Goal: Task Accomplishment & Management: Use online tool/utility

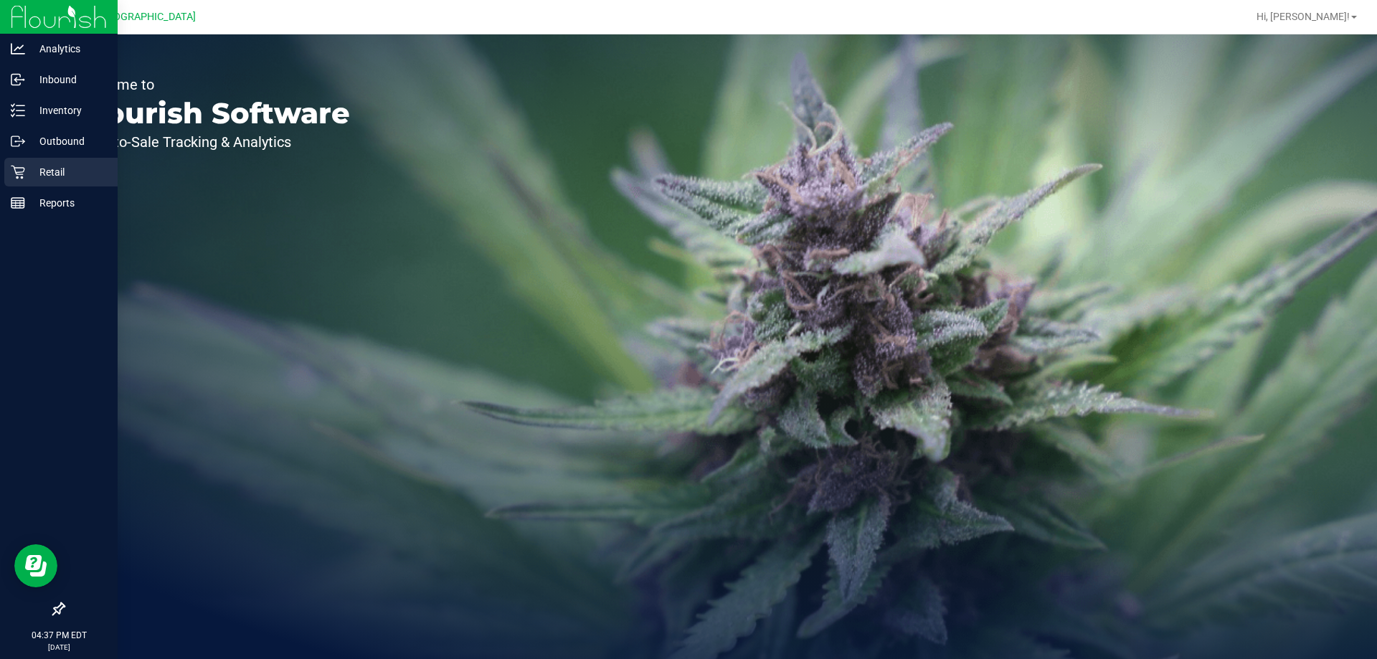
click at [30, 166] on p "Retail" at bounding box center [68, 172] width 86 height 17
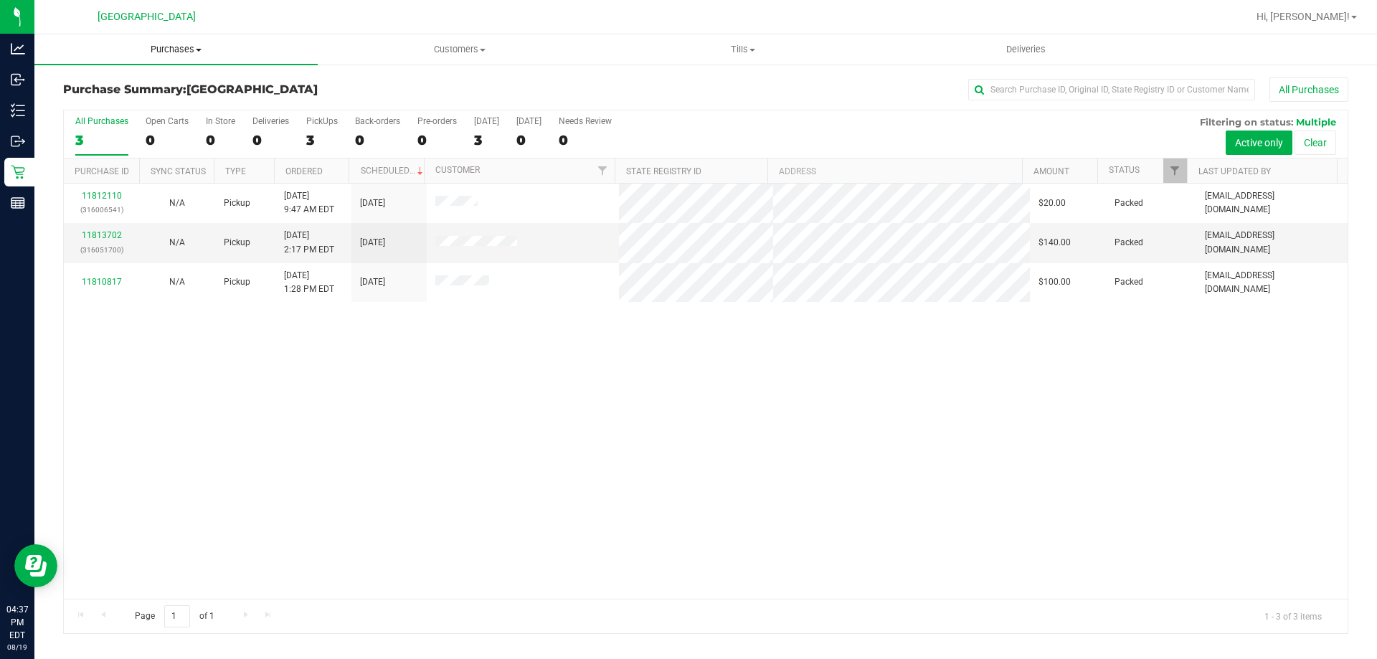
click at [181, 47] on span "Purchases" at bounding box center [175, 49] width 283 height 13
click at [128, 103] on li "Fulfillment" at bounding box center [175, 103] width 283 height 17
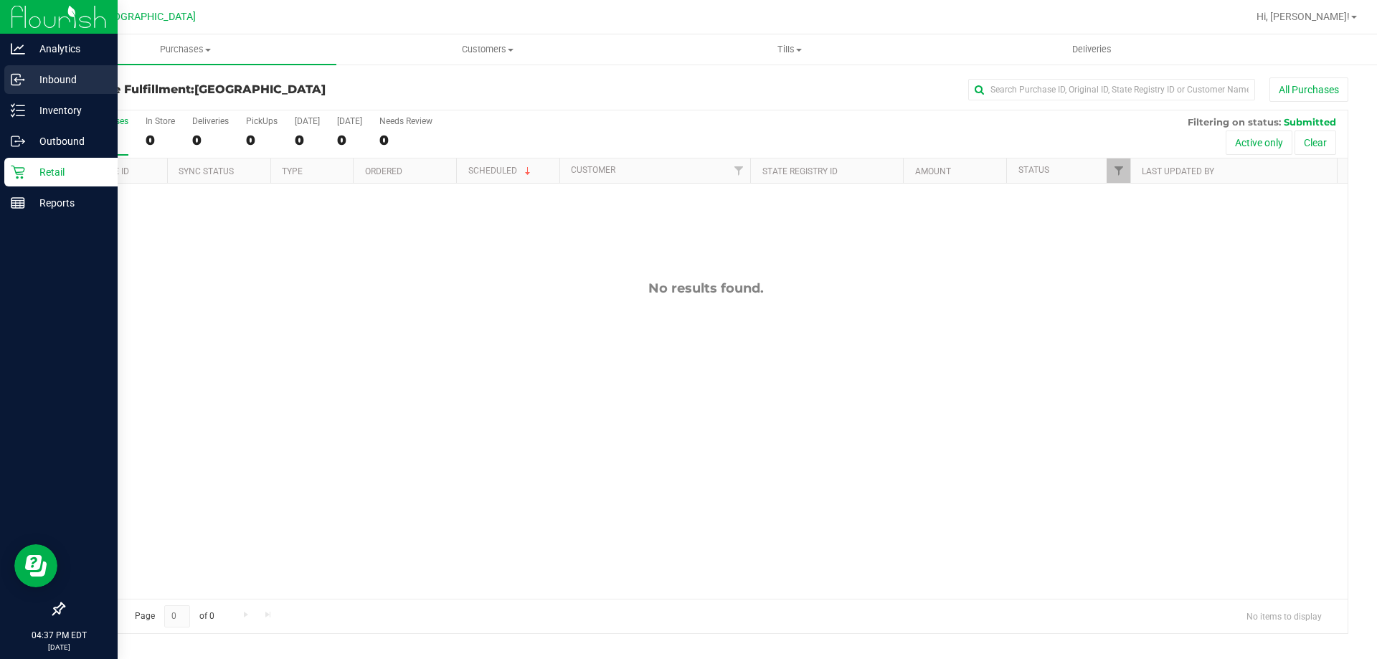
click at [4, 89] on link "Inbound" at bounding box center [59, 80] width 118 height 31
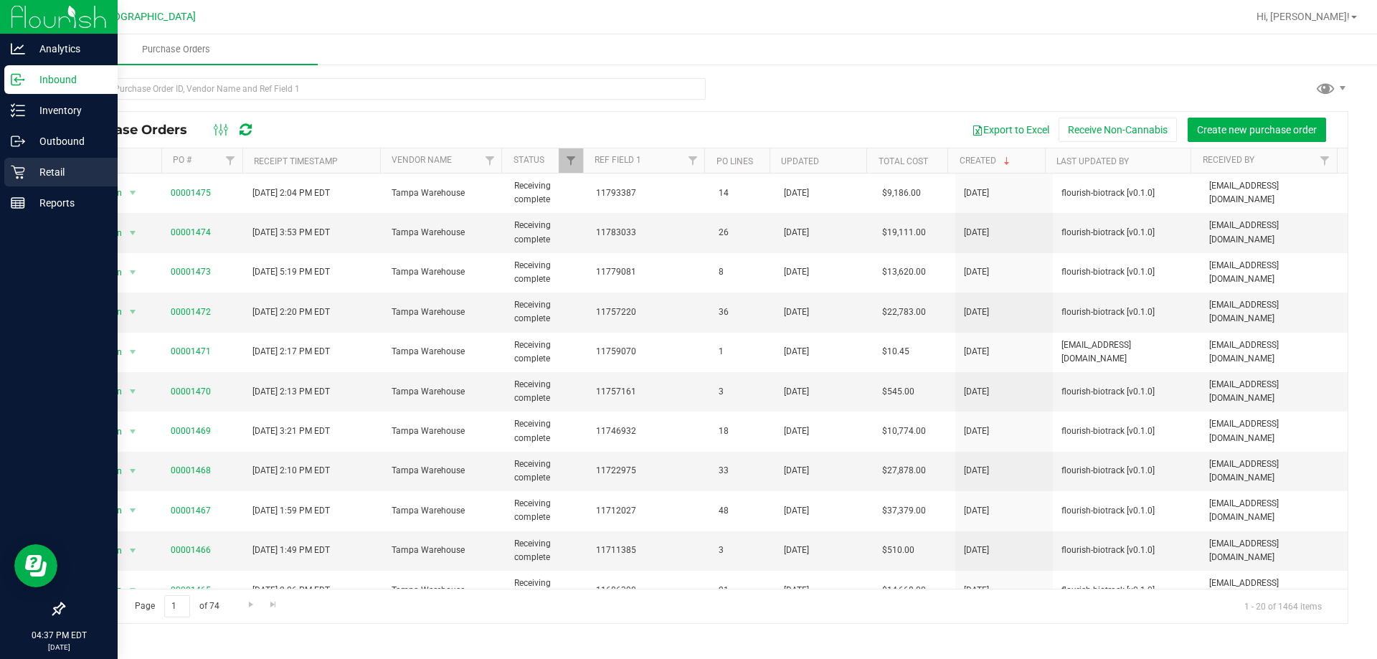
click at [39, 164] on p "Retail" at bounding box center [68, 172] width 86 height 17
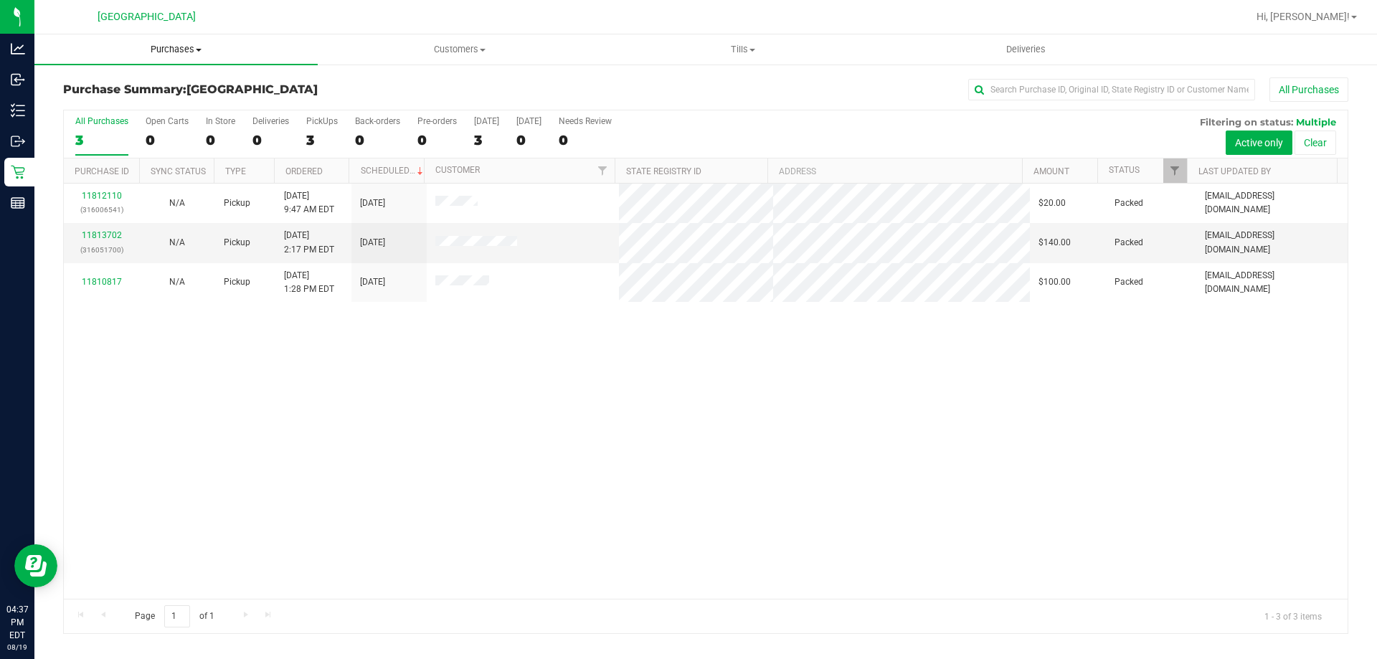
click at [159, 47] on span "Purchases" at bounding box center [175, 49] width 283 height 13
click at [93, 105] on span "Fulfillment" at bounding box center [78, 104] width 89 height 12
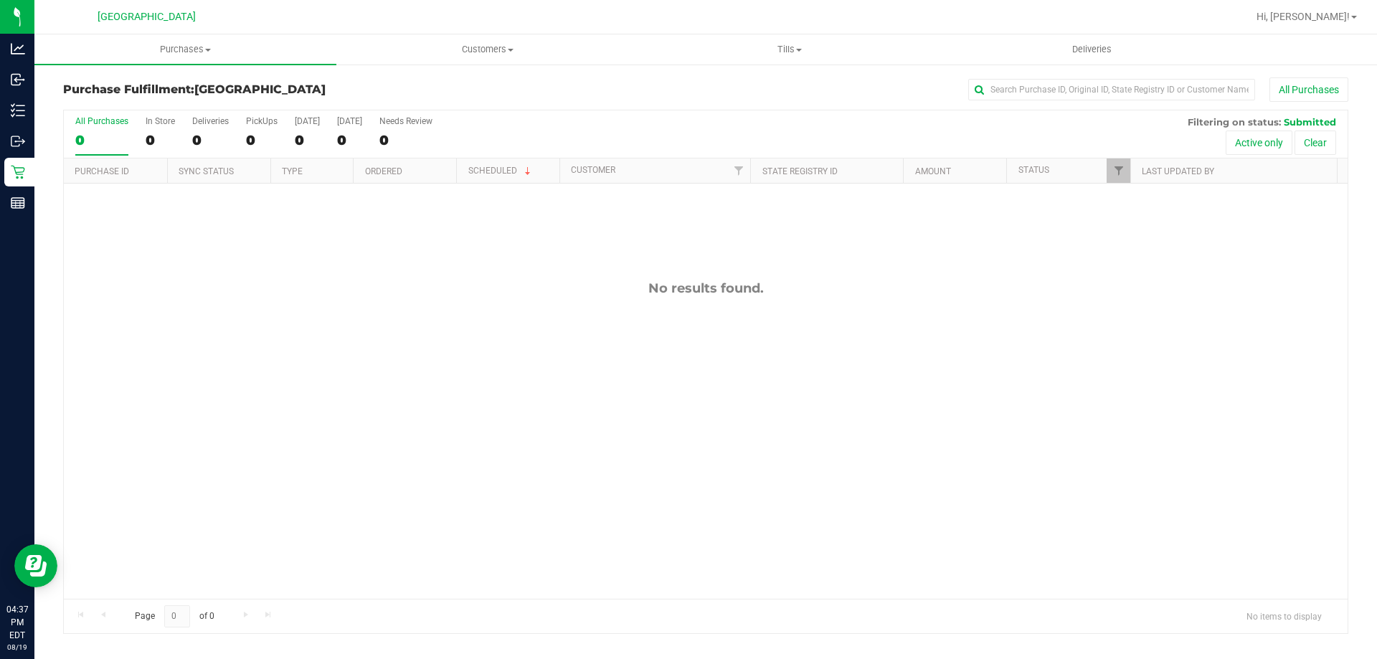
click at [513, 336] on div "No results found." at bounding box center [706, 440] width 1284 height 512
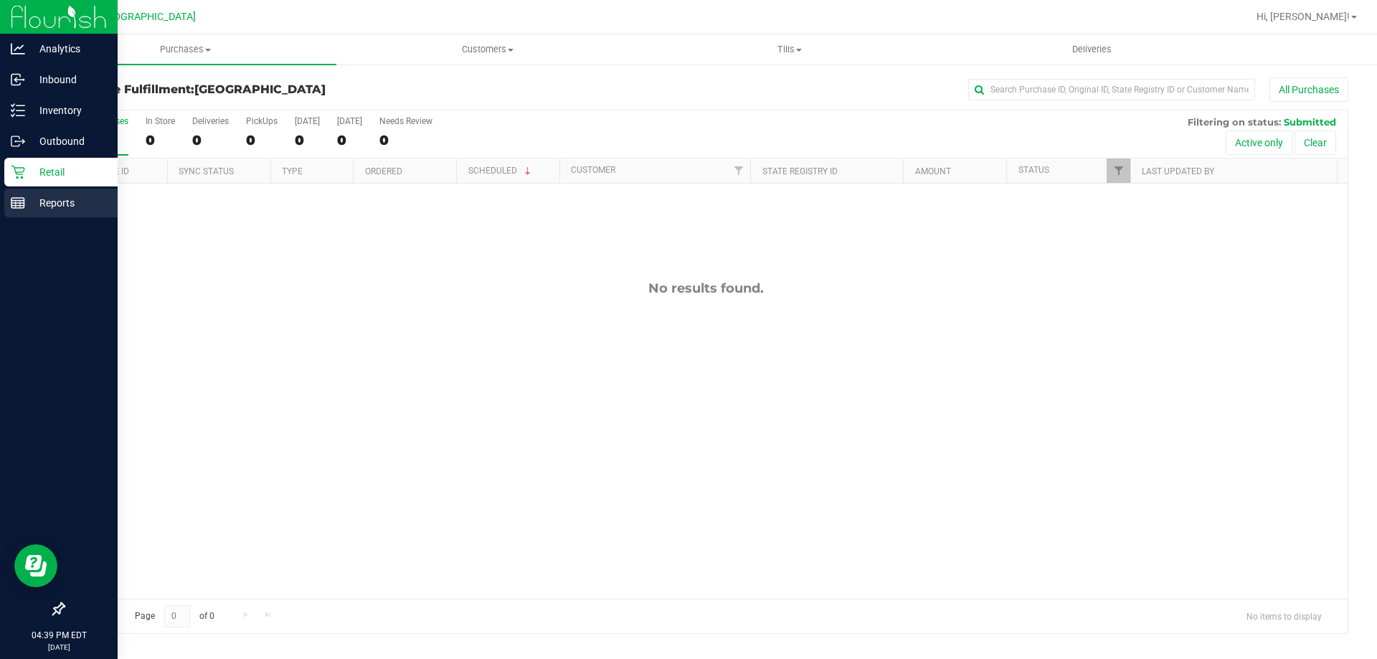
click at [14, 202] on icon at bounding box center [18, 203] width 14 height 14
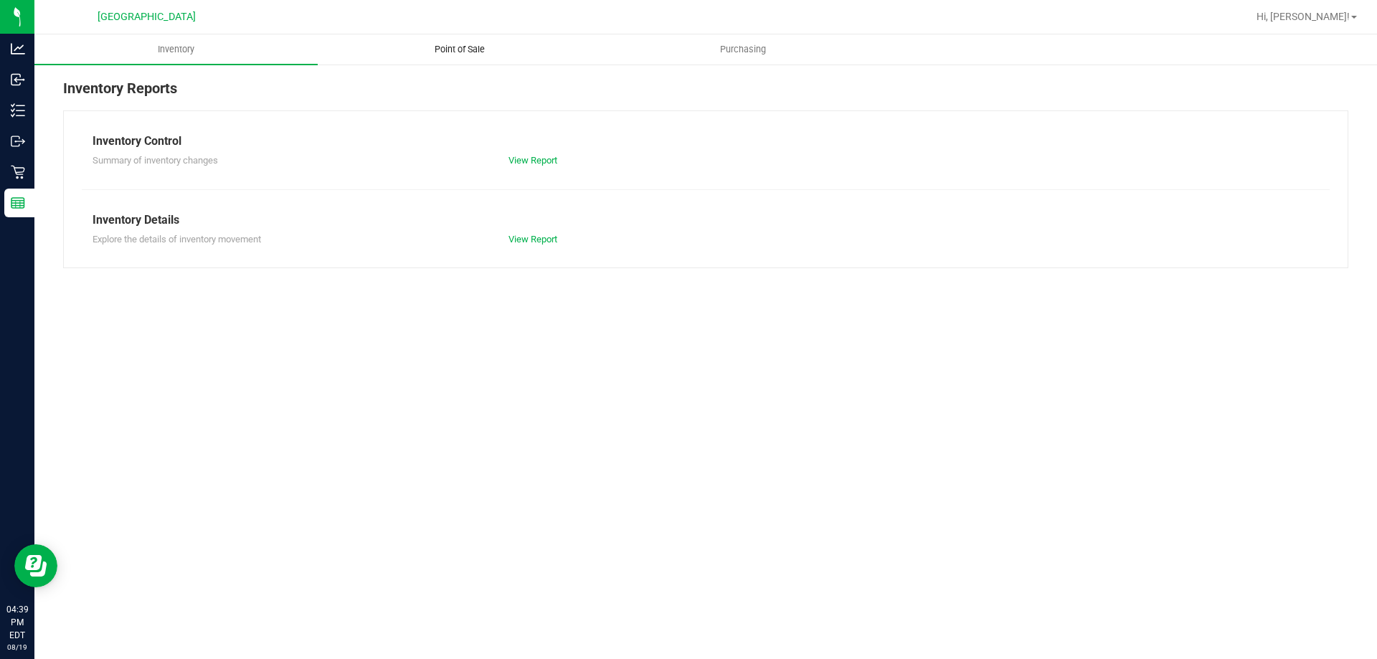
click at [471, 40] on uib-tab-heading "Point of Sale" at bounding box center [459, 49] width 282 height 29
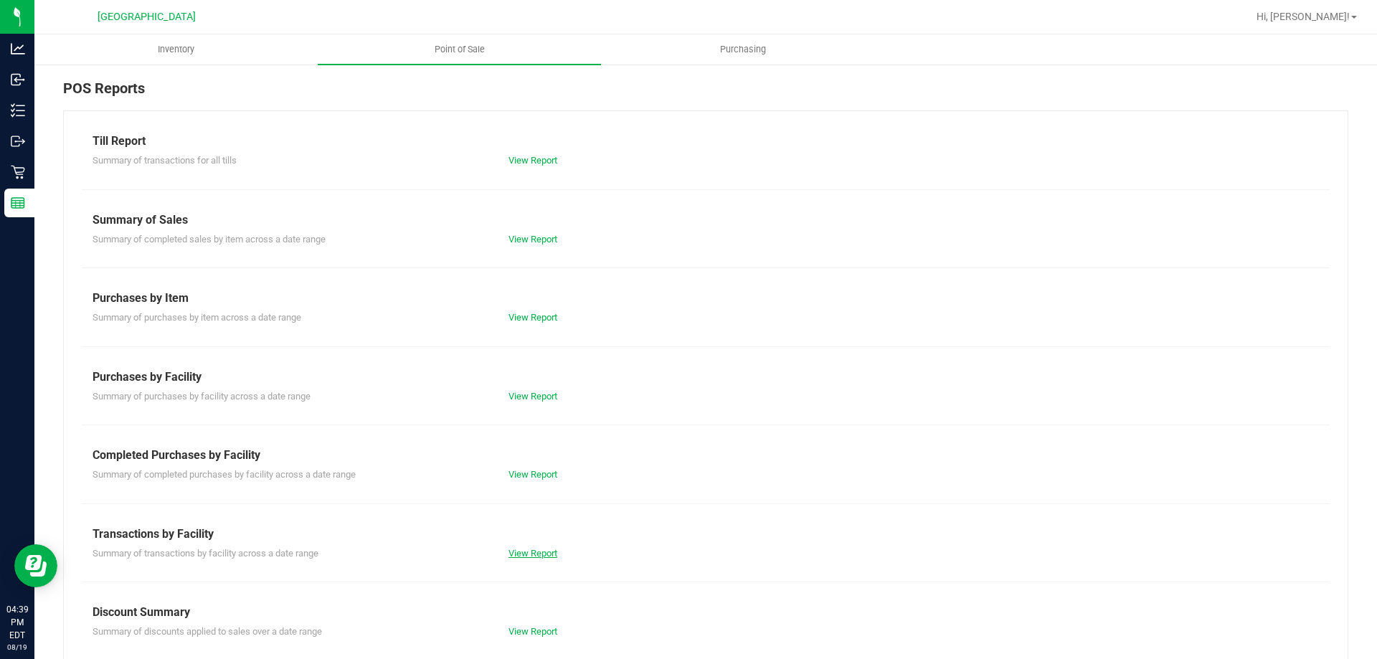
click at [526, 552] on link "View Report" at bounding box center [532, 553] width 49 height 11
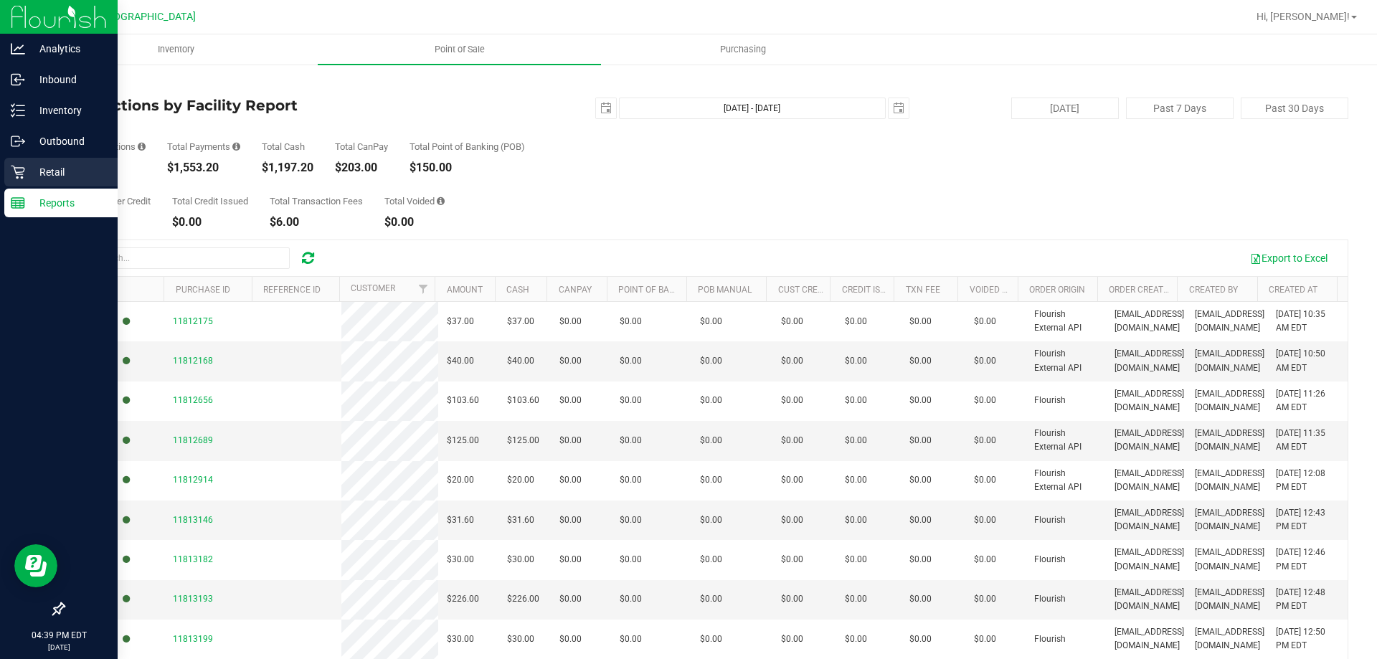
click at [1, 173] on link "Retail" at bounding box center [59, 173] width 118 height 31
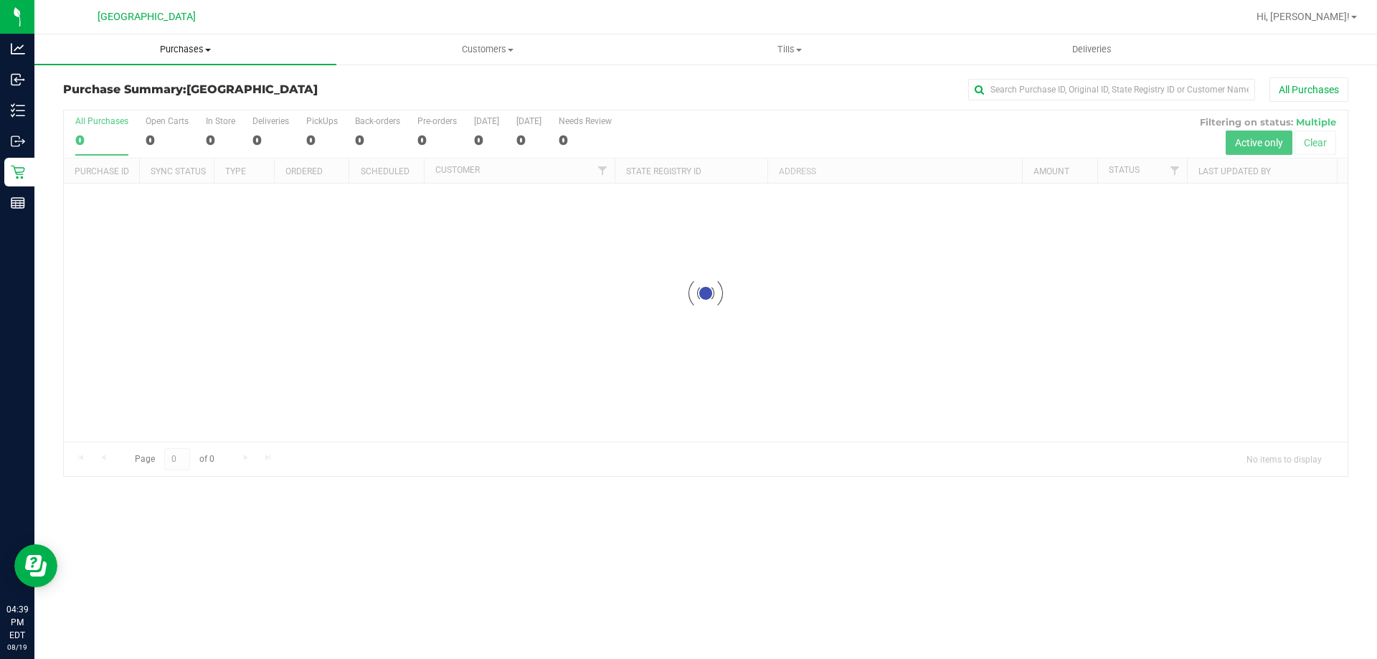
click at [166, 38] on uib-tab-heading "Purchases Summary of purchases Fulfillment All purchases" at bounding box center [185, 49] width 302 height 30
click at [81, 105] on span "Fulfillment" at bounding box center [78, 104] width 89 height 12
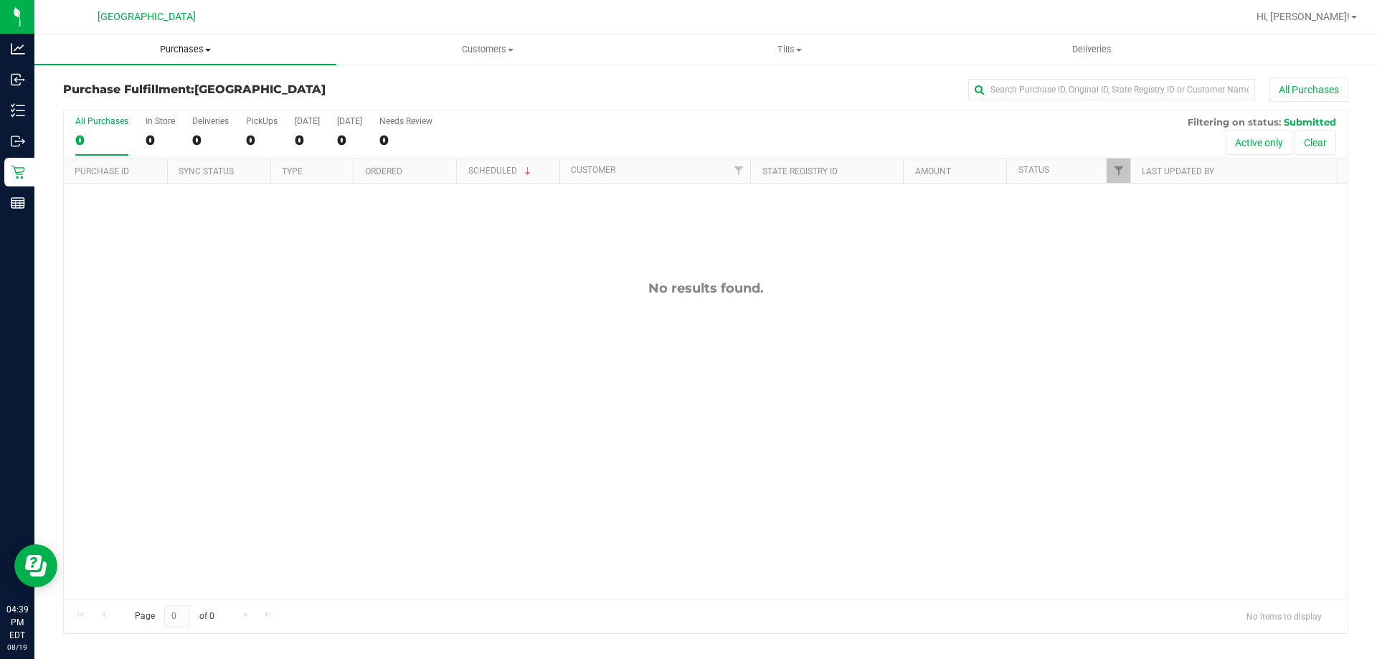
click at [164, 60] on uib-tab-heading "Purchases Summary of purchases Fulfillment All purchases" at bounding box center [185, 49] width 302 height 30
click at [146, 82] on span "Summary of purchases" at bounding box center [107, 86] width 147 height 12
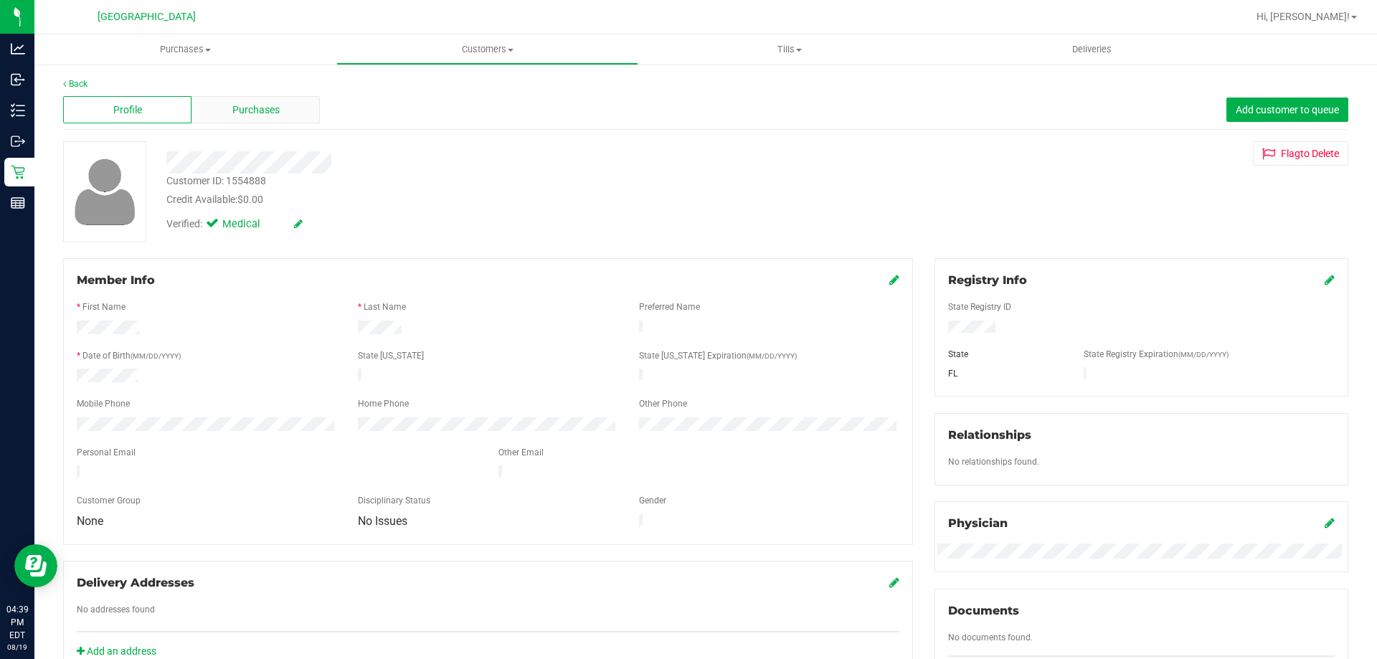
click at [236, 103] on span "Purchases" at bounding box center [255, 110] width 47 height 15
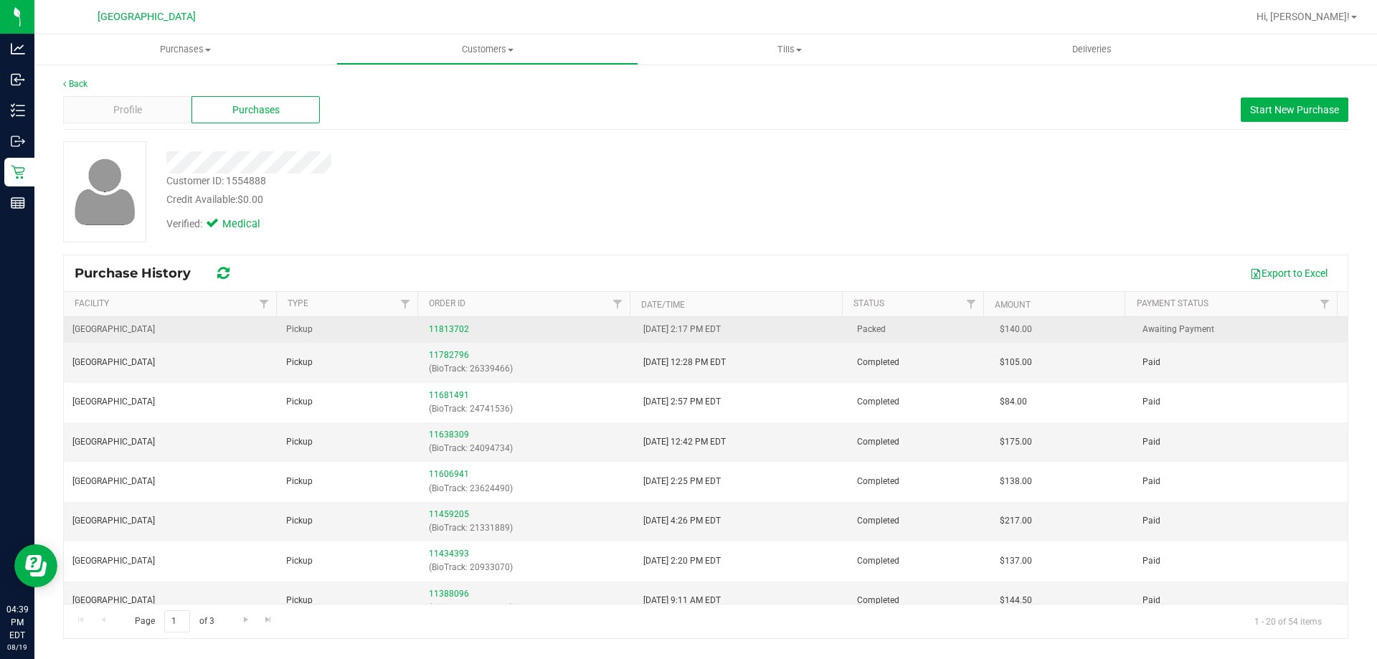
drag, startPoint x: 442, startPoint y: 322, endPoint x: 414, endPoint y: 323, distance: 27.3
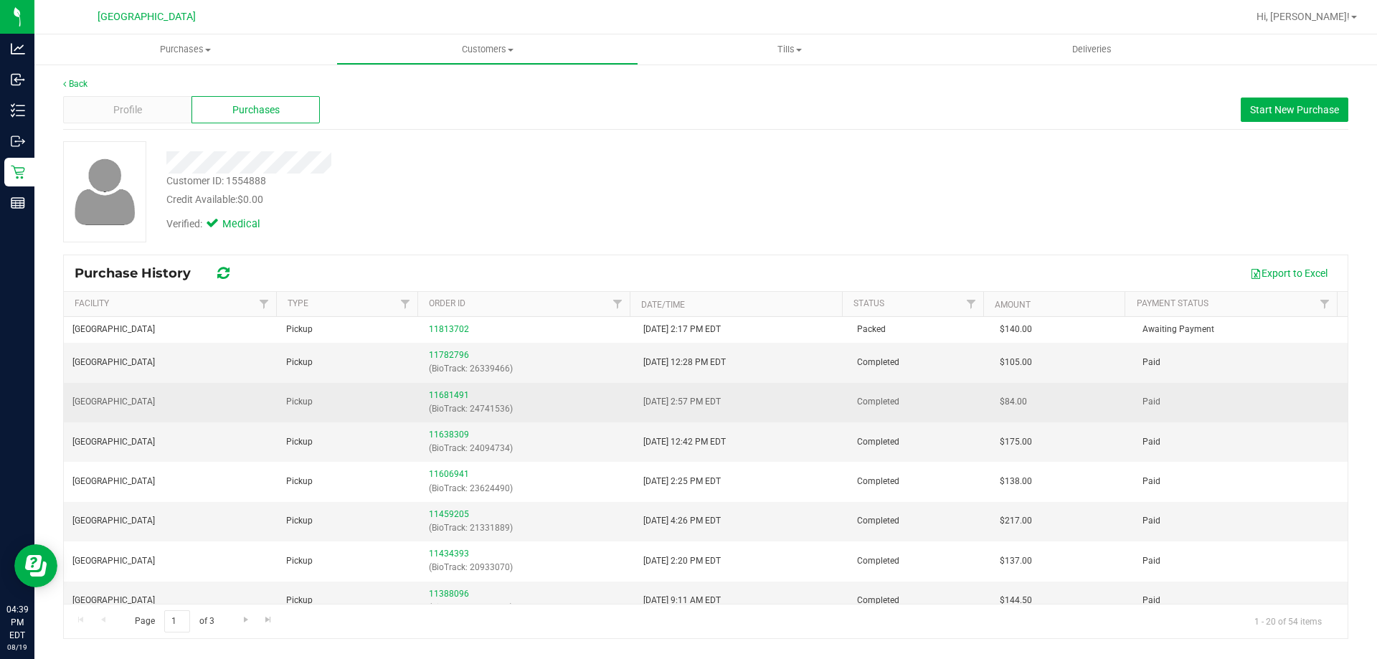
drag, startPoint x: 414, startPoint y: 323, endPoint x: 266, endPoint y: 389, distance: 162.7
click at [266, 389] on td "[GEOGRAPHIC_DATA]" at bounding box center [171, 402] width 214 height 39
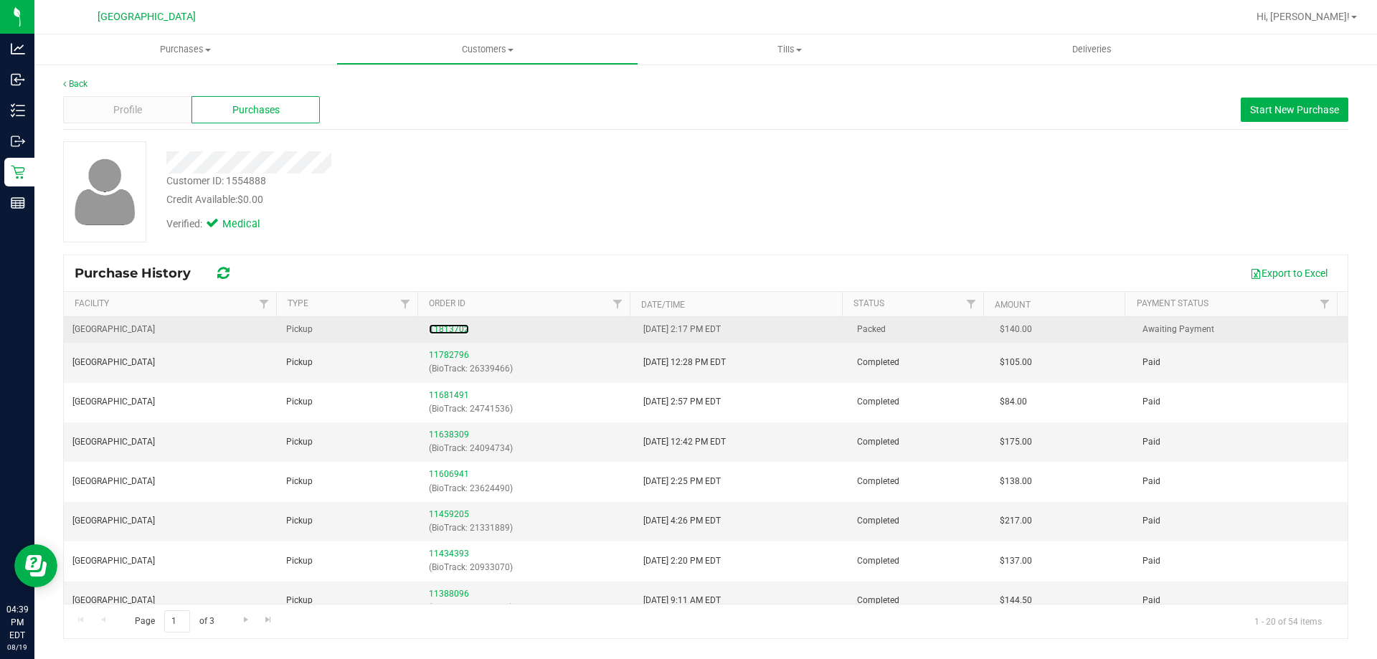
click at [449, 323] on div "11813702" at bounding box center [527, 330] width 196 height 14
click at [445, 326] on link "11813702" at bounding box center [449, 329] width 40 height 10
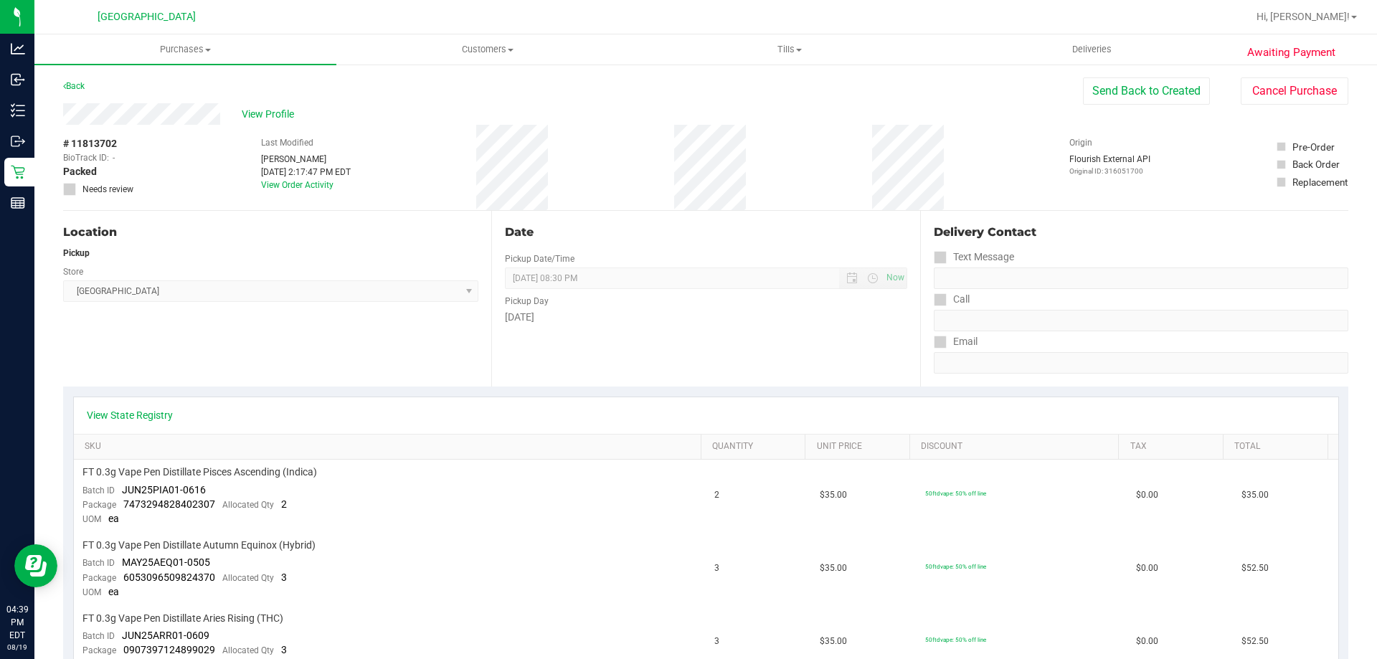
drag, startPoint x: 445, startPoint y: 330, endPoint x: 422, endPoint y: 374, distance: 49.4
click at [424, 374] on div "Location Pickup Store [GEOGRAPHIC_DATA] WC Select Store [PERSON_NAME][GEOGRAPHI…" at bounding box center [277, 299] width 428 height 176
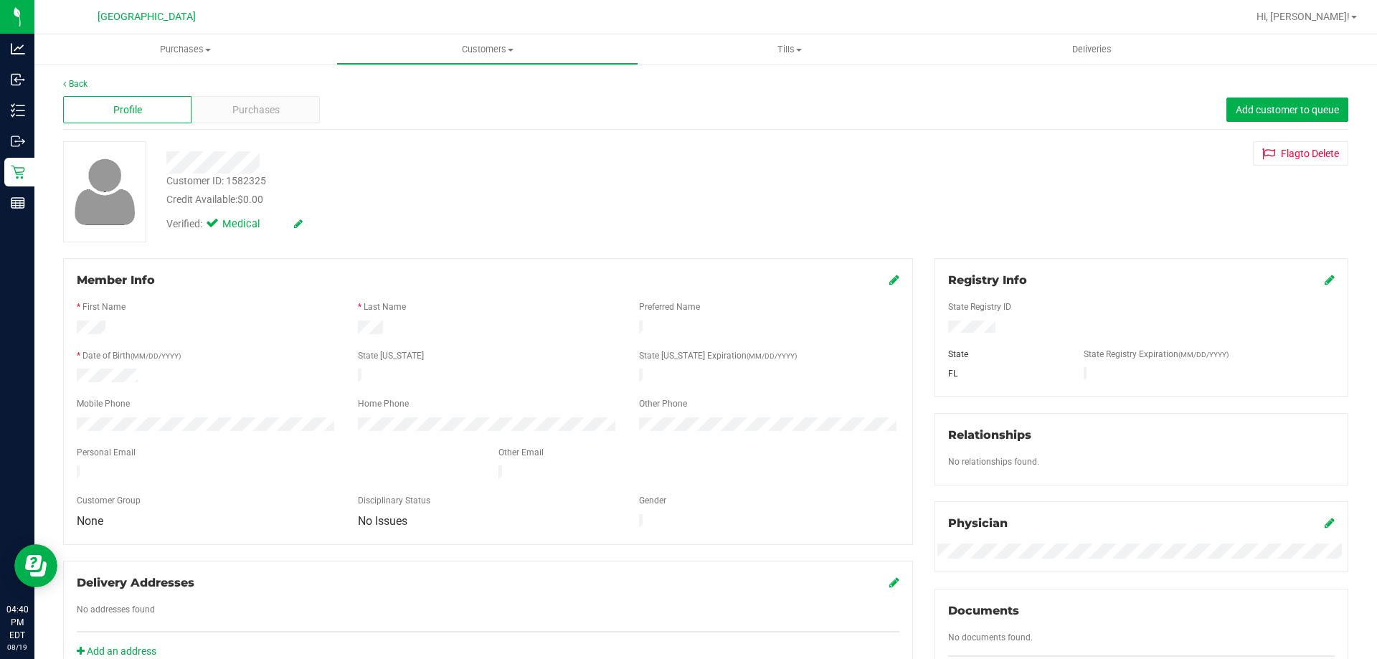
click at [228, 131] on div "Back Profile Purchases Add customer to queue Customer ID: 1582325 Credit Availa…" at bounding box center [705, 534] width 1285 height 914
click at [229, 112] on div "Purchases" at bounding box center [255, 109] width 128 height 27
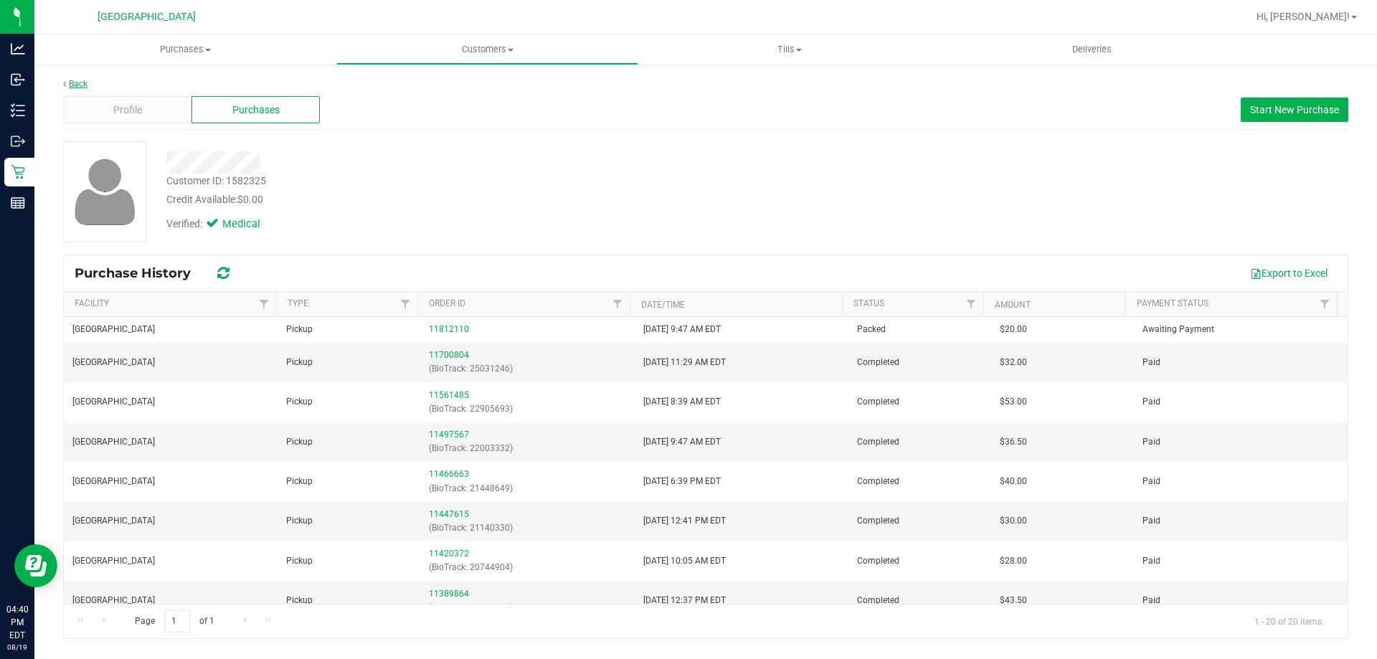
click at [75, 81] on link "Back" at bounding box center [75, 84] width 24 height 10
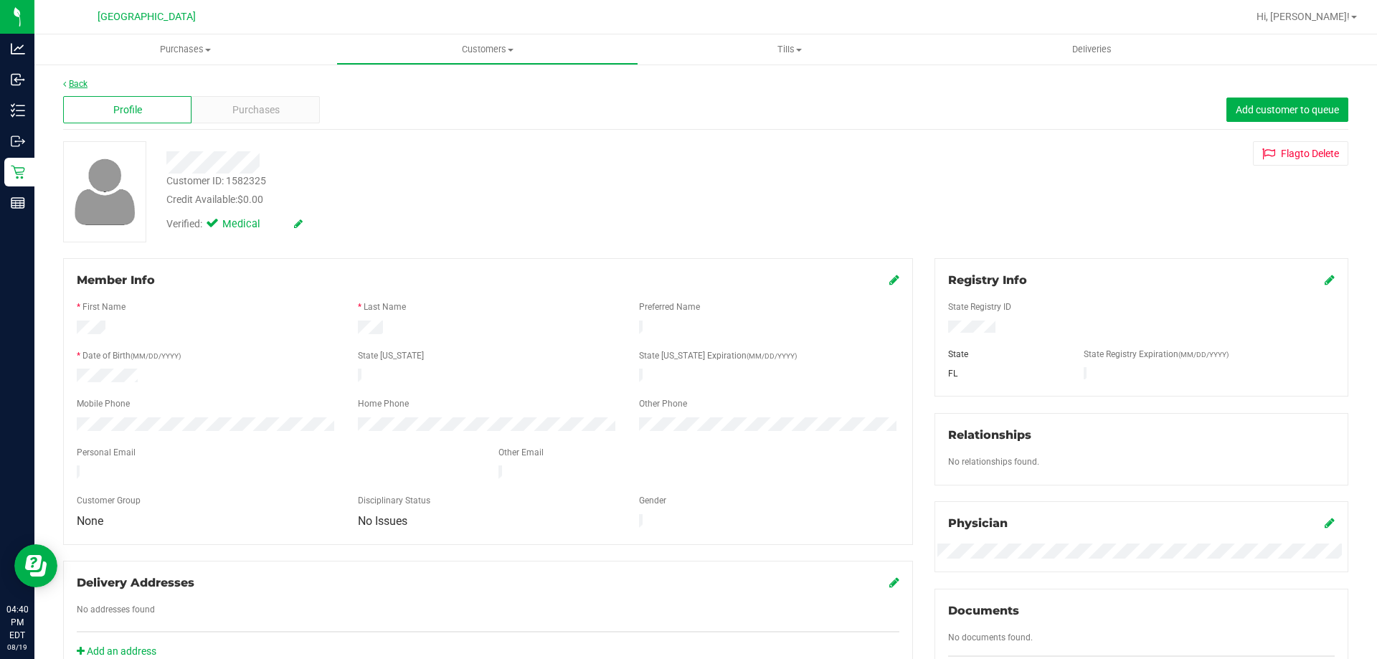
click at [77, 82] on link "Back" at bounding box center [75, 84] width 24 height 10
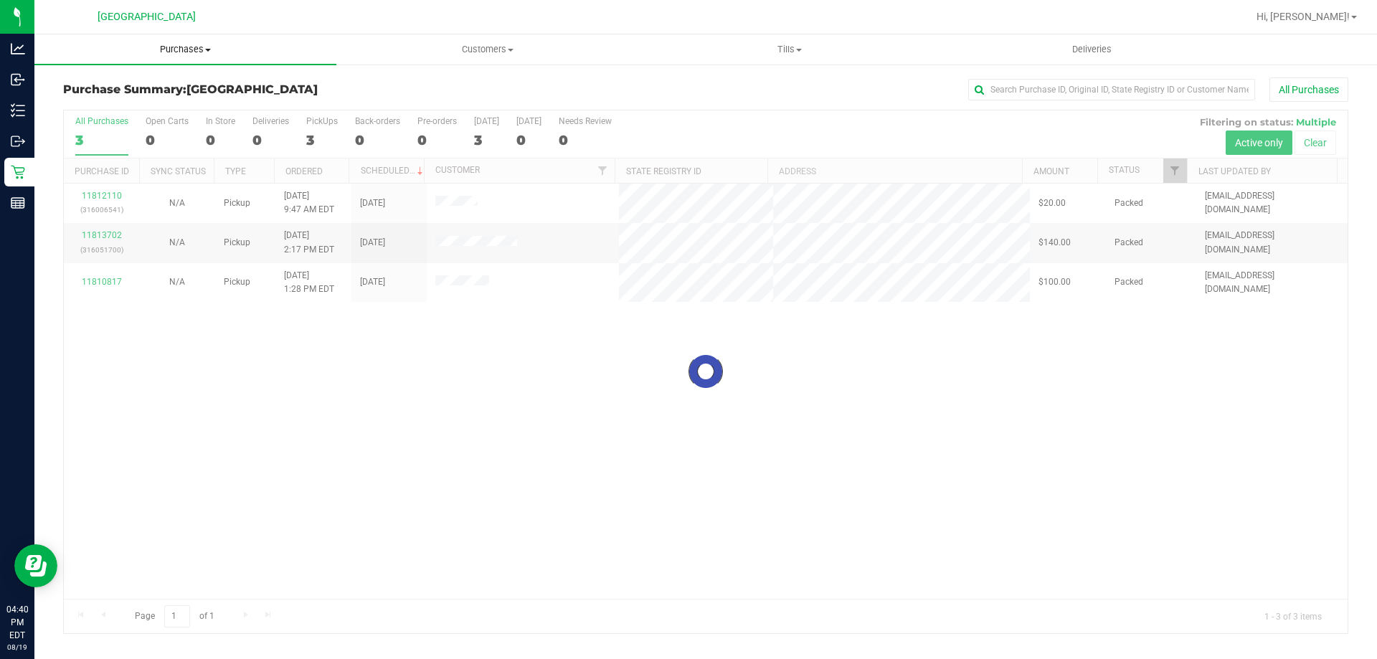
click at [146, 55] on span "Purchases" at bounding box center [185, 49] width 302 height 13
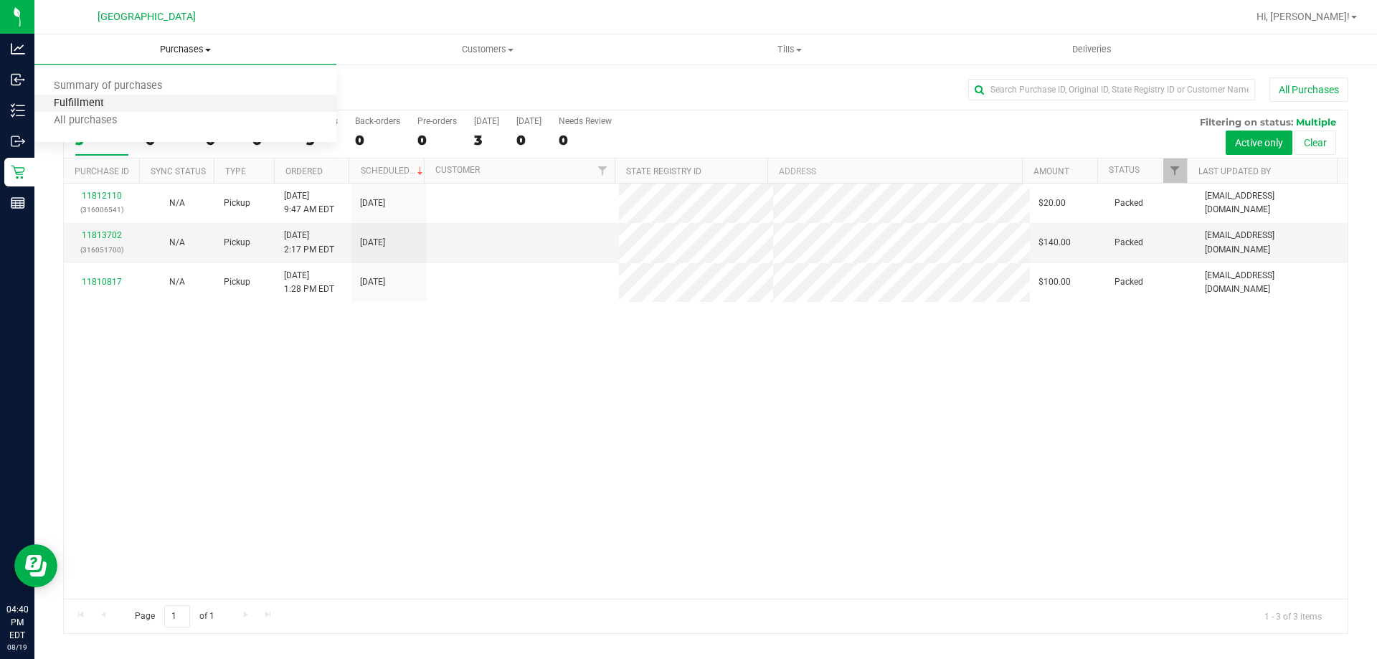
click at [91, 105] on span "Fulfillment" at bounding box center [78, 104] width 89 height 12
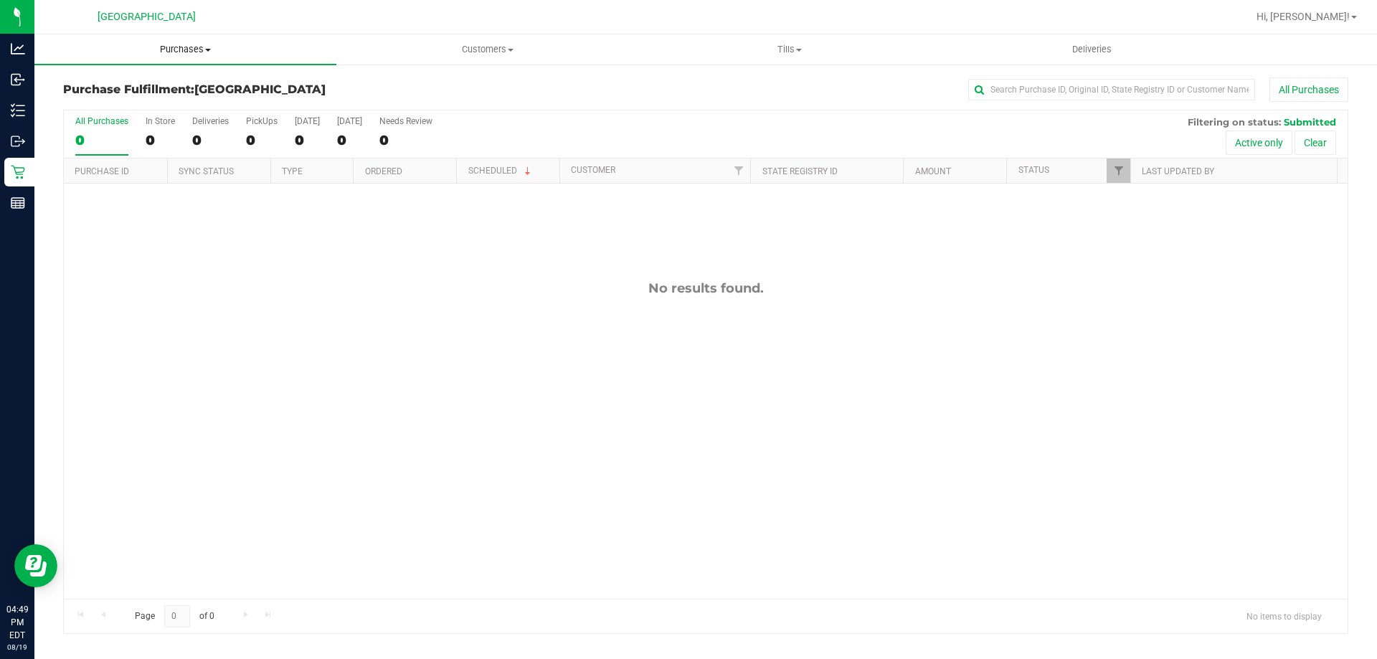
click at [166, 47] on span "Purchases" at bounding box center [185, 49] width 302 height 13
click at [166, 95] on li "Fulfillment" at bounding box center [185, 103] width 302 height 17
click at [364, 349] on div "No results found." at bounding box center [706, 440] width 1284 height 512
click at [179, 52] on span "Purchases" at bounding box center [185, 49] width 302 height 13
click at [111, 87] on span "Summary of purchases" at bounding box center [107, 86] width 147 height 12
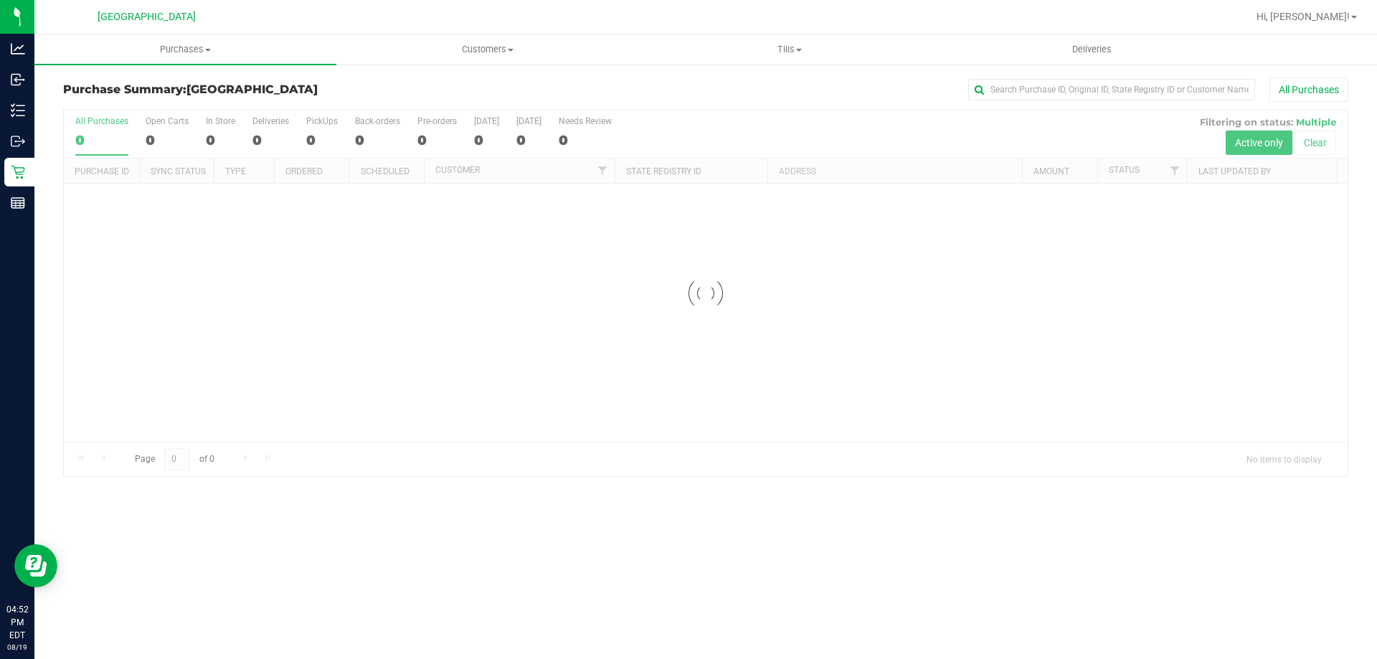
click at [174, 349] on div at bounding box center [706, 293] width 1284 height 366
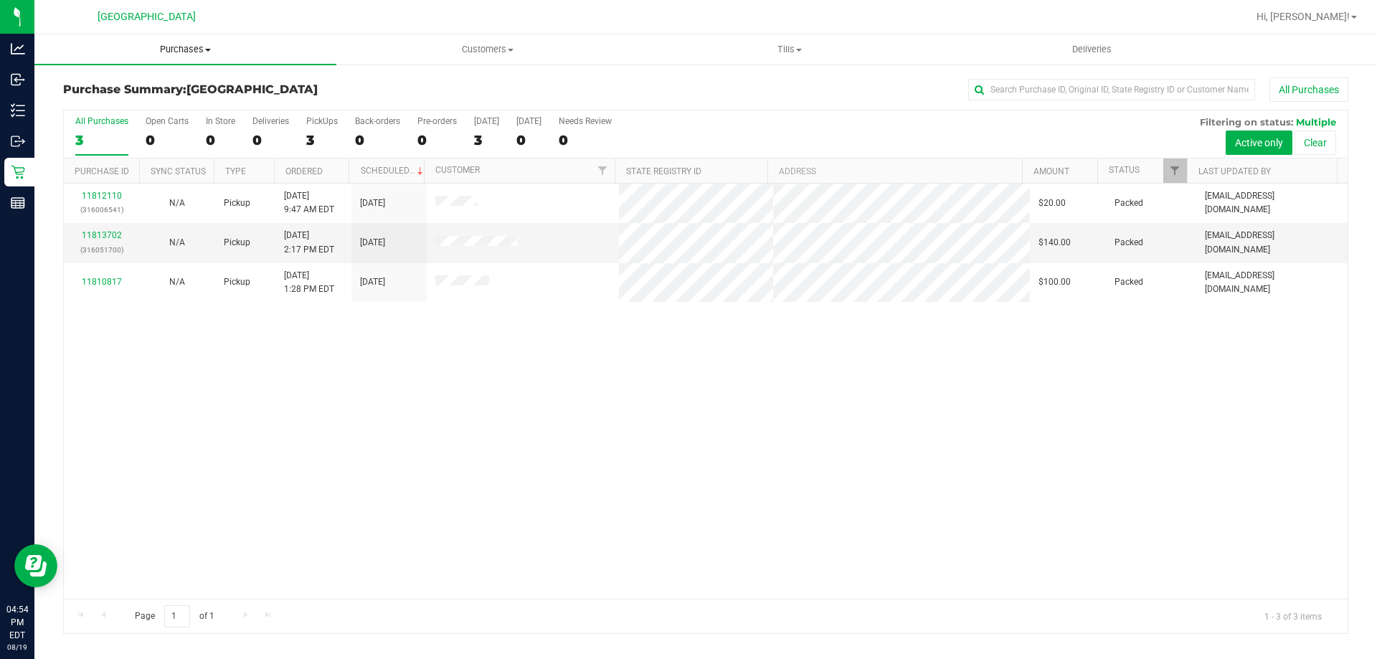
click at [116, 56] on uib-tab-heading "Purchases Summary of purchases Fulfillment All purchases" at bounding box center [185, 49] width 302 height 30
click at [116, 89] on span "Summary of purchases" at bounding box center [107, 86] width 147 height 12
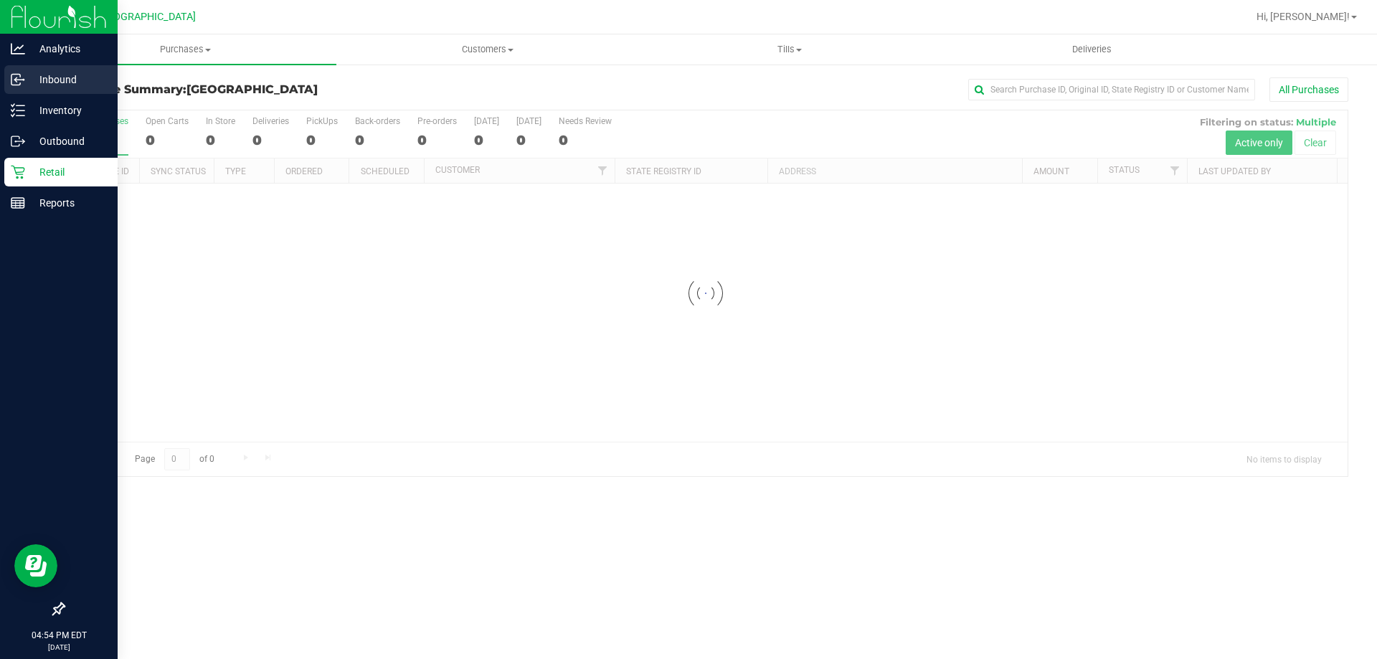
click at [20, 79] on icon at bounding box center [18, 79] width 14 height 14
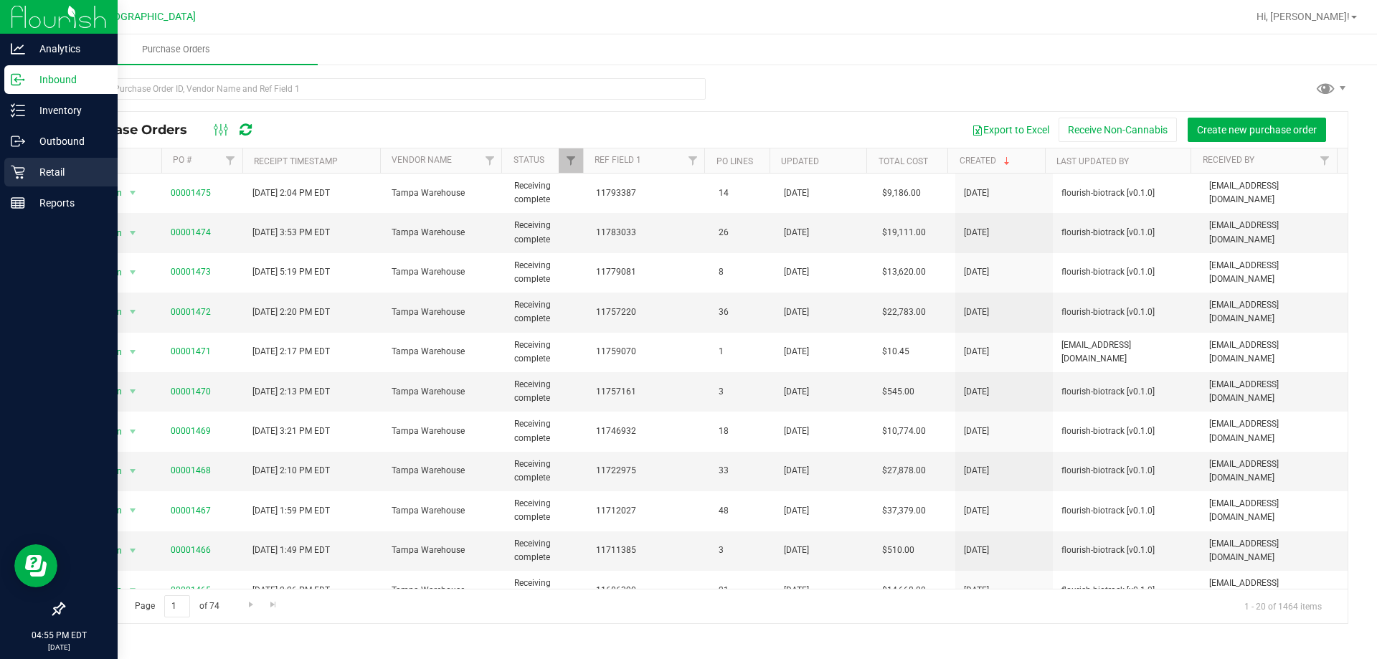
click at [86, 162] on div "Retail" at bounding box center [60, 172] width 113 height 29
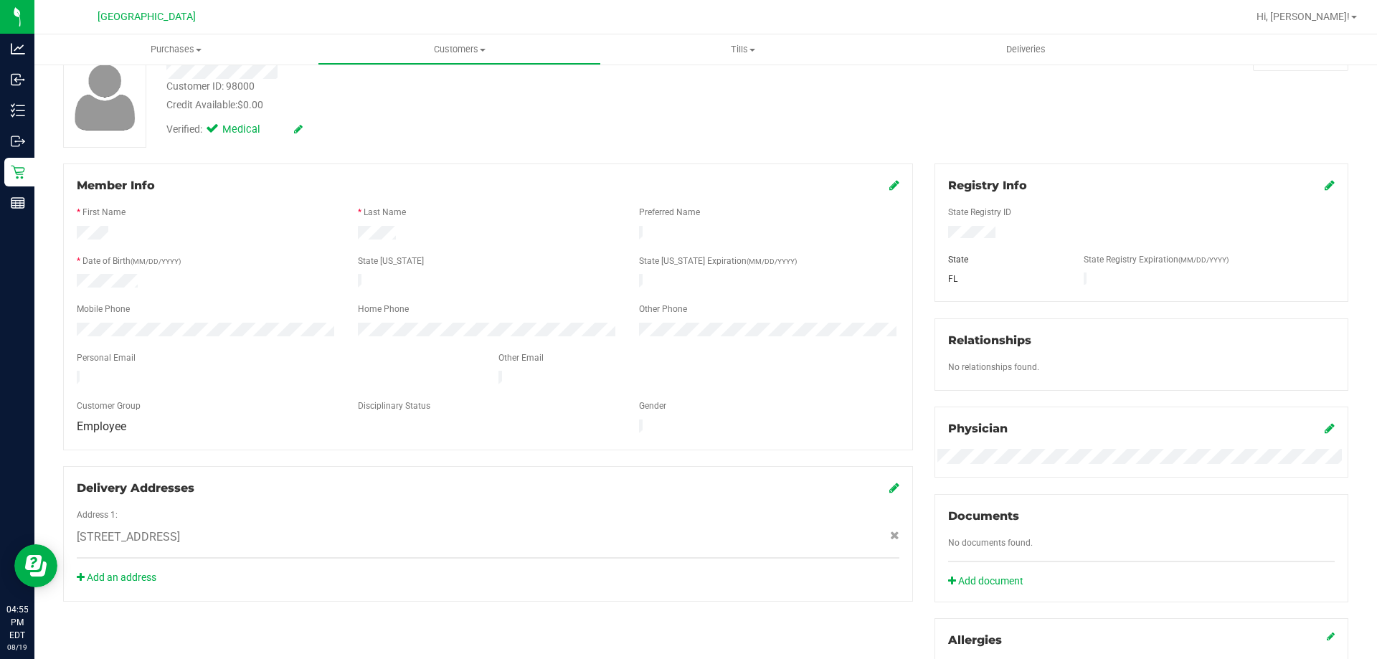
scroll to position [378, 0]
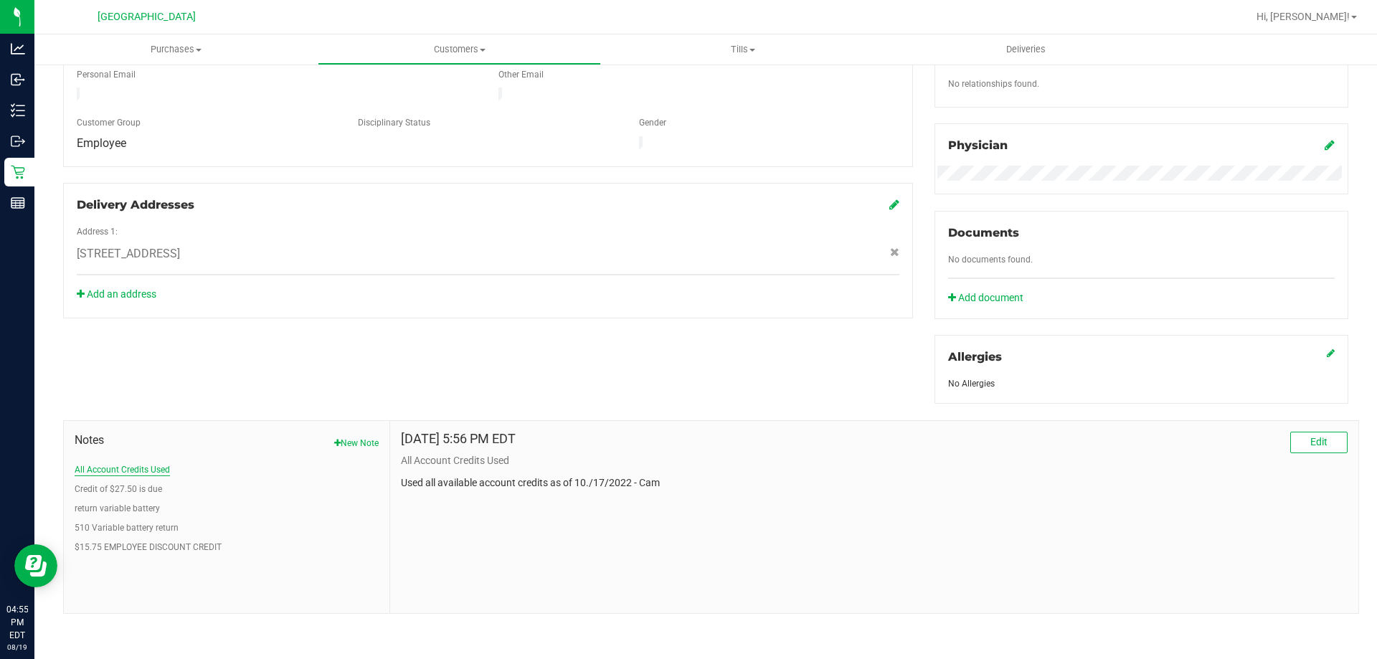
click at [154, 468] on button "All Account Credits Used" at bounding box center [122, 469] width 95 height 13
click at [146, 485] on button "Credit of $27.50 is due" at bounding box center [118, 489] width 87 height 13
click at [141, 503] on button "return variable battery" at bounding box center [117, 508] width 85 height 13
click at [144, 523] on button "510 Variable battery return" at bounding box center [127, 527] width 104 height 13
click at [162, 541] on button "$15.75 EMPLOYEE DISCOUNT CREDIT" at bounding box center [148, 547] width 147 height 13
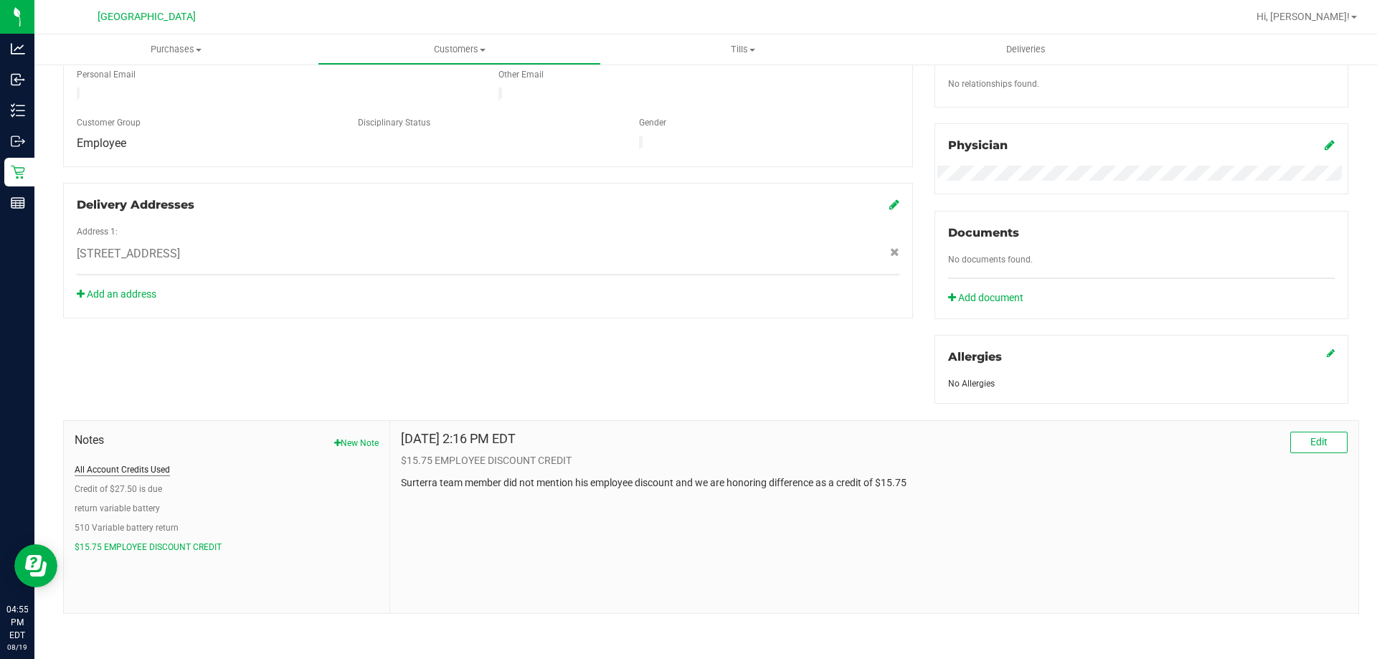
click at [133, 463] on button "All Account Credits Used" at bounding box center [122, 469] width 95 height 13
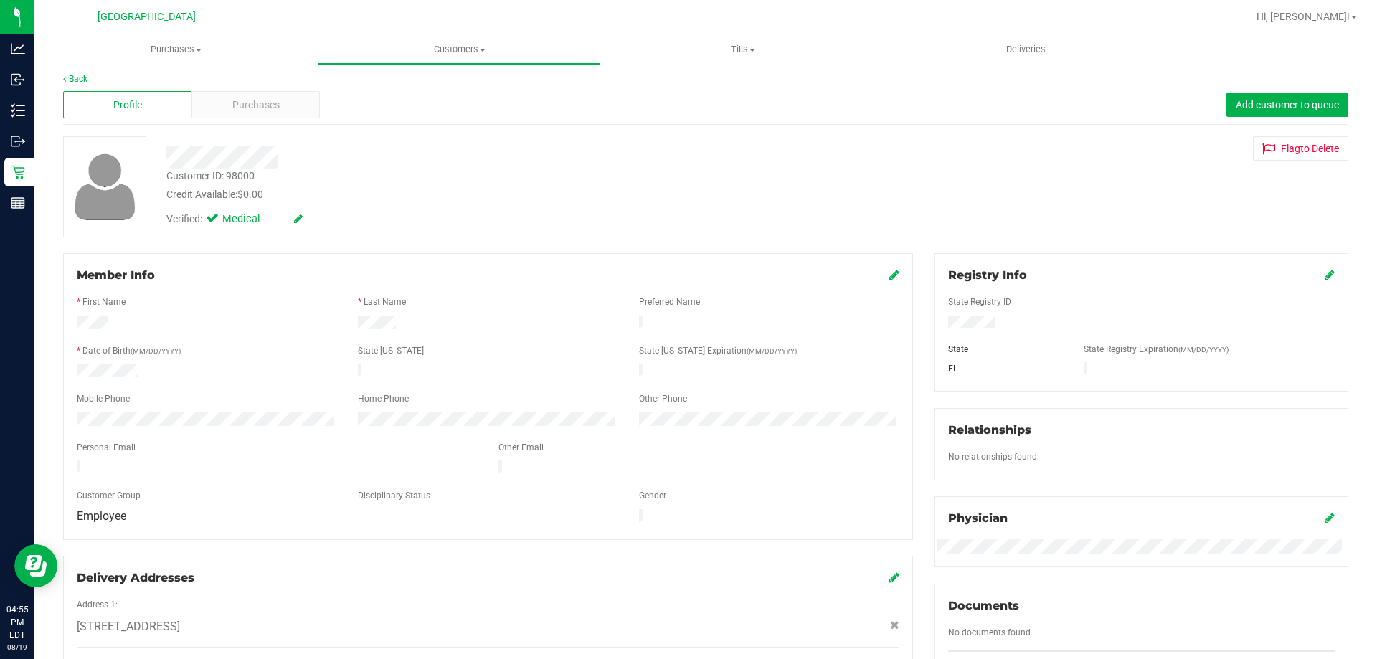
scroll to position [0, 0]
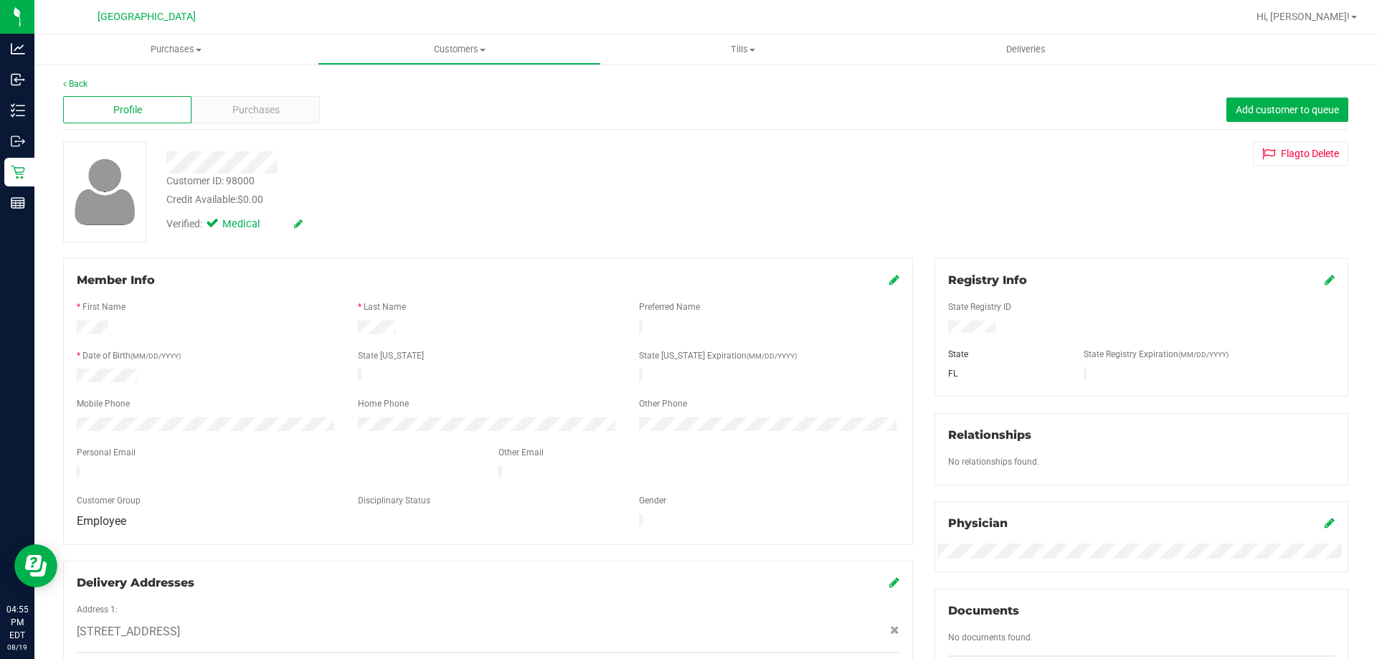
click at [236, 131] on div "Back Profile Purchases Add customer to queue Customer ID: 98000 Credit Availabl…" at bounding box center [705, 534] width 1285 height 914
click at [240, 125] on div "Profile Purchases Add customer to queue" at bounding box center [705, 109] width 1285 height 39
click at [251, 116] on span "Purchases" at bounding box center [255, 110] width 47 height 15
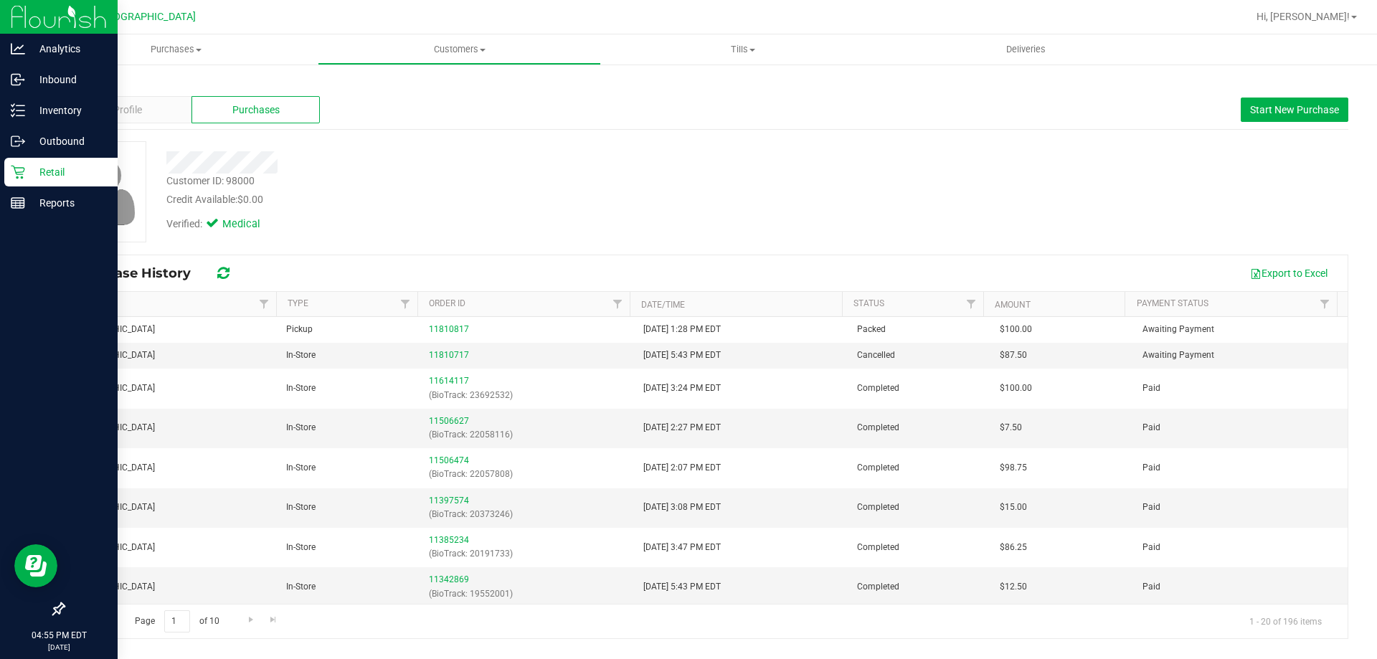
click at [15, 166] on icon at bounding box center [18, 172] width 14 height 14
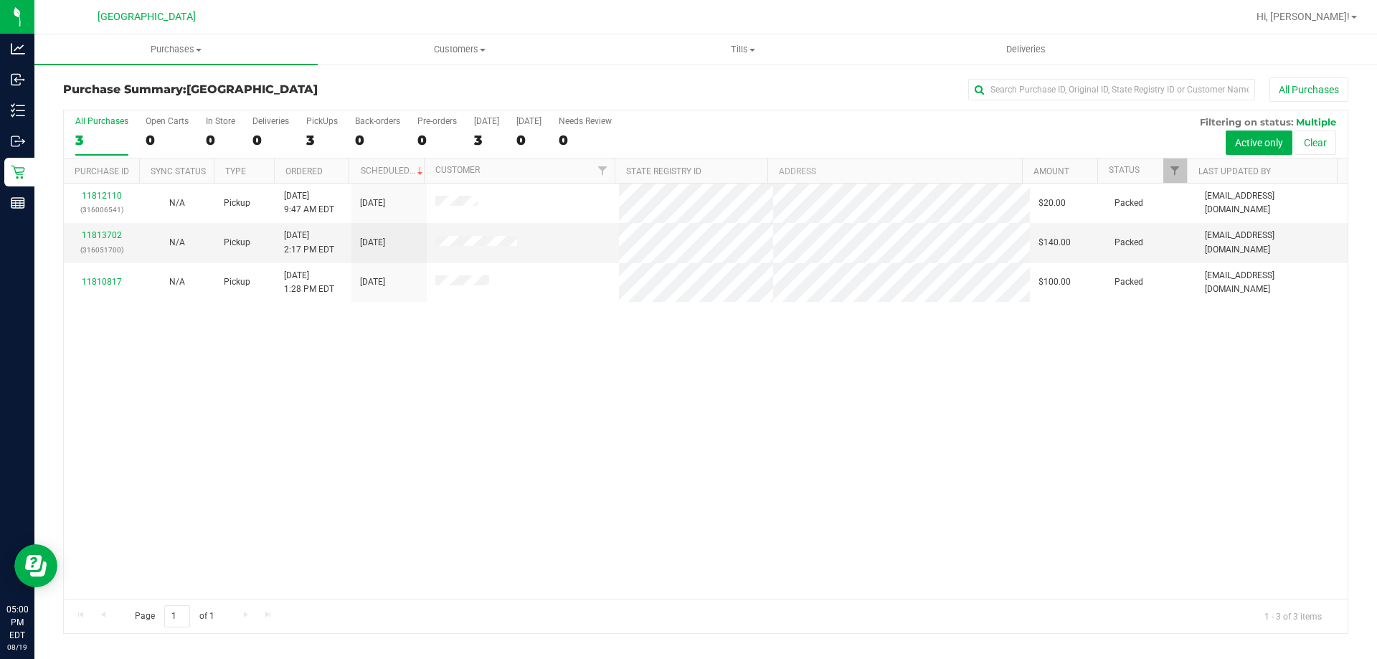
click at [599, 110] on div "All Purchases 3 Open Carts 0 In Store 0 Deliveries 0 PickUps 3 Back-orders 0 Pr…" at bounding box center [706, 115] width 1284 height 11
click at [192, 59] on uib-tab-heading "Purchases Summary of purchases Fulfillment All purchases" at bounding box center [175, 49] width 283 height 30
click at [120, 87] on span "Summary of purchases" at bounding box center [107, 86] width 147 height 12
click at [600, 359] on div "11812110 (316006541) N/A Pickup [DATE] 9:47 AM EDT 8/19/2025 $20.00 Packed [EMA…" at bounding box center [706, 391] width 1284 height 415
click at [824, 495] on div "11812110 (316006541) N/A Pickup [DATE] 9:47 AM EDT 8/19/2025 $20.00 Packed [EMA…" at bounding box center [706, 391] width 1284 height 415
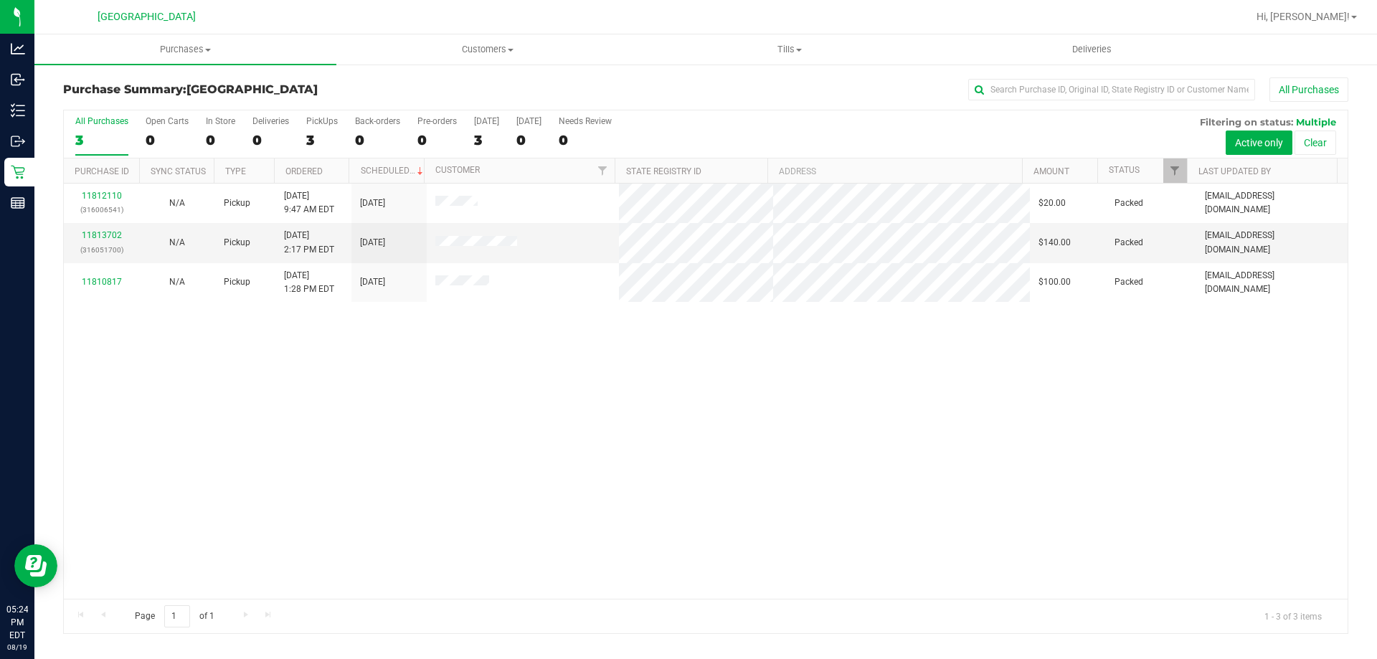
click at [753, 384] on div "11812110 (316006541) N/A Pickup [DATE] 9:47 AM EDT 8/19/2025 $20.00 Packed [EMA…" at bounding box center [706, 391] width 1284 height 415
click at [1160, 409] on div "11812110 (316006541) N/A Pickup [DATE] 9:47 AM EDT 8/19/2025 $20.00 Packed [EMA…" at bounding box center [706, 391] width 1284 height 415
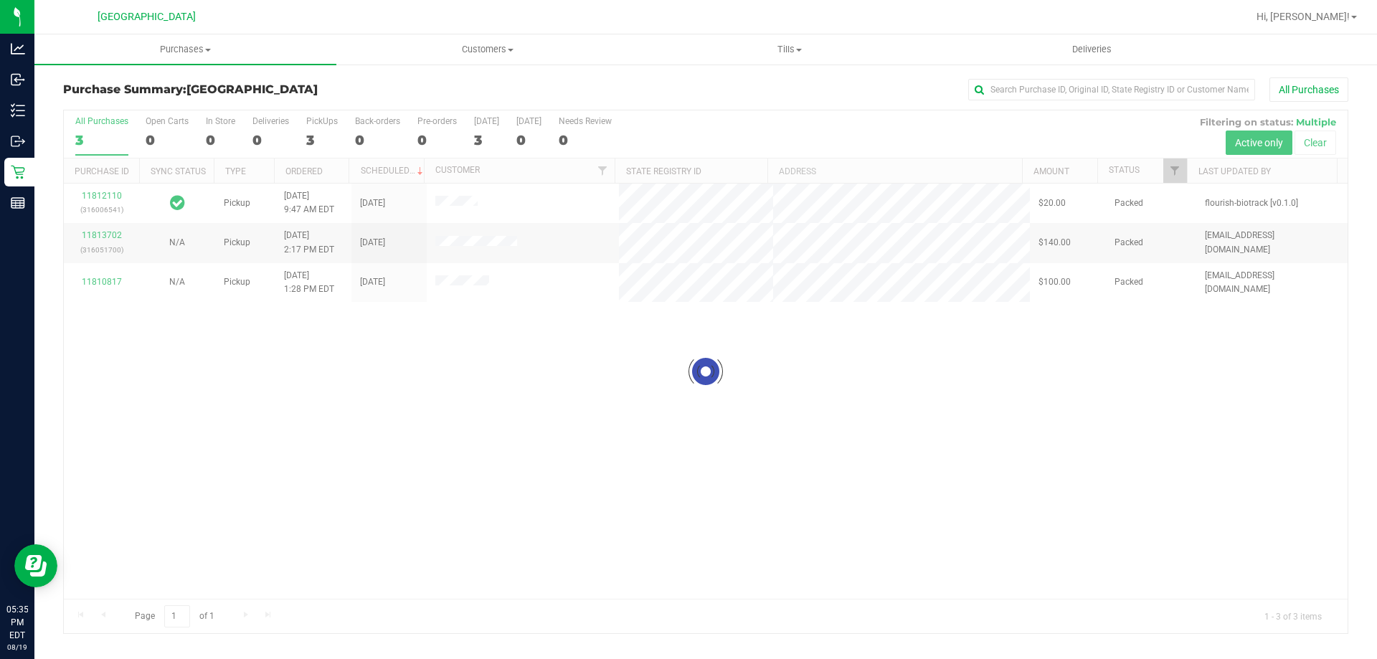
click at [472, 381] on div at bounding box center [706, 371] width 1284 height 523
click at [622, 356] on div at bounding box center [706, 371] width 1284 height 523
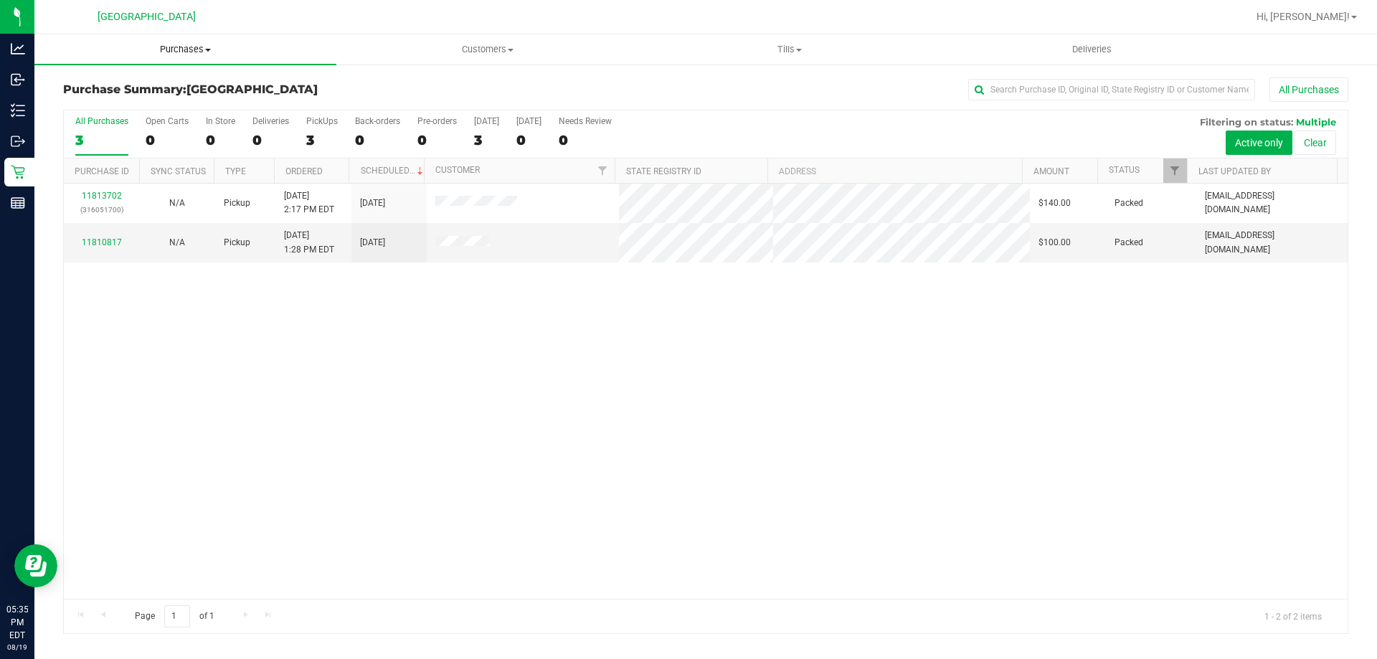
click at [219, 55] on span "Purchases" at bounding box center [185, 49] width 302 height 13
click at [232, 97] on li "Fulfillment" at bounding box center [185, 103] width 302 height 17
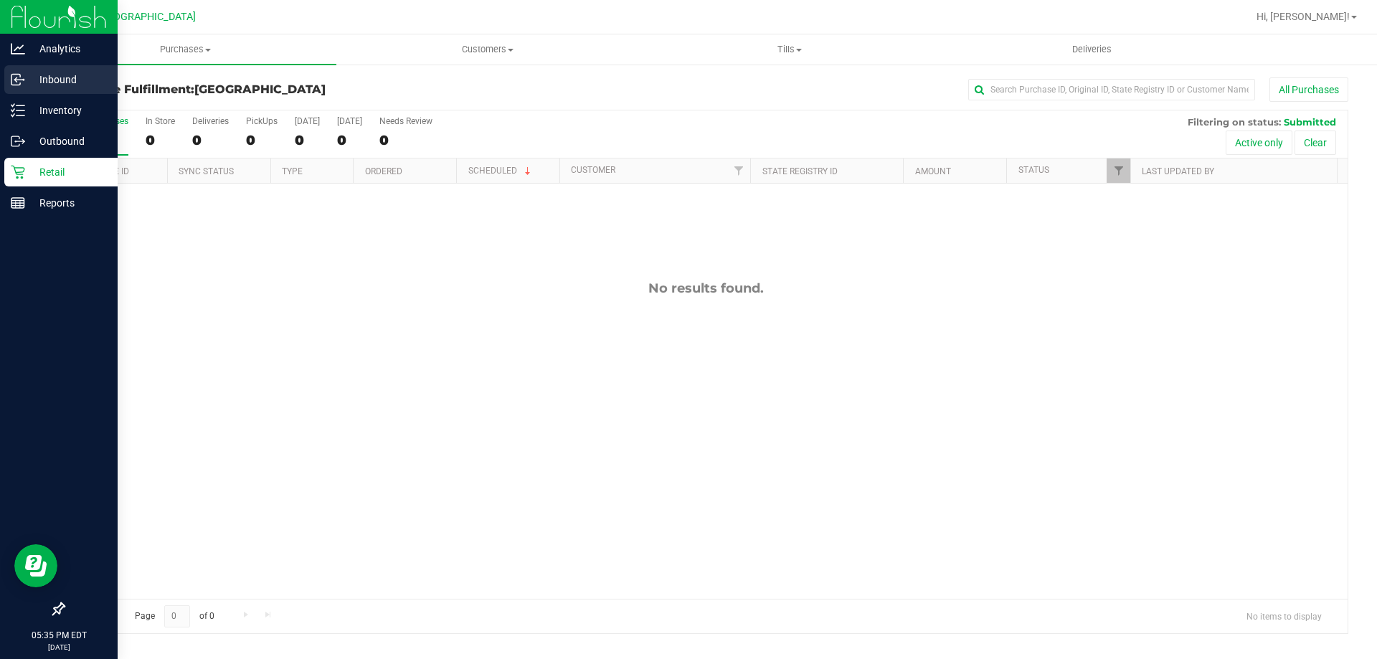
click at [24, 80] on circle at bounding box center [23, 80] width 2 height 2
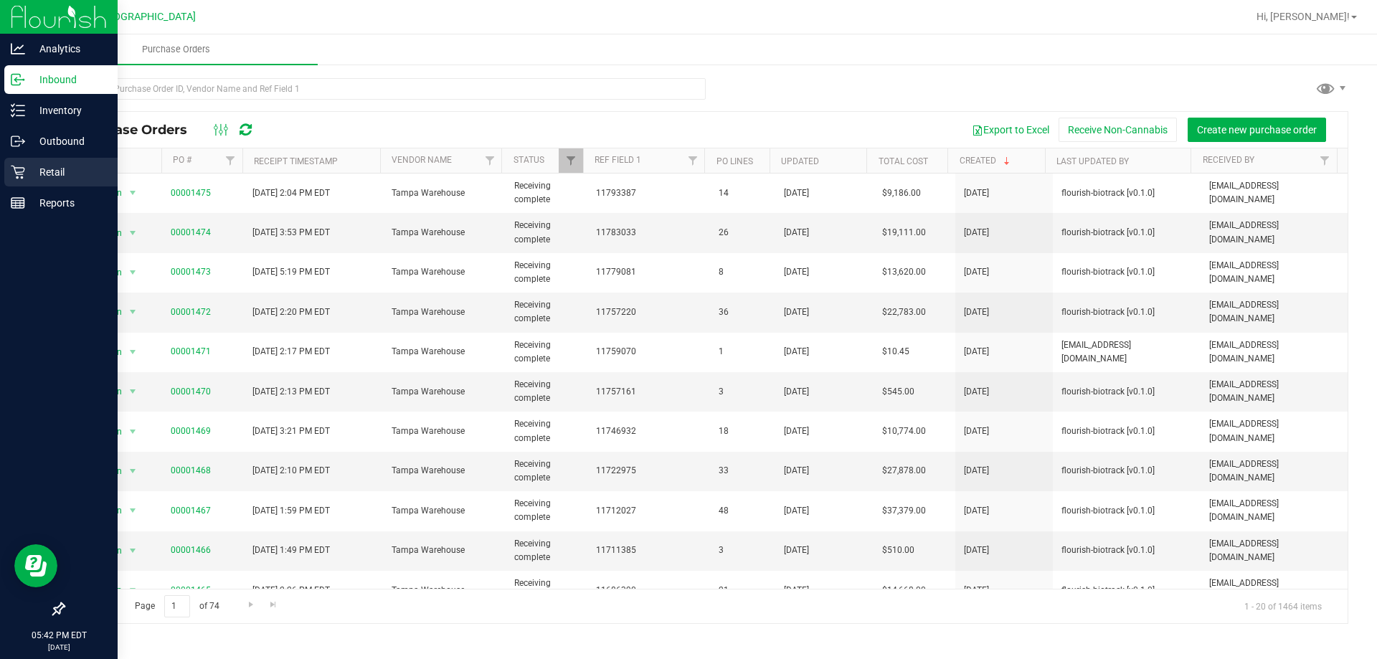
click at [39, 181] on div "Retail" at bounding box center [60, 172] width 113 height 29
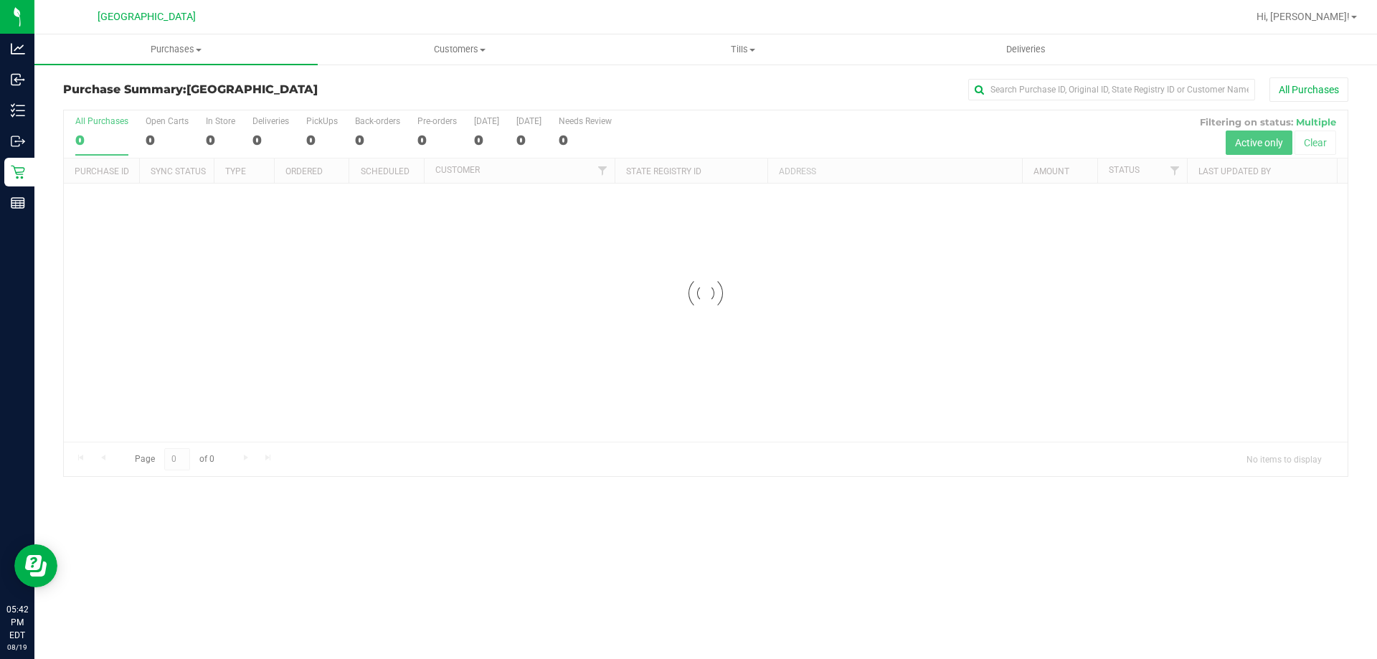
click at [990, 401] on div at bounding box center [706, 293] width 1284 height 366
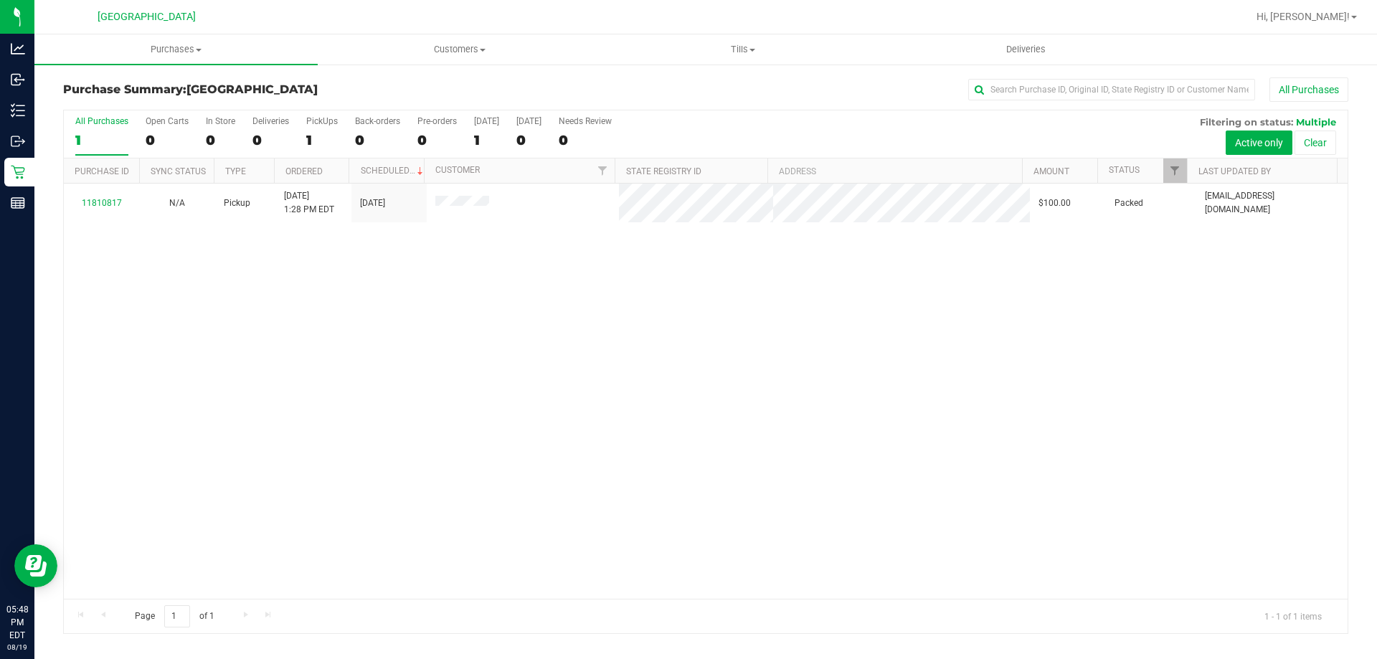
click at [1183, 440] on div "11810817 N/A Pickup [DATE] 1:28 PM EDT 8/19/2025 $100.00 Packed [EMAIL_ADDRESS]…" at bounding box center [706, 391] width 1284 height 415
click at [123, 255] on div at bounding box center [706, 371] width 1284 height 523
click at [100, 57] on uib-tab-heading "Purchases Summary of purchases Fulfillment All purchases" at bounding box center [175, 49] width 283 height 30
click at [93, 80] on span "Summary of purchases" at bounding box center [107, 86] width 147 height 12
click at [1060, 369] on div "11810817 N/A Pickup [DATE] 1:28 PM EDT 8/19/2025 $100.00 Packed [EMAIL_ADDRESS]…" at bounding box center [706, 391] width 1284 height 415
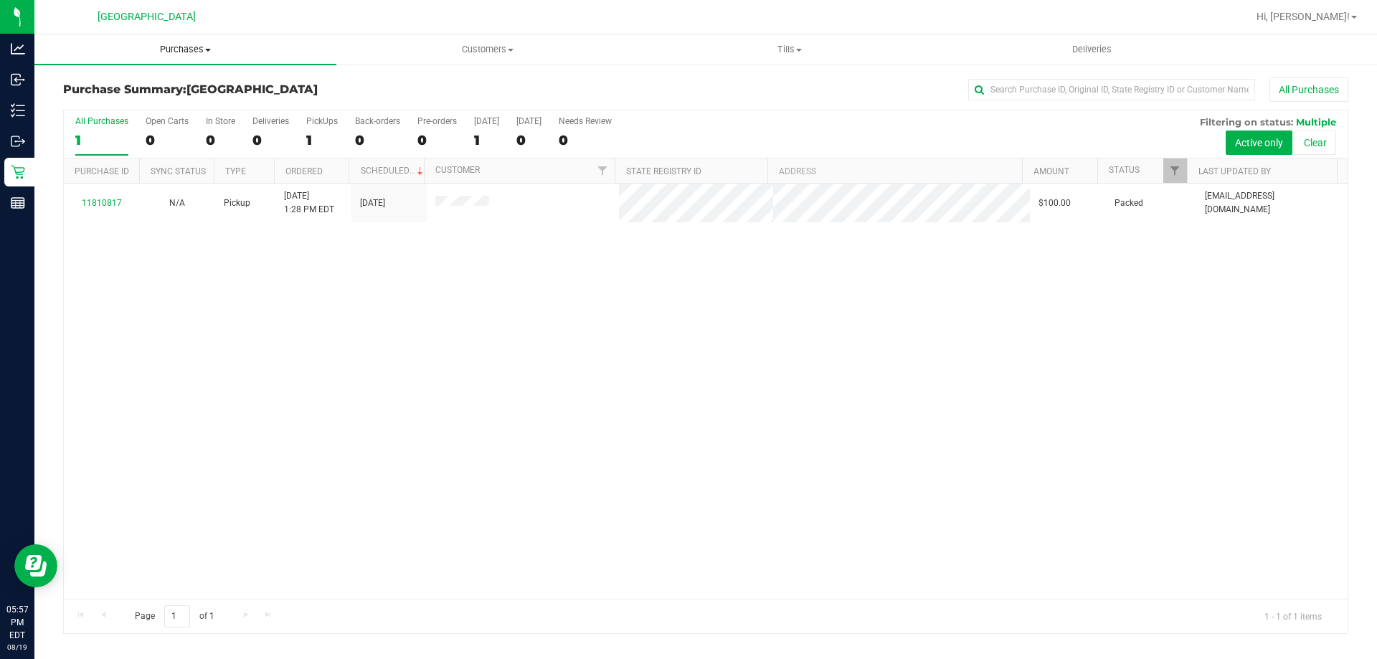
click at [206, 37] on uib-tab-heading "Purchases Summary of purchases Fulfillment All purchases" at bounding box center [185, 49] width 302 height 30
click at [215, 93] on li "Summary of purchases" at bounding box center [185, 86] width 302 height 17
click at [995, 417] on div "11810817 N/A Pickup [DATE] 1:28 PM EDT 8/19/2025 $100.00 Packed [EMAIL_ADDRESS]…" at bounding box center [706, 391] width 1284 height 415
click at [1056, 338] on div "11810817 N/A Pickup [DATE] 1:28 PM EDT 8/19/2025 $100.00 Packed [EMAIL_ADDRESS]…" at bounding box center [706, 391] width 1284 height 415
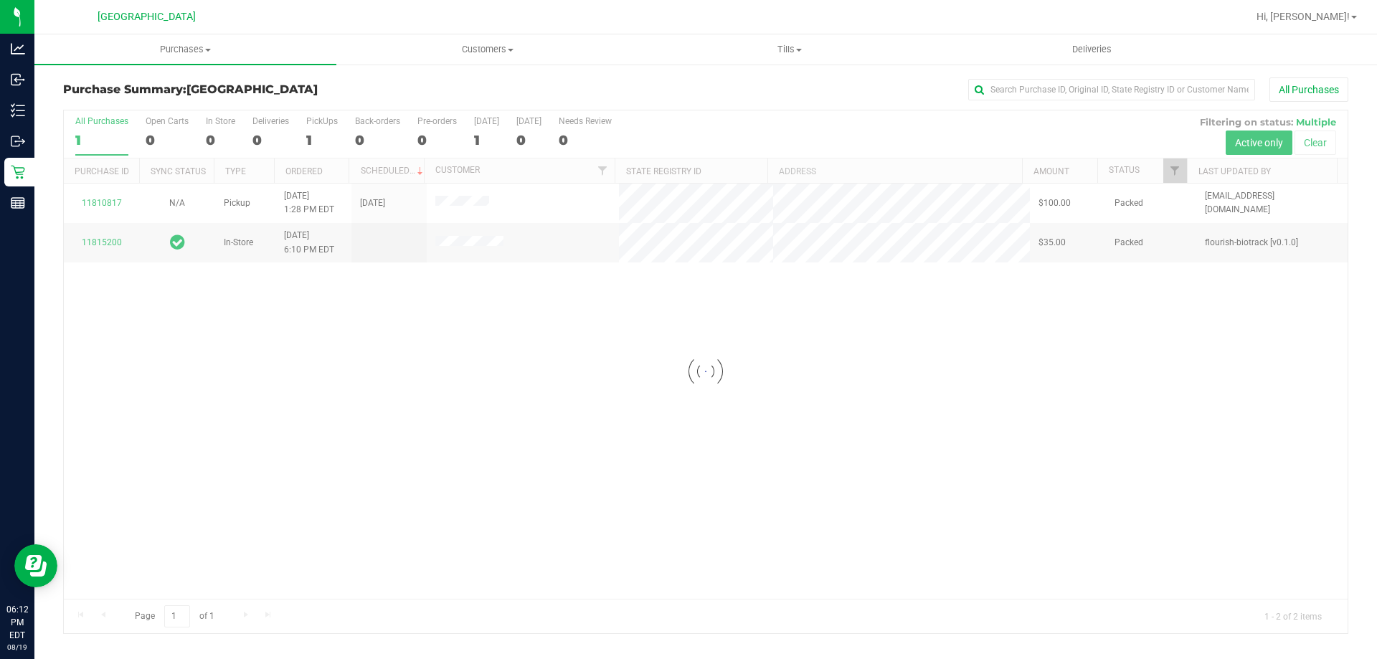
click at [878, 433] on div at bounding box center [706, 371] width 1284 height 523
click at [883, 388] on div at bounding box center [706, 371] width 1284 height 523
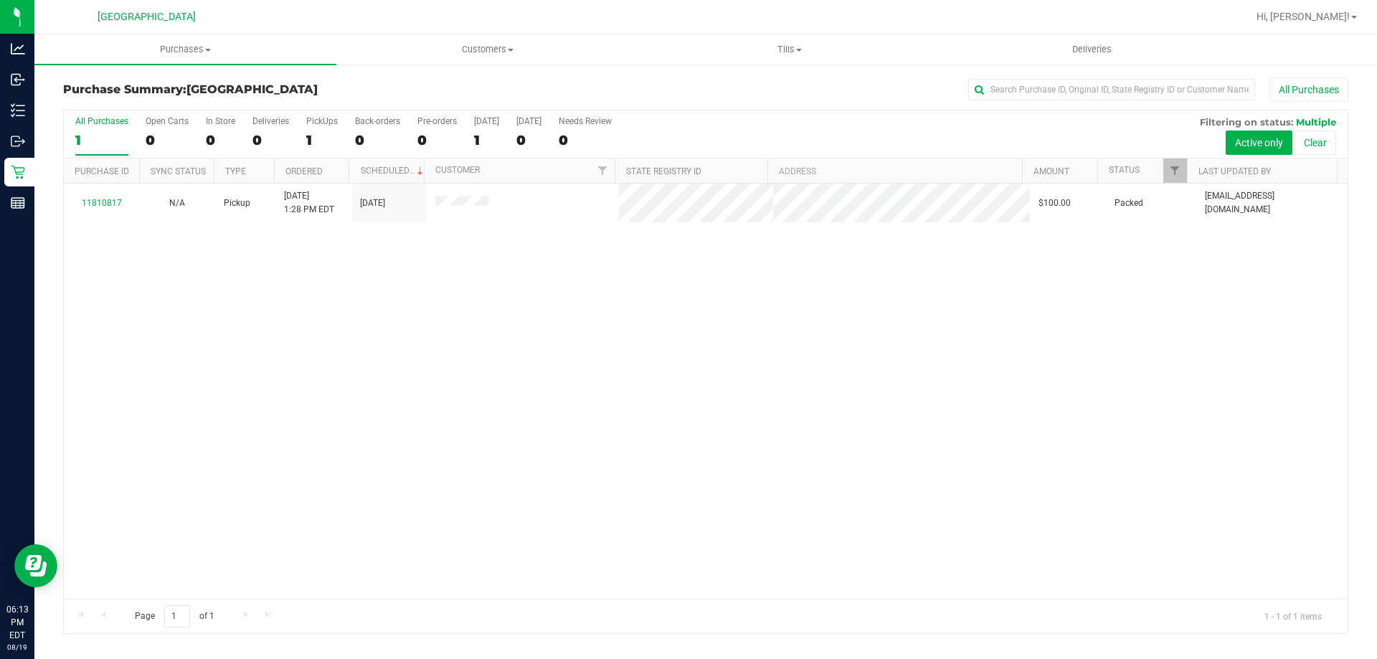
click at [181, 44] on span "Purchases" at bounding box center [185, 49] width 302 height 13
click at [193, 84] on li "Summary of purchases" at bounding box center [185, 86] width 302 height 17
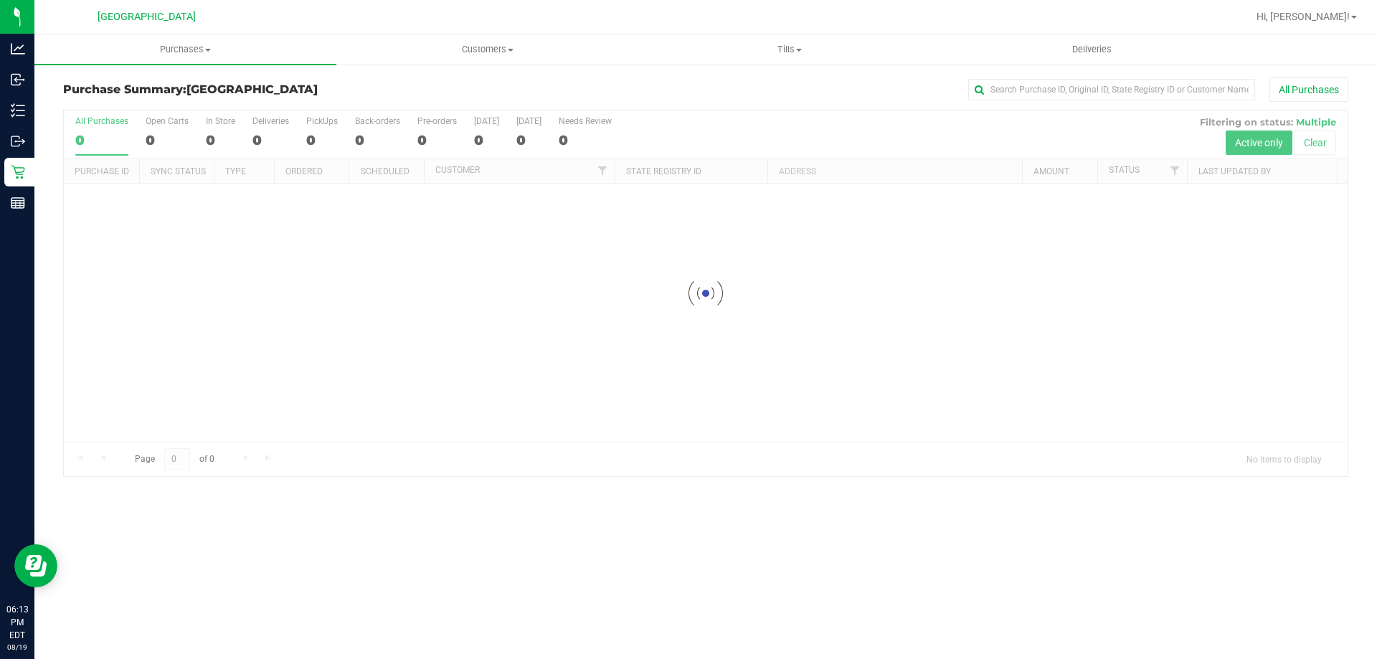
click at [503, 450] on div at bounding box center [706, 293] width 1284 height 366
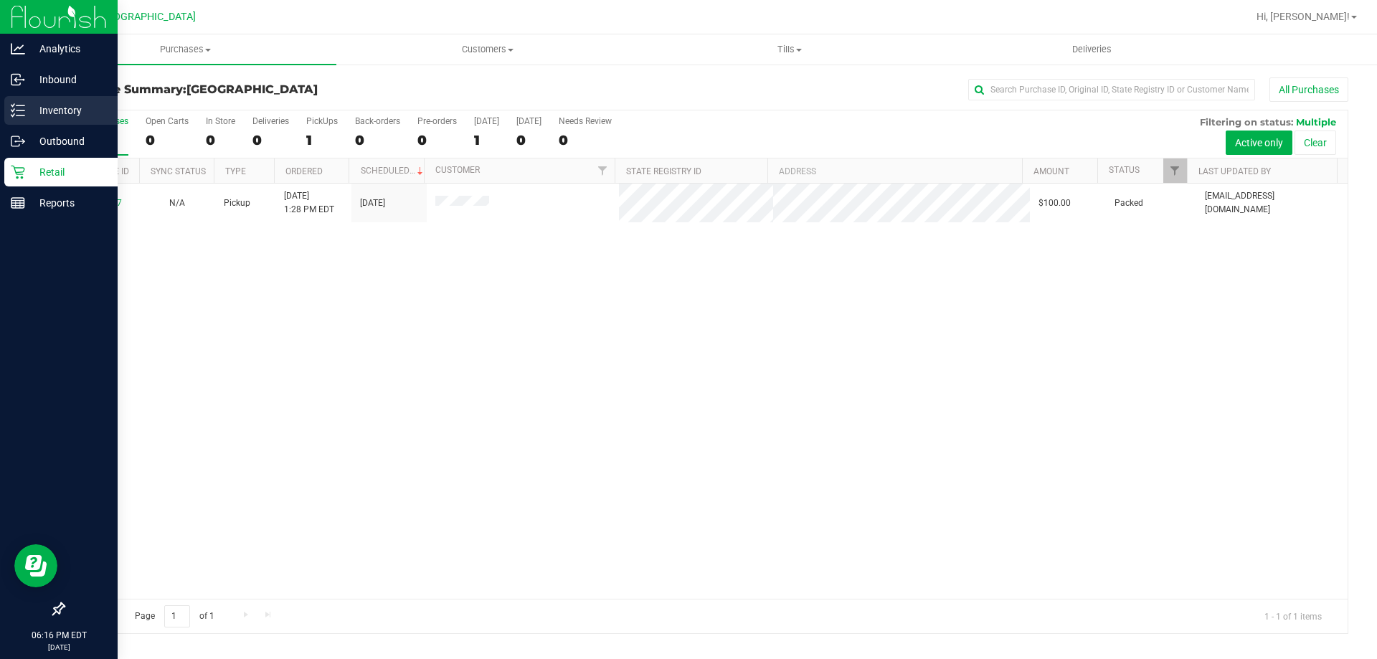
click at [20, 105] on line at bounding box center [20, 105] width 8 height 0
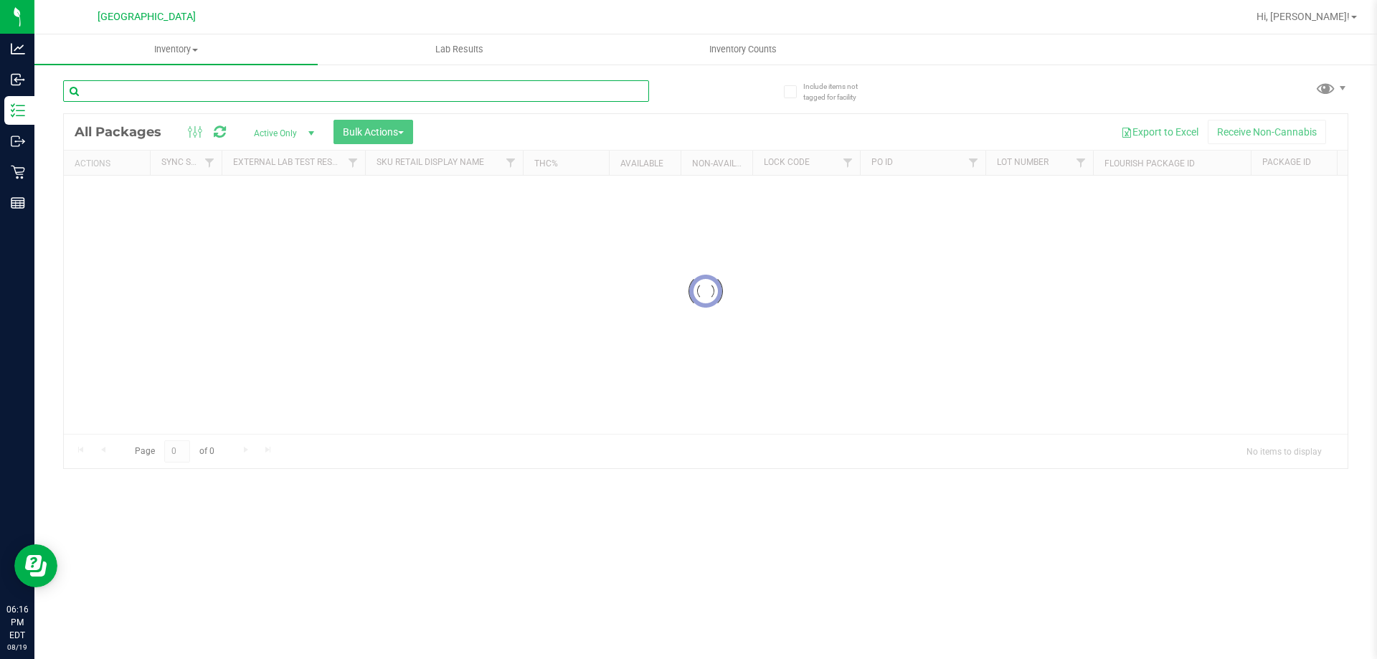
click at [319, 94] on input "text" at bounding box center [356, 91] width 586 height 22
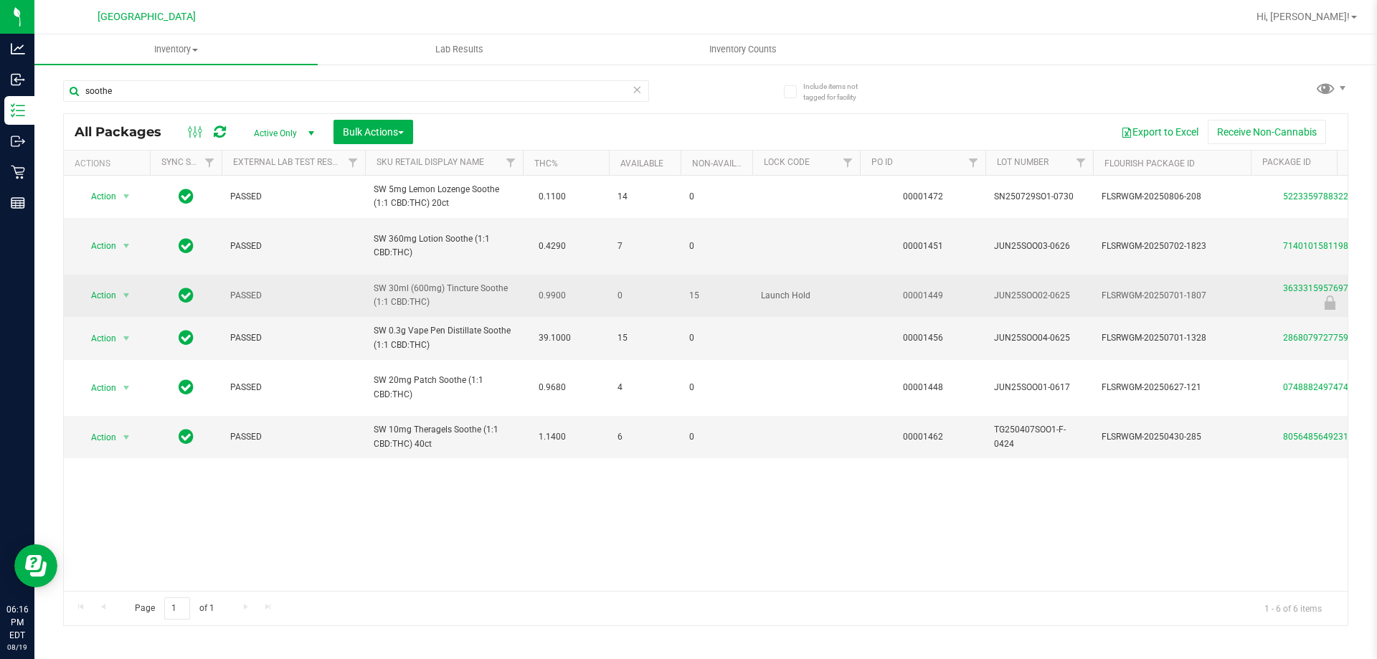
drag, startPoint x: 687, startPoint y: 290, endPoint x: 706, endPoint y: 293, distance: 18.9
click at [706, 293] on td "15" at bounding box center [717, 296] width 72 height 42
click at [711, 299] on span "15" at bounding box center [716, 296] width 55 height 14
drag, startPoint x: 752, startPoint y: 291, endPoint x: 837, endPoint y: 305, distance: 85.8
click at [837, 305] on td "Launch Hold" at bounding box center [806, 296] width 108 height 42
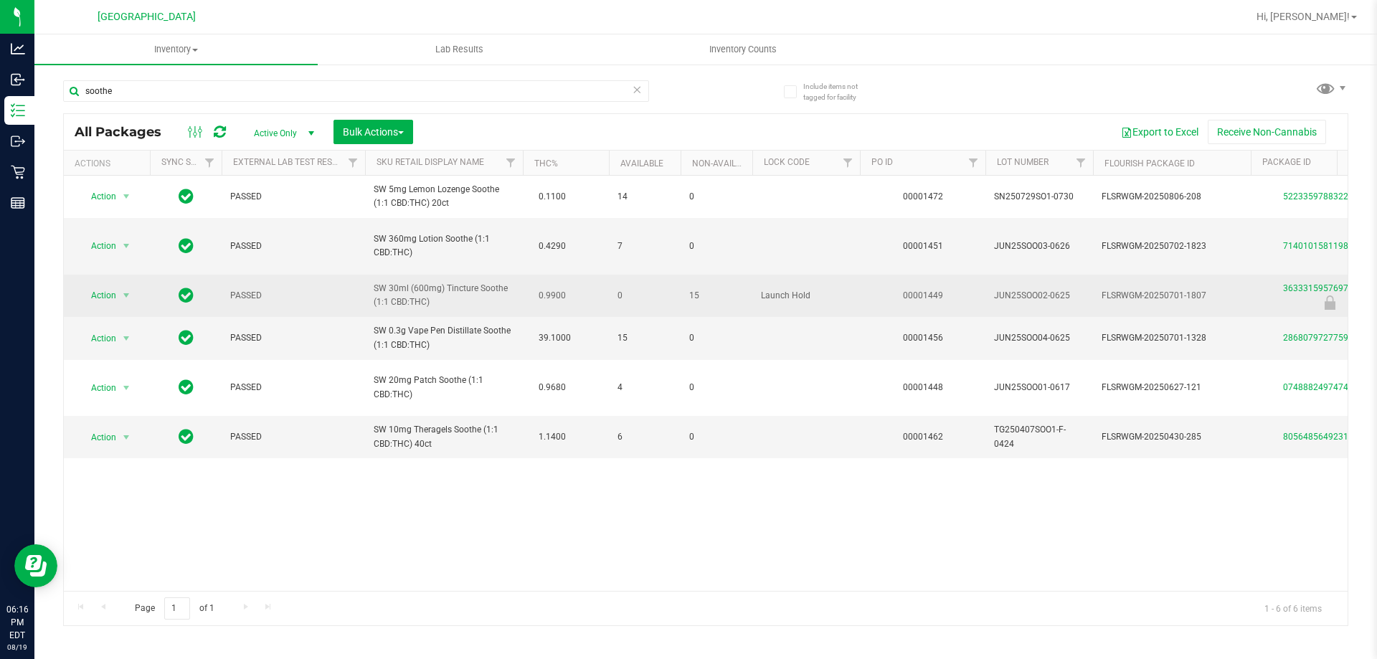
click at [839, 296] on span "Launch Hold" at bounding box center [806, 296] width 90 height 14
drag, startPoint x: 799, startPoint y: 295, endPoint x: 762, endPoint y: 301, distance: 37.7
click at [762, 301] on td "Launch Hold" at bounding box center [806, 296] width 108 height 42
click at [736, 291] on span "15" at bounding box center [716, 296] width 55 height 14
drag, startPoint x: 739, startPoint y: 298, endPoint x: 802, endPoint y: 291, distance: 64.2
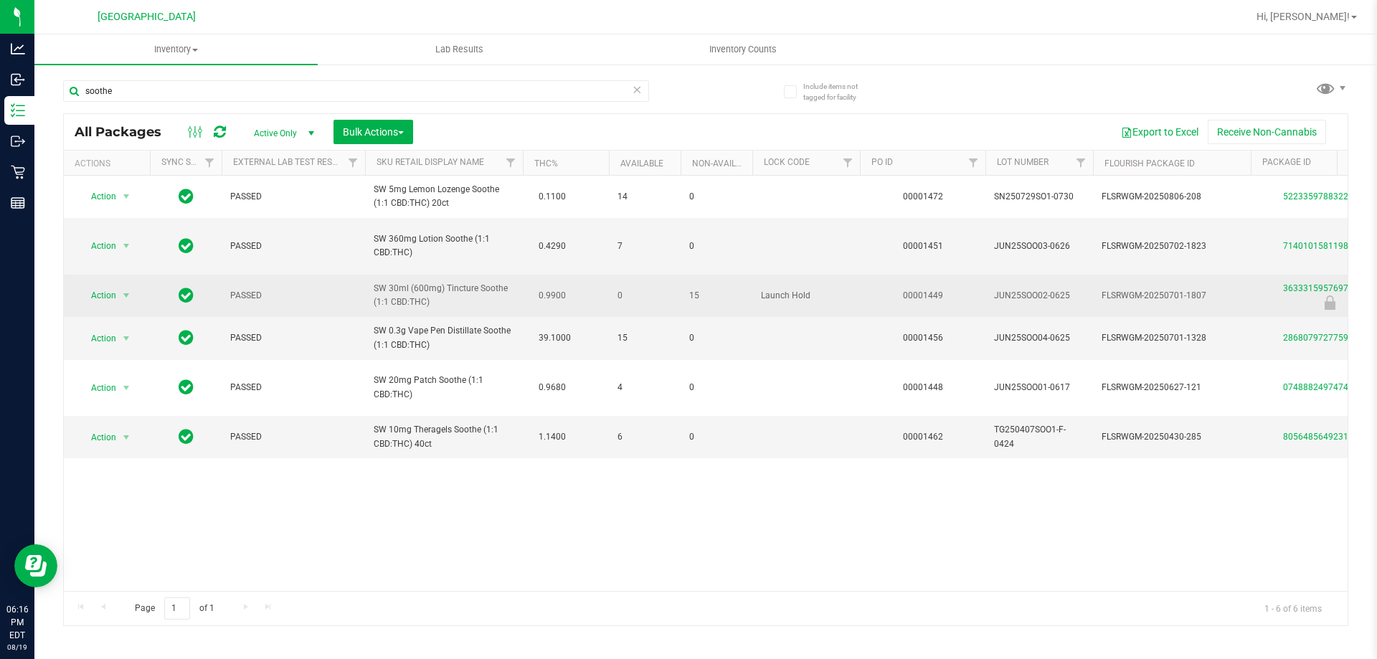
click at [818, 293] on span "Launch Hold" at bounding box center [806, 296] width 90 height 14
drag, startPoint x: 805, startPoint y: 290, endPoint x: 747, endPoint y: 285, distance: 57.6
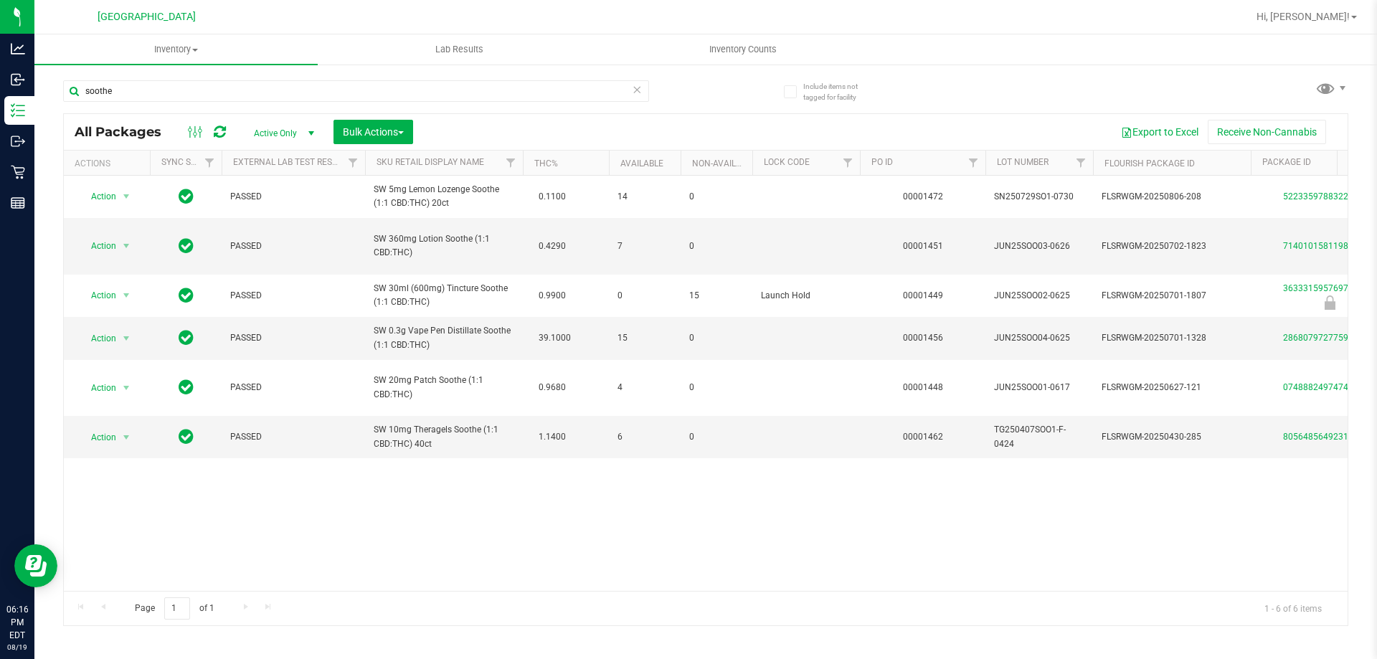
click at [183, 77] on div "soothe" at bounding box center [384, 90] width 643 height 46
click at [182, 82] on input "soothe" at bounding box center [356, 91] width 586 height 22
type input "soothe"
click at [645, 93] on input "soothe" at bounding box center [356, 91] width 586 height 22
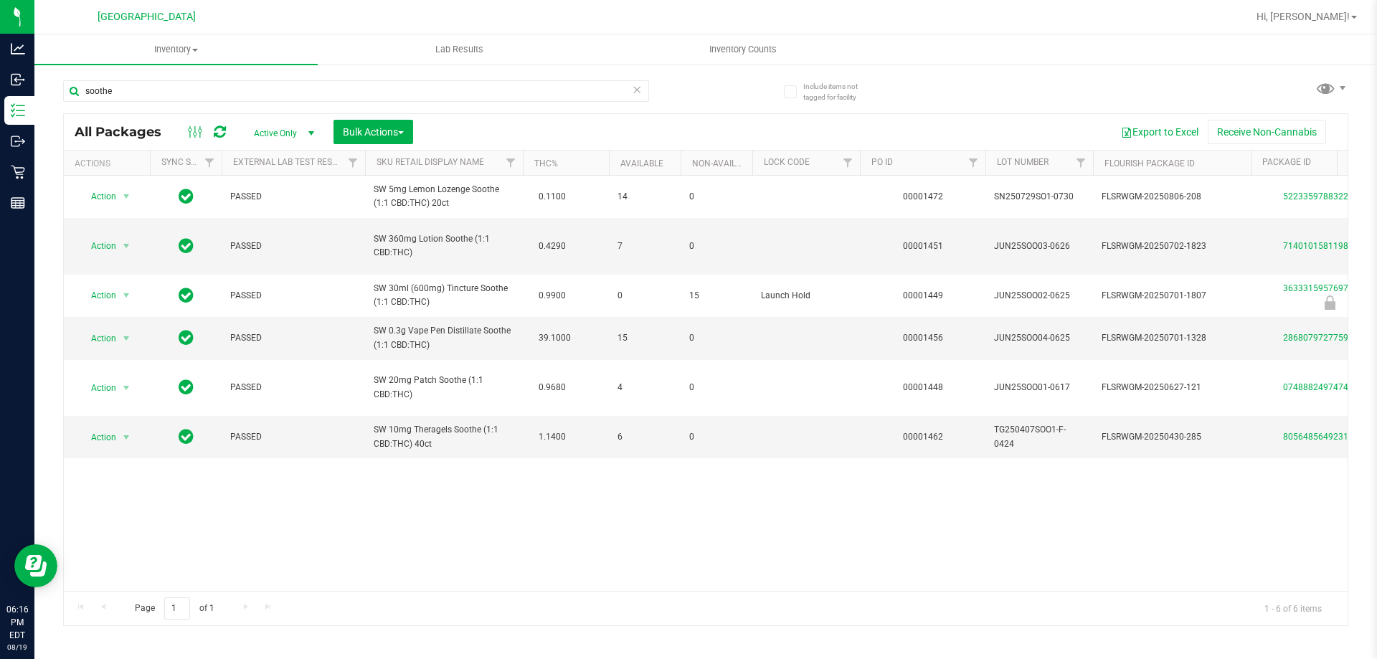
click at [635, 90] on icon at bounding box center [637, 88] width 10 height 17
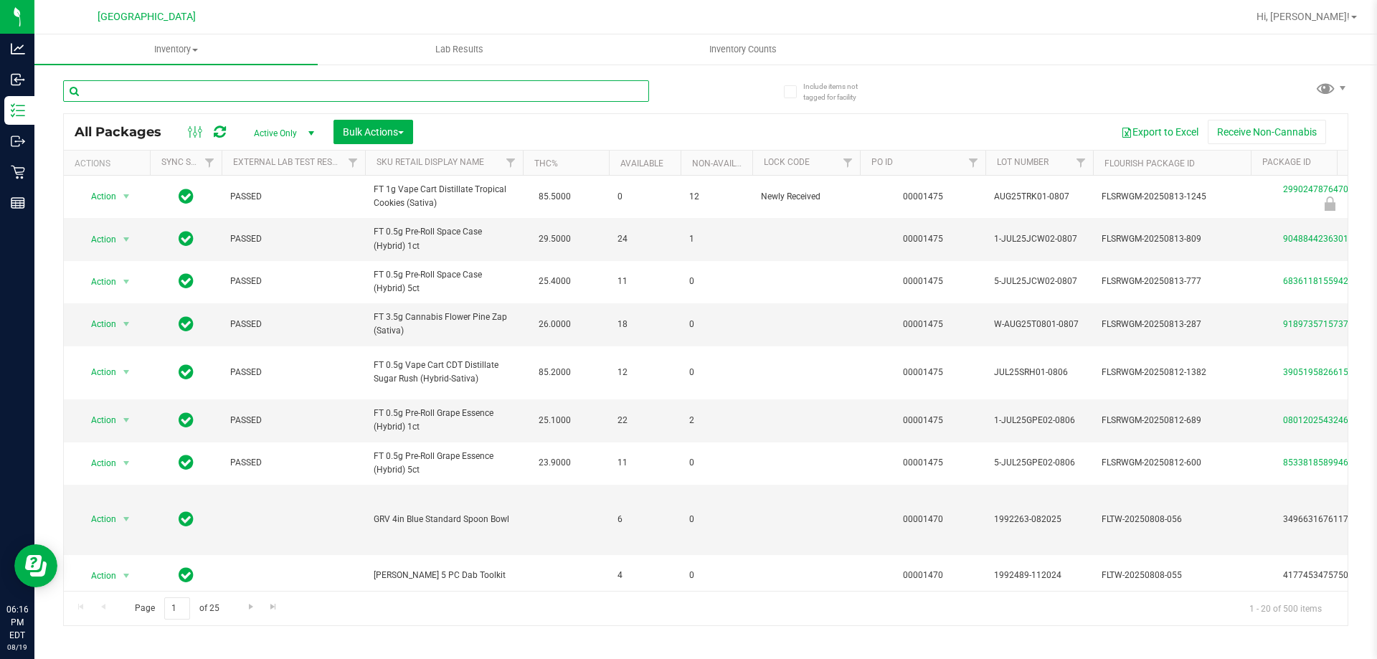
click at [554, 83] on input "text" at bounding box center [356, 91] width 586 height 22
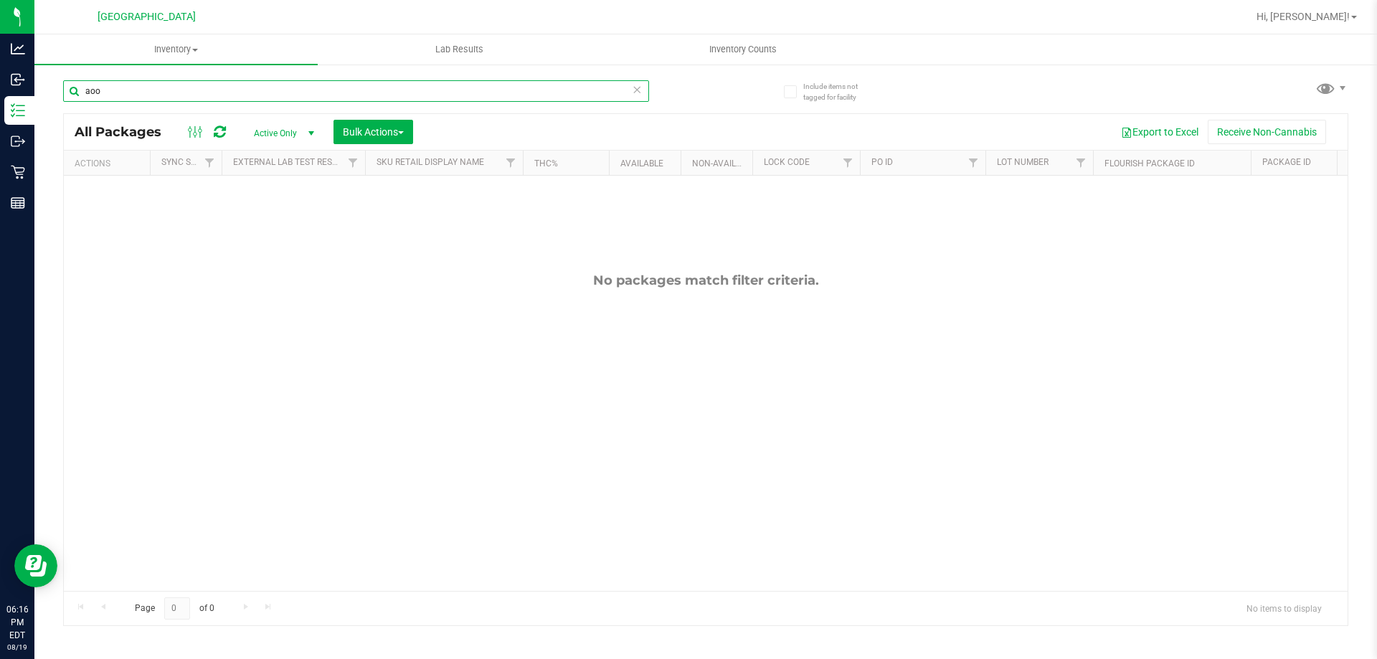
click at [629, 90] on input "aoo" at bounding box center [356, 91] width 586 height 22
type input "aoo"
click at [632, 90] on icon at bounding box center [637, 88] width 10 height 17
click at [587, 86] on input "text" at bounding box center [356, 91] width 586 height 22
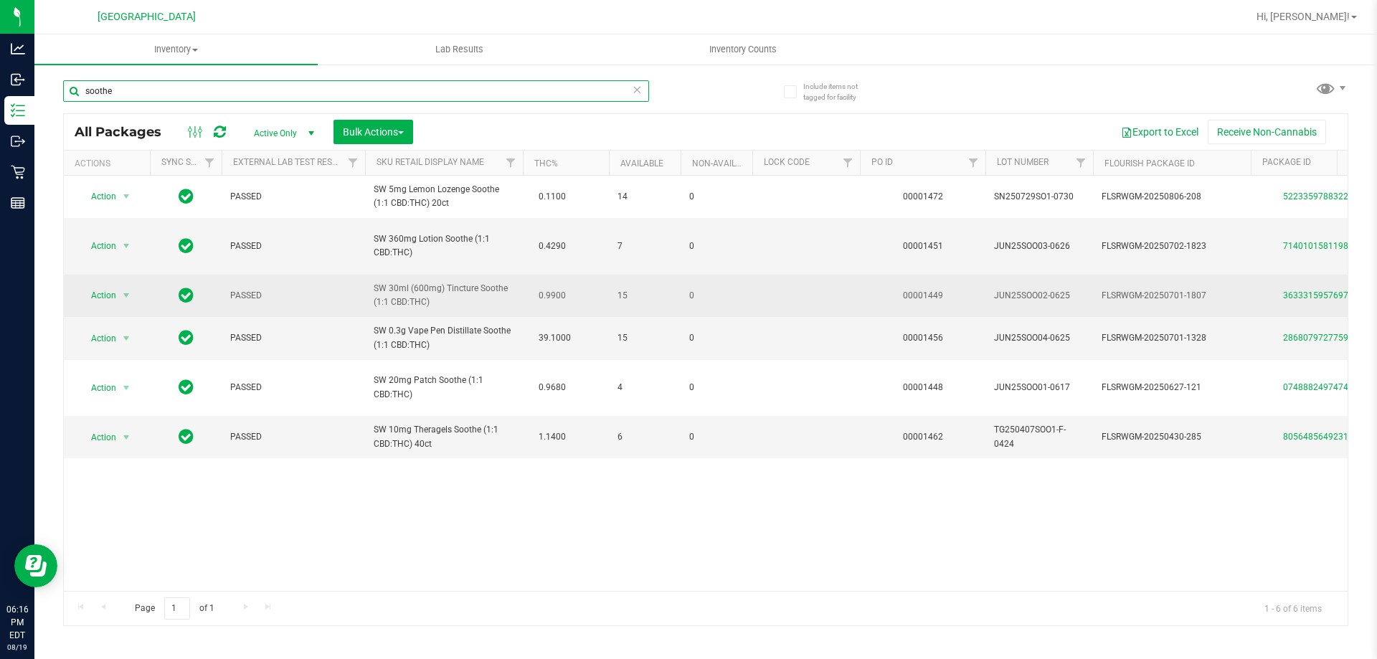
type input "soothe"
click at [829, 293] on td at bounding box center [806, 296] width 108 height 42
click at [836, 296] on td at bounding box center [806, 296] width 108 height 42
click at [965, 288] on td "00001449" at bounding box center [922, 296] width 125 height 42
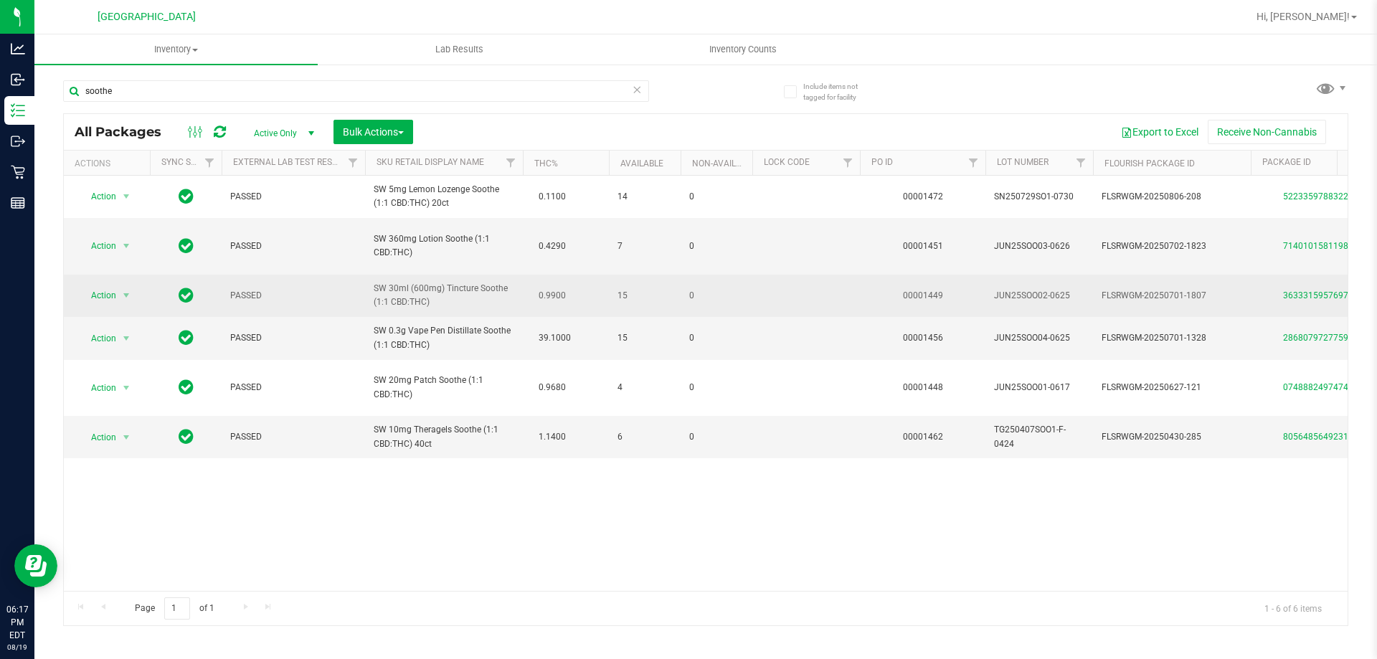
click at [834, 288] on td at bounding box center [806, 296] width 108 height 42
click at [816, 290] on td at bounding box center [806, 296] width 108 height 42
drag, startPoint x: 987, startPoint y: 288, endPoint x: 1079, endPoint y: 290, distance: 91.8
click at [1079, 290] on td "JUN25SOO02-0625" at bounding box center [1039, 296] width 108 height 42
click at [1032, 277] on td "JUN25SOO02-0625" at bounding box center [1039, 296] width 108 height 42
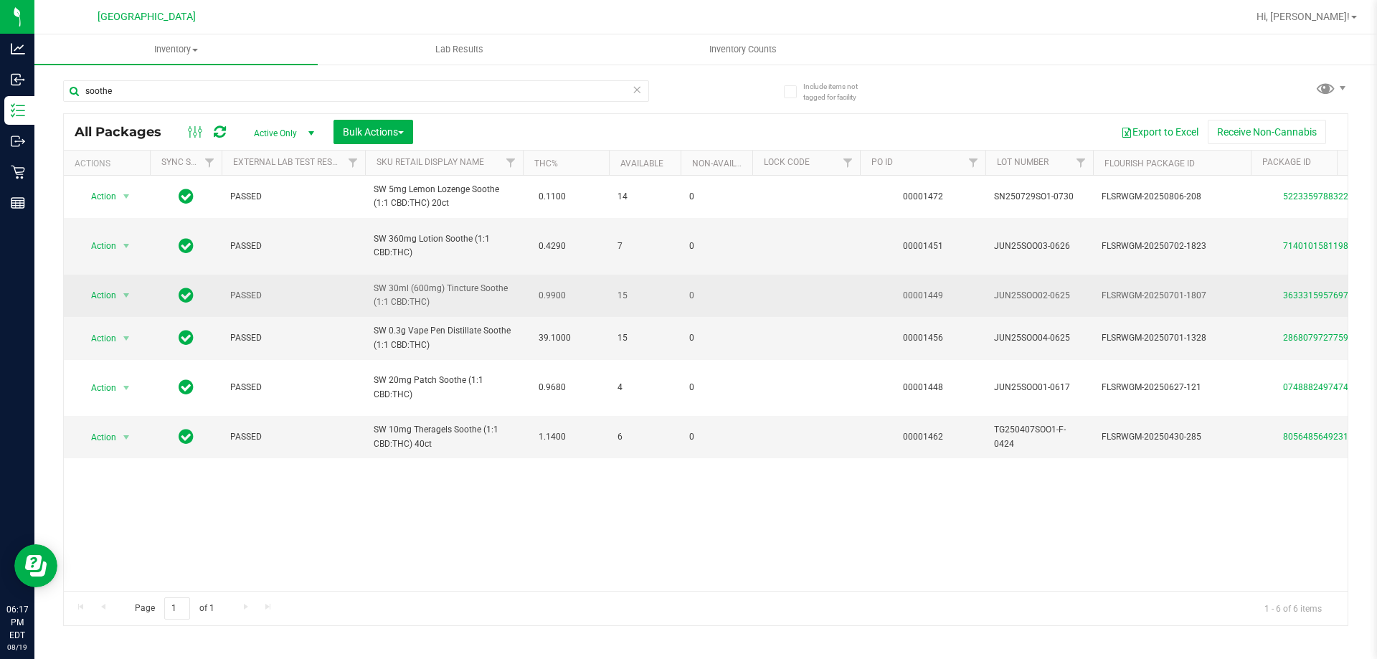
click at [802, 293] on td at bounding box center [806, 296] width 108 height 42
click at [744, 282] on td "0" at bounding box center [717, 296] width 72 height 42
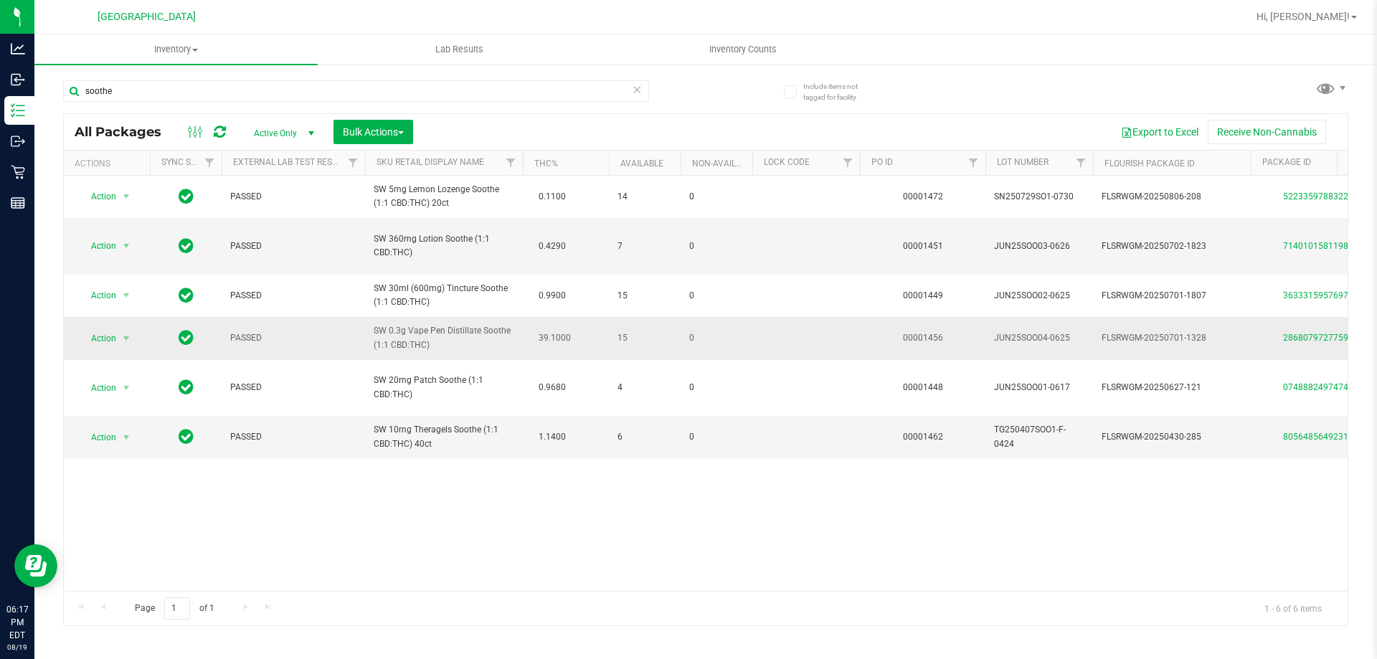
click at [825, 339] on td at bounding box center [806, 338] width 108 height 42
click at [630, 87] on input "soothe" at bounding box center [356, 91] width 586 height 22
click at [635, 91] on icon at bounding box center [637, 88] width 10 height 17
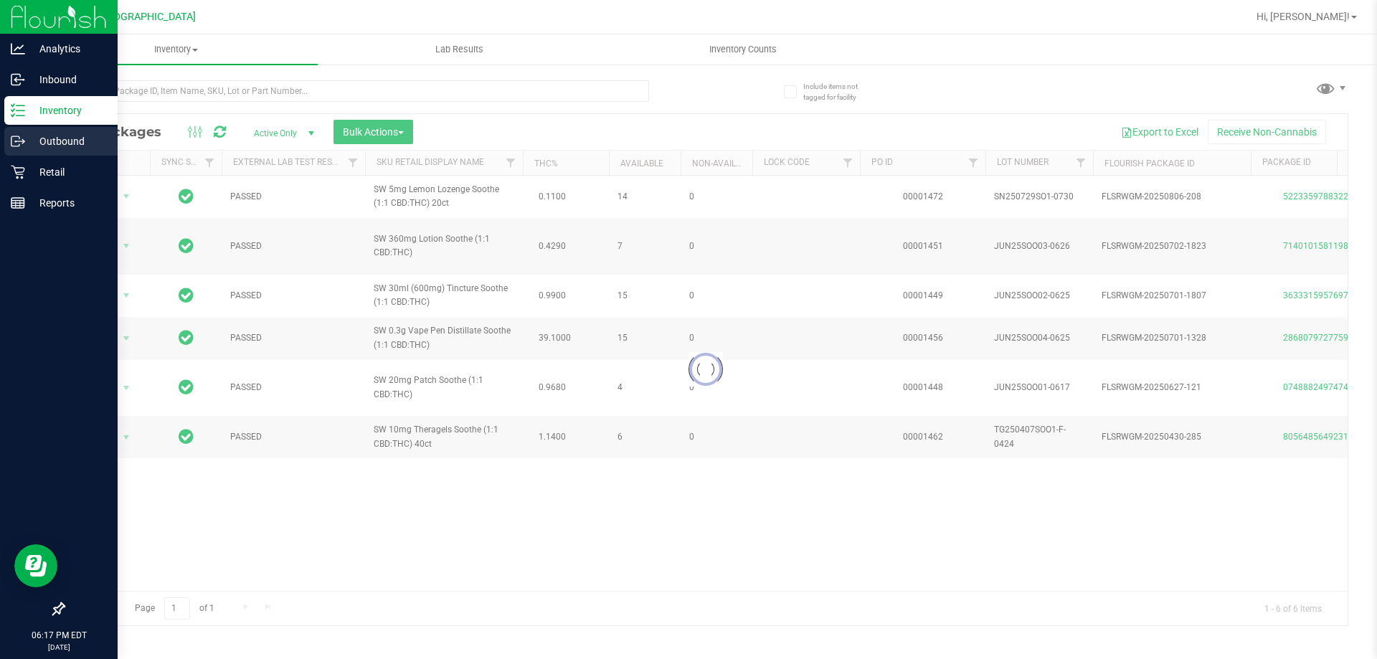
click at [23, 140] on icon at bounding box center [23, 140] width 2 height 2
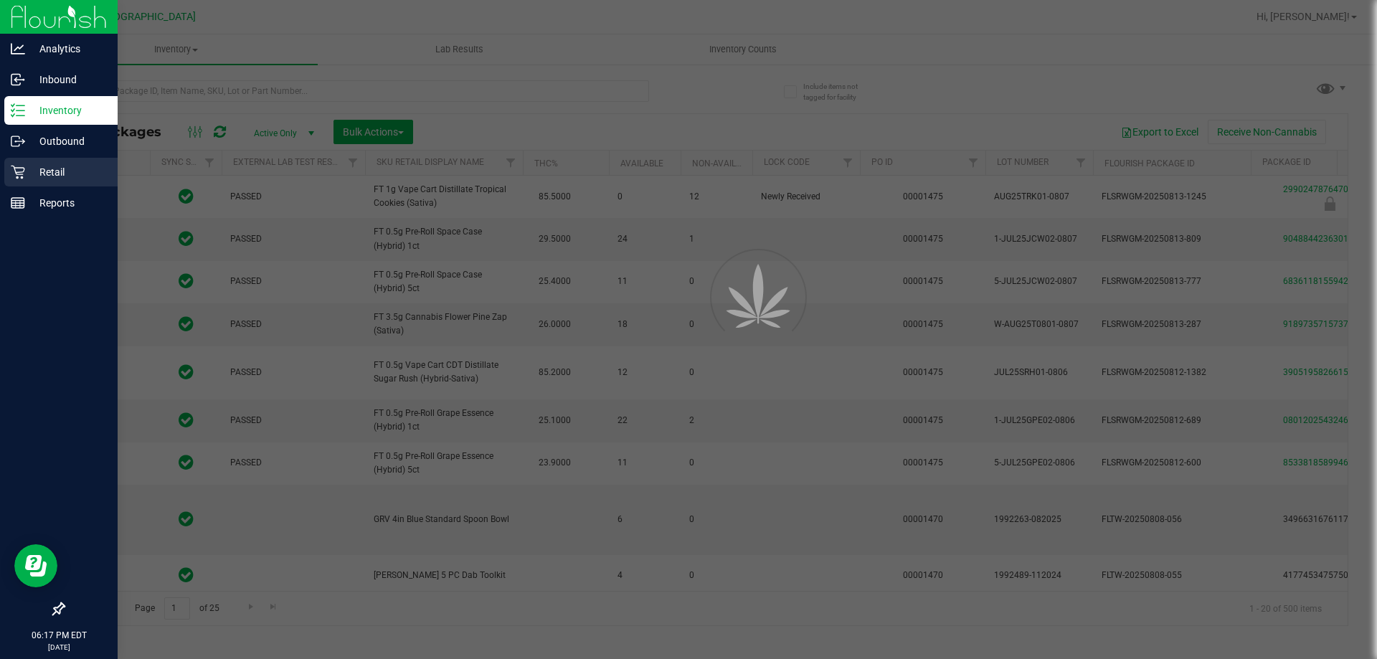
click at [36, 164] on p "Retail" at bounding box center [68, 172] width 86 height 17
click at [38, 176] on p "Retail" at bounding box center [68, 172] width 86 height 17
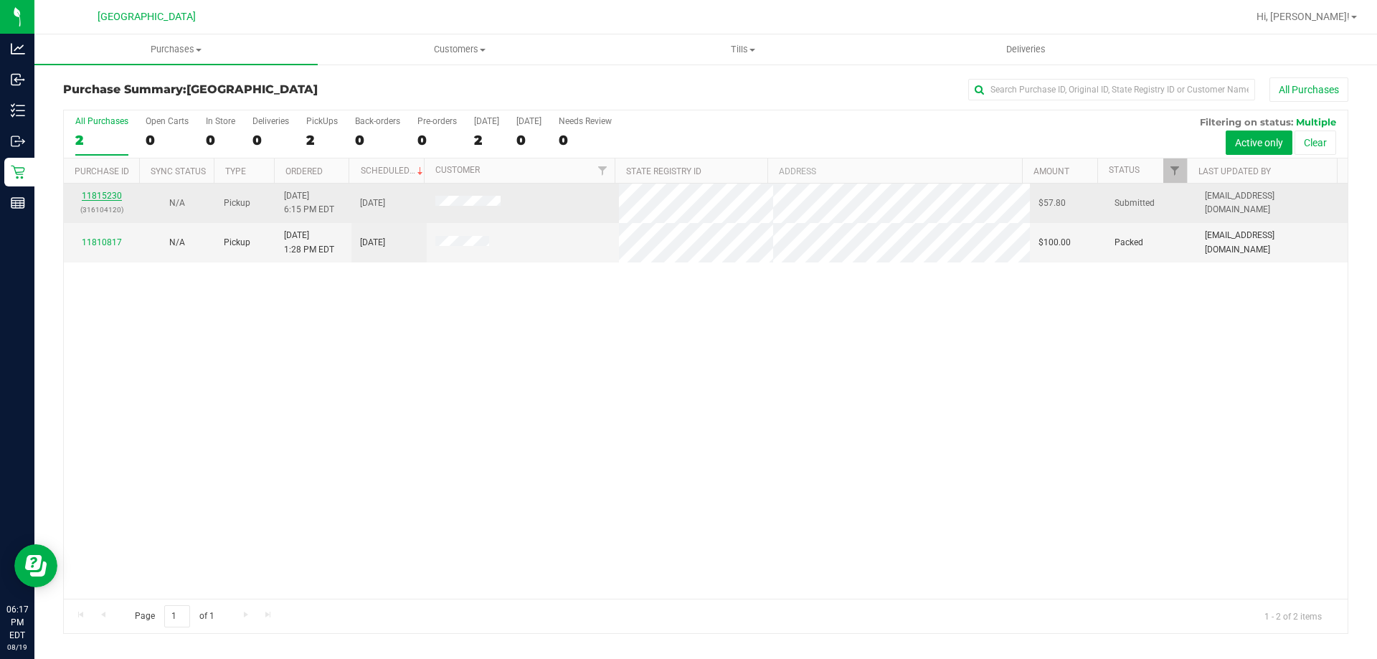
click at [95, 196] on link "11815230" at bounding box center [102, 196] width 40 height 10
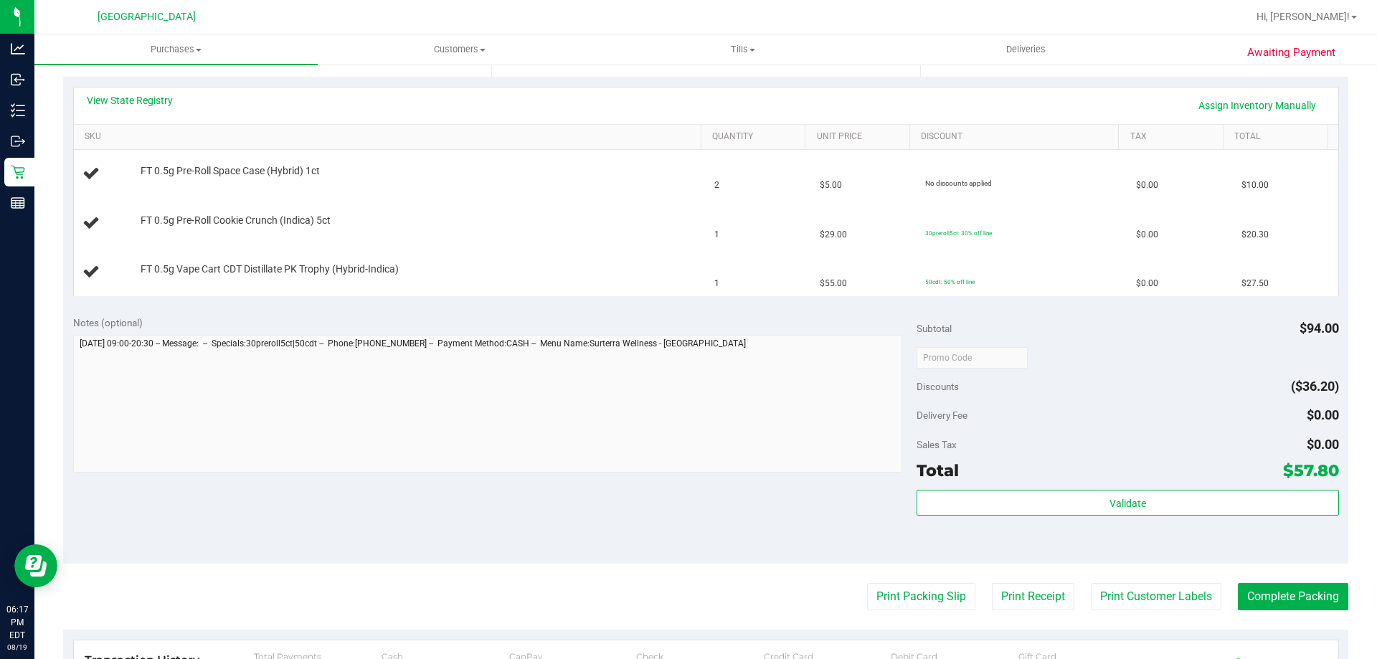
scroll to position [331, 0]
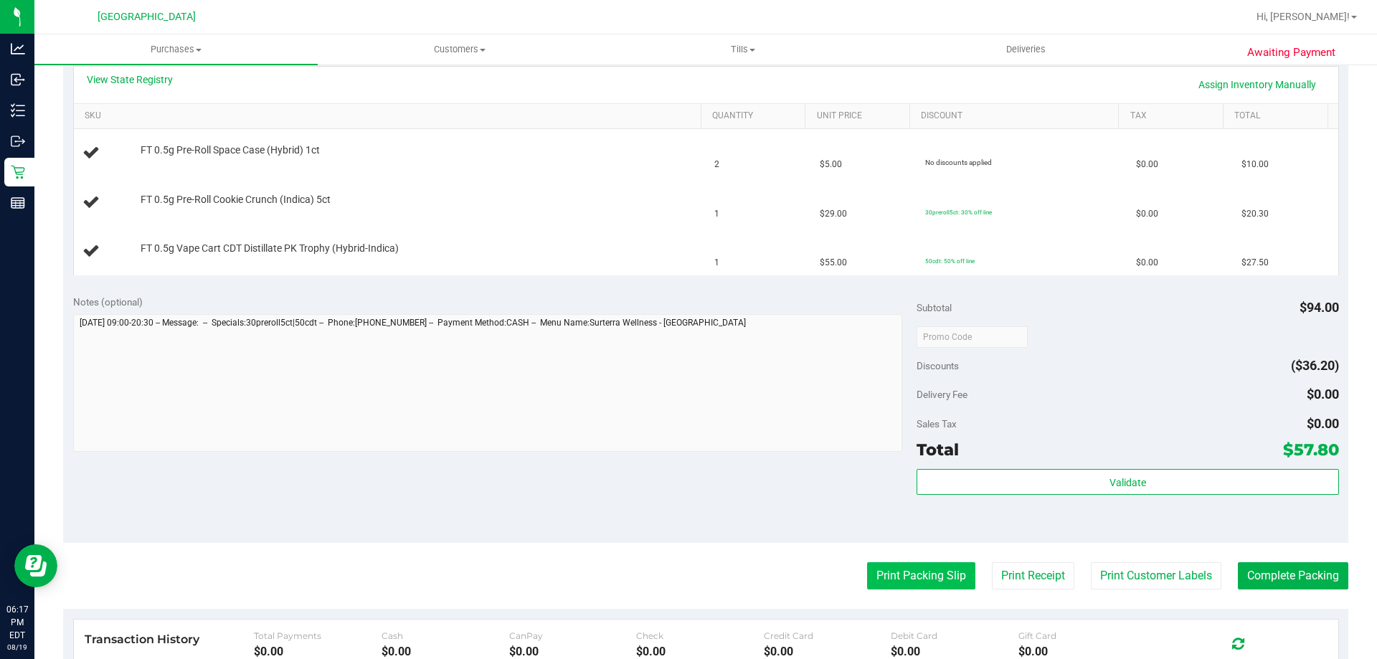
click at [899, 567] on button "Print Packing Slip" at bounding box center [921, 575] width 108 height 27
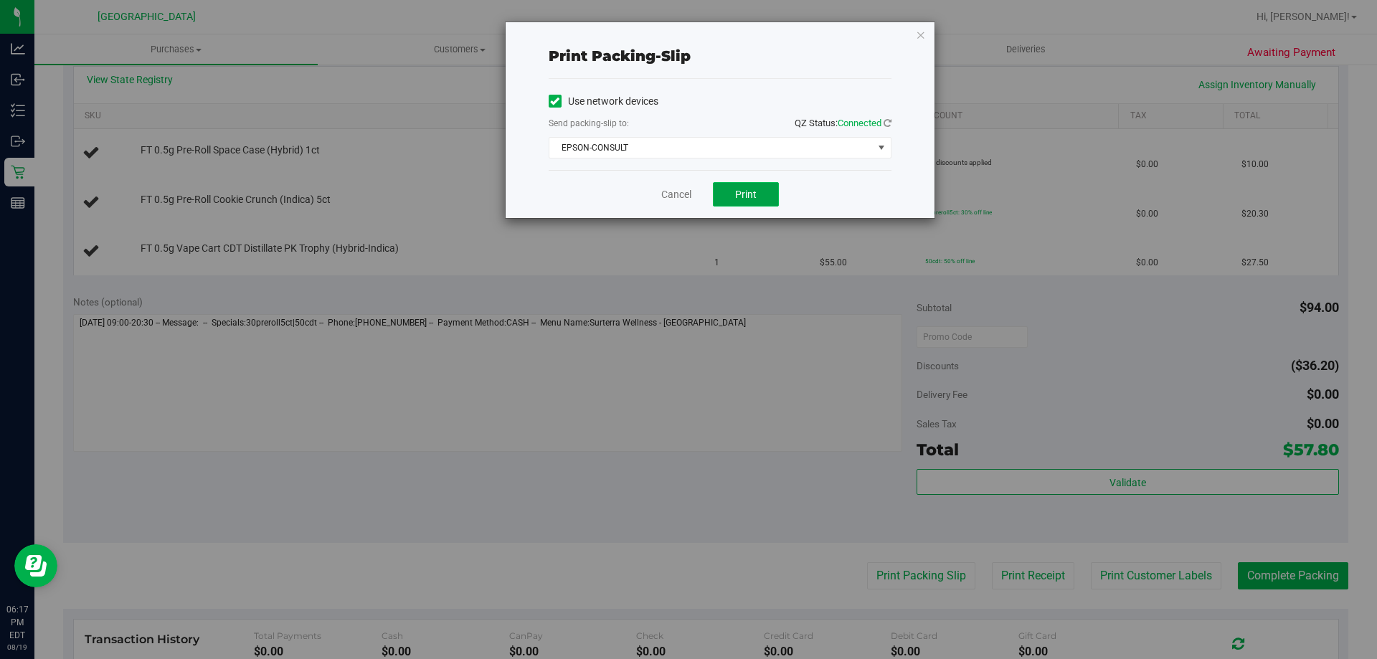
click at [759, 204] on button "Print" at bounding box center [746, 194] width 66 height 24
click at [679, 141] on span "EPSON-CONSULT" at bounding box center [710, 148] width 323 height 20
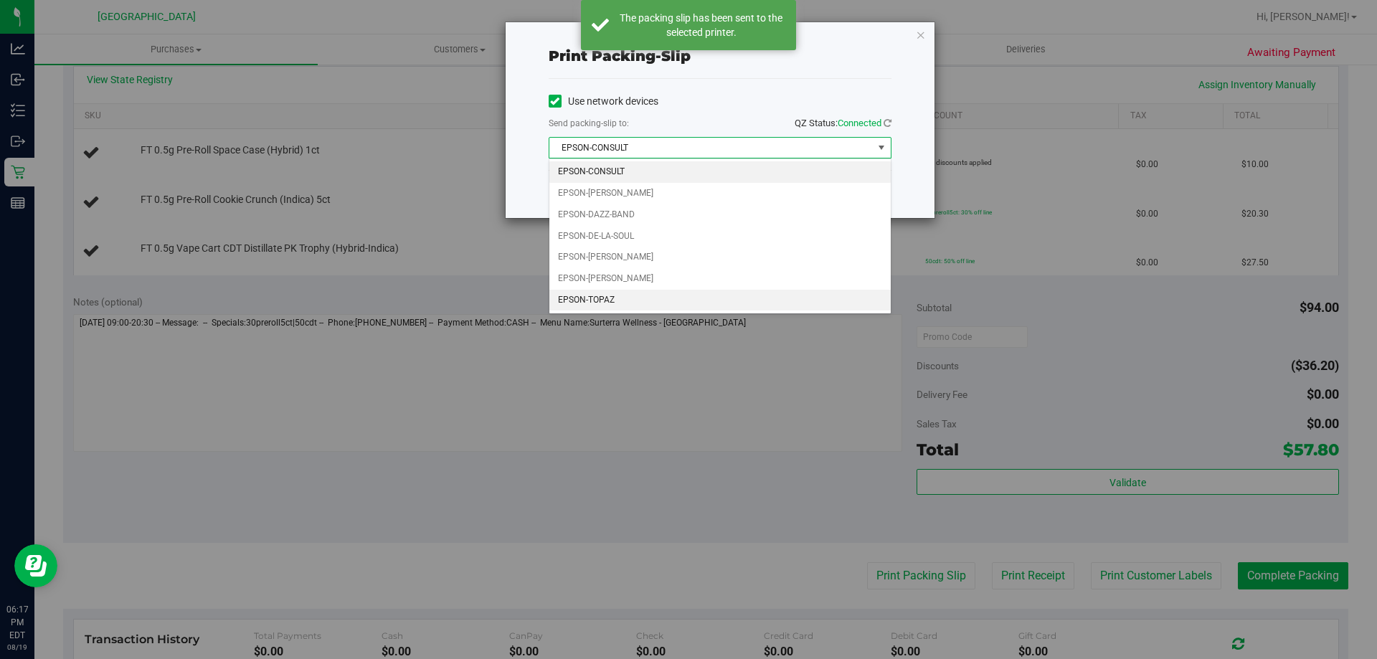
click at [643, 305] on li "EPSON-TOPAZ" at bounding box center [719, 301] width 341 height 22
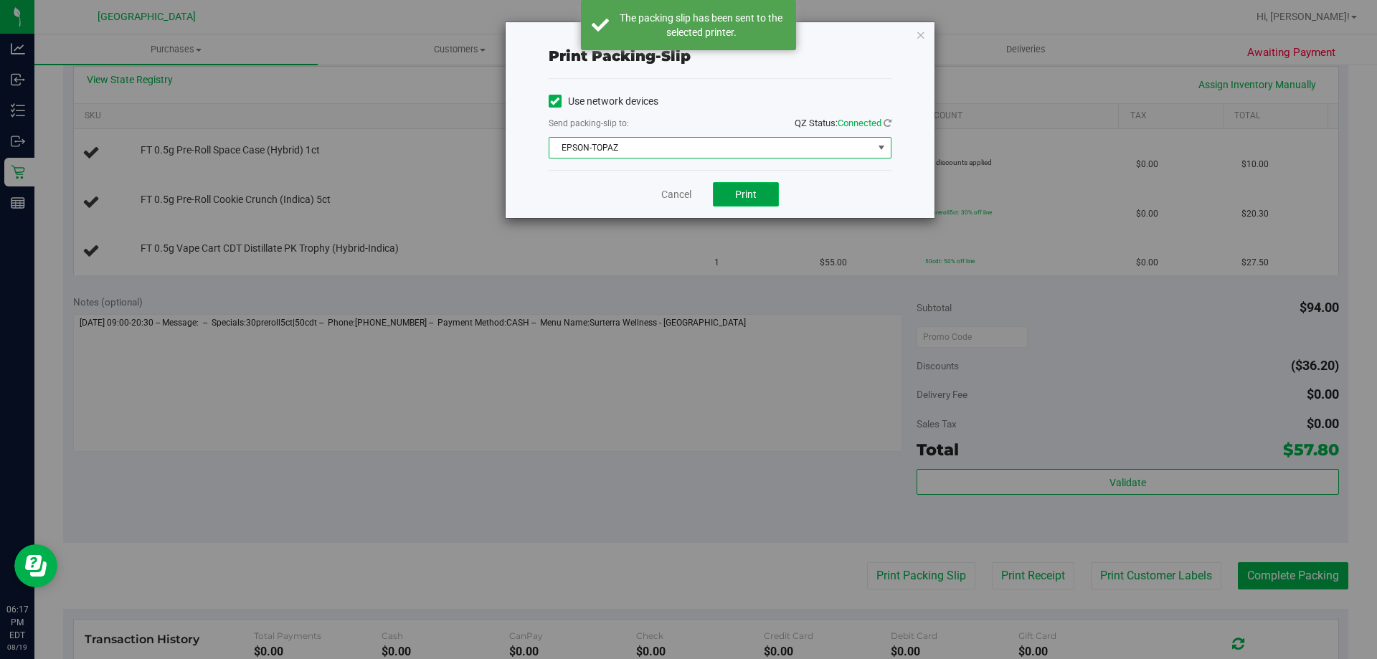
click at [731, 196] on button "Print" at bounding box center [746, 194] width 66 height 24
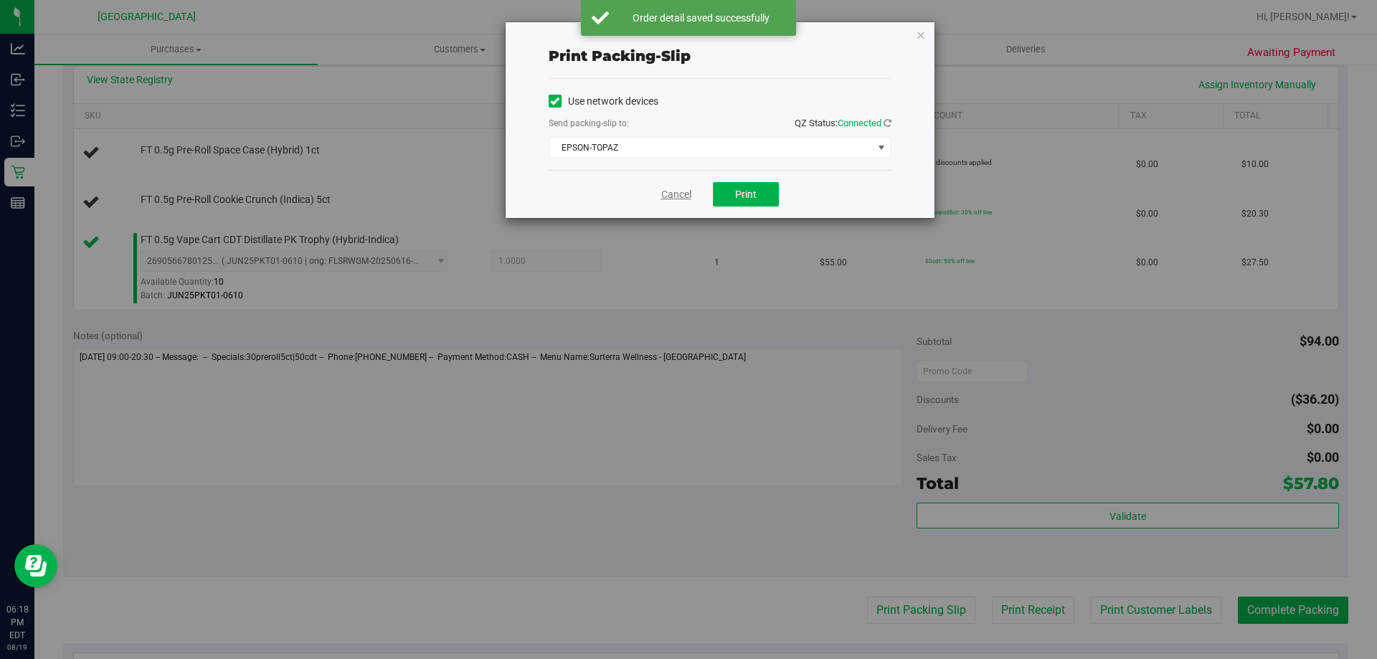
click at [682, 188] on link "Cancel" at bounding box center [676, 194] width 30 height 15
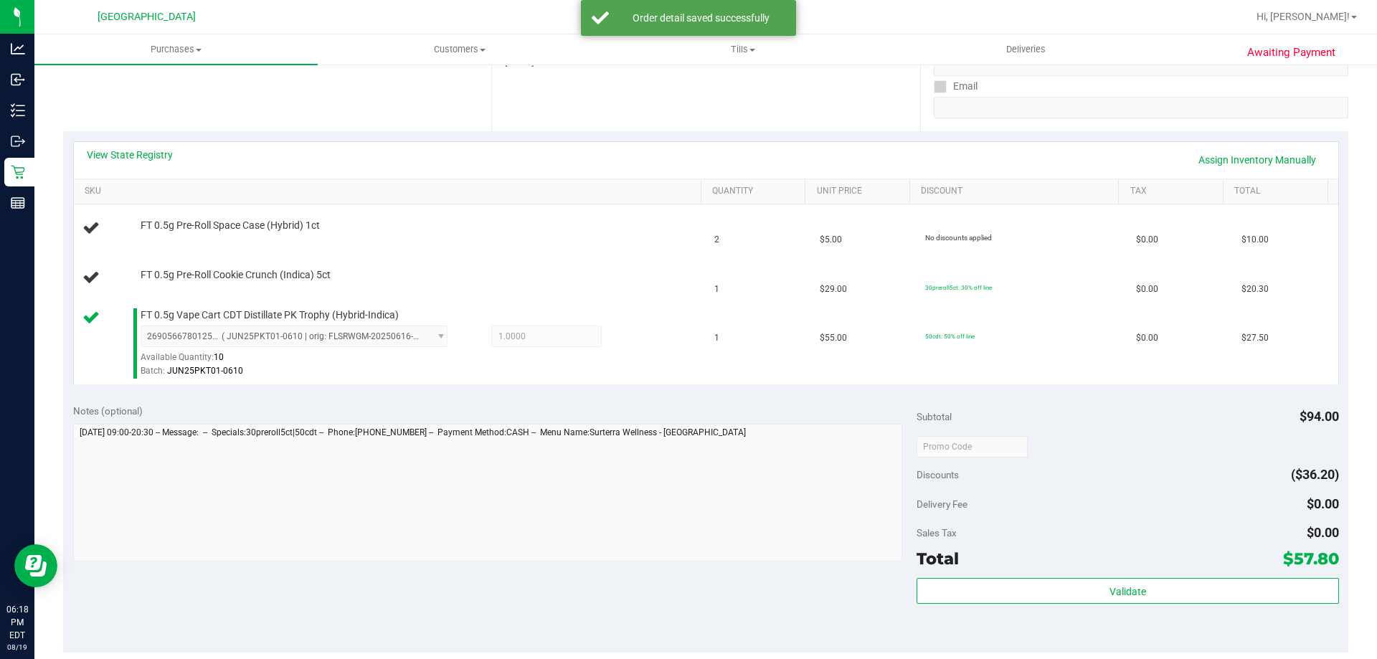
scroll to position [233, 0]
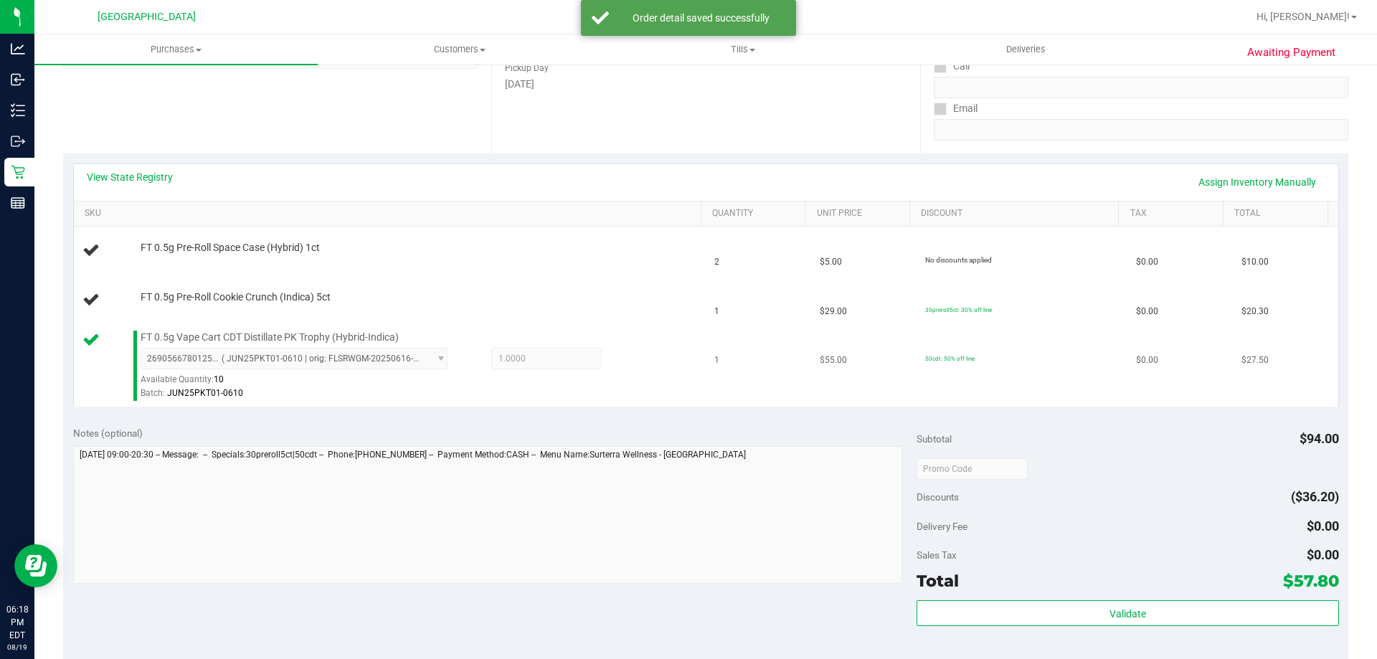
click at [691, 330] on td "FT 0.5g Vape Cart CDT Distillate PK Trophy (Hybrid-Indica) 2690566780125516 ( J…" at bounding box center [390, 366] width 632 height 82
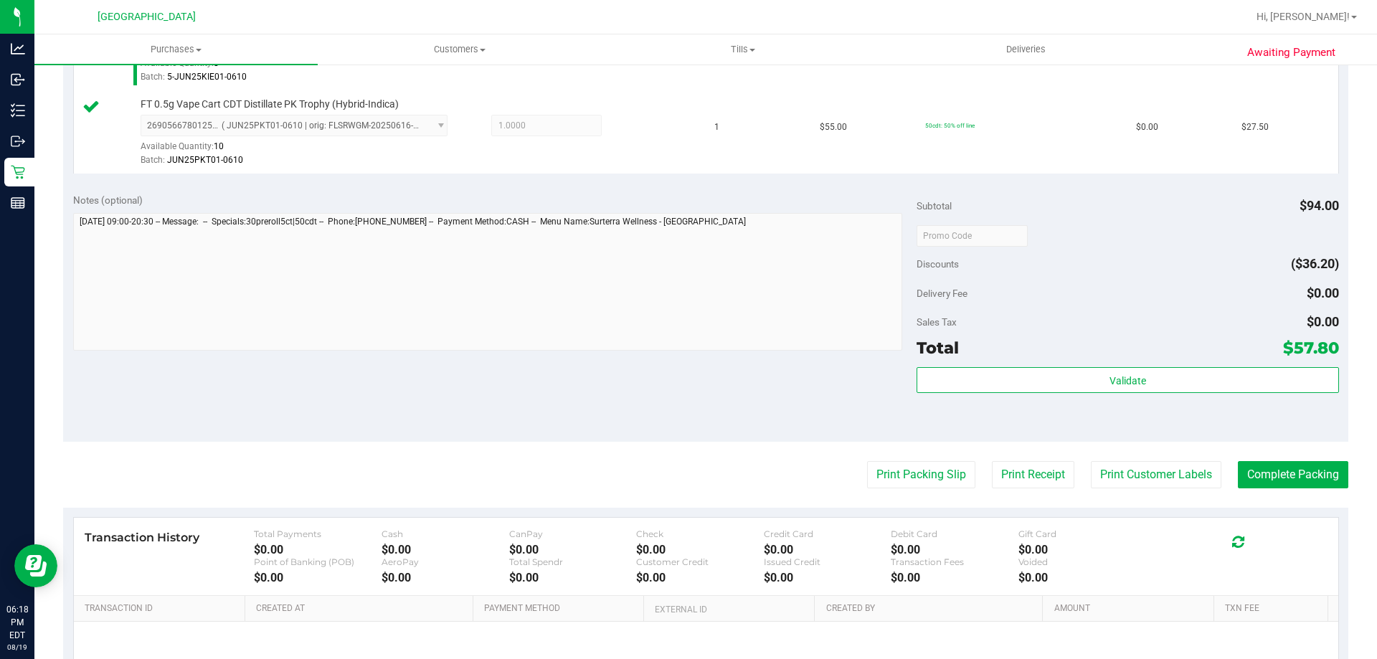
scroll to position [539, 0]
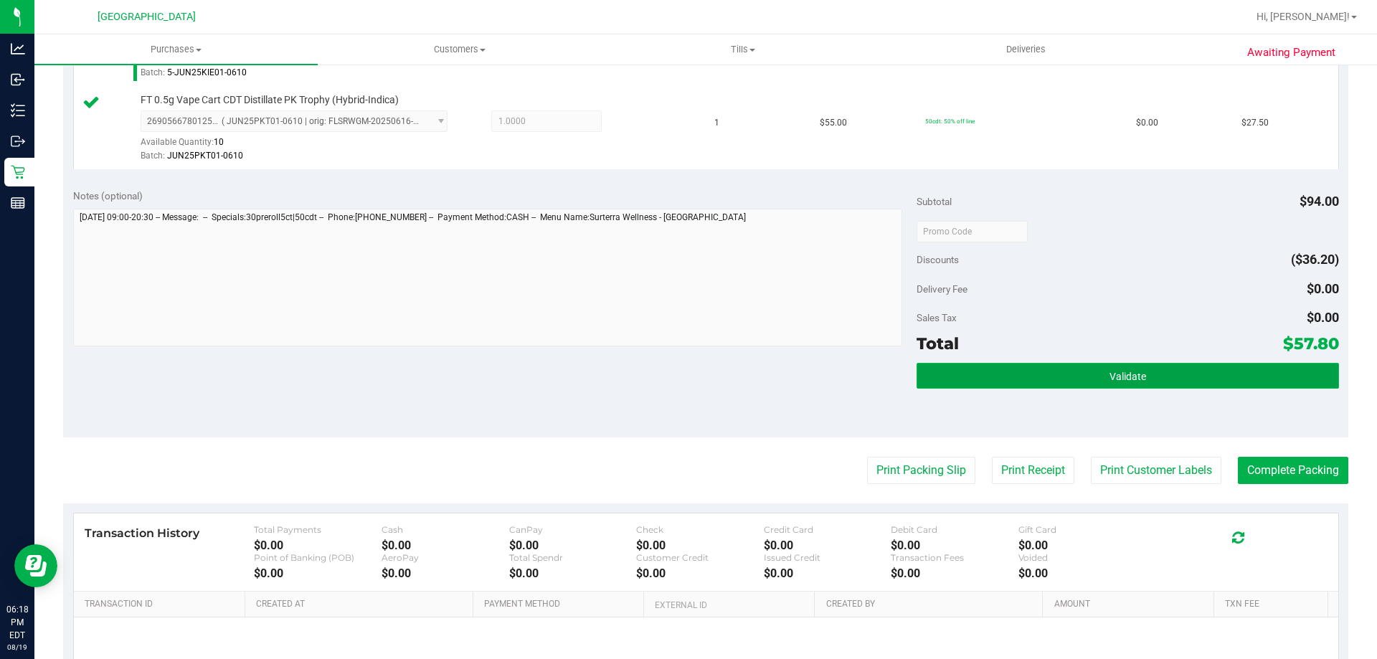
click at [1096, 389] on button "Validate" at bounding box center [1127, 376] width 422 height 26
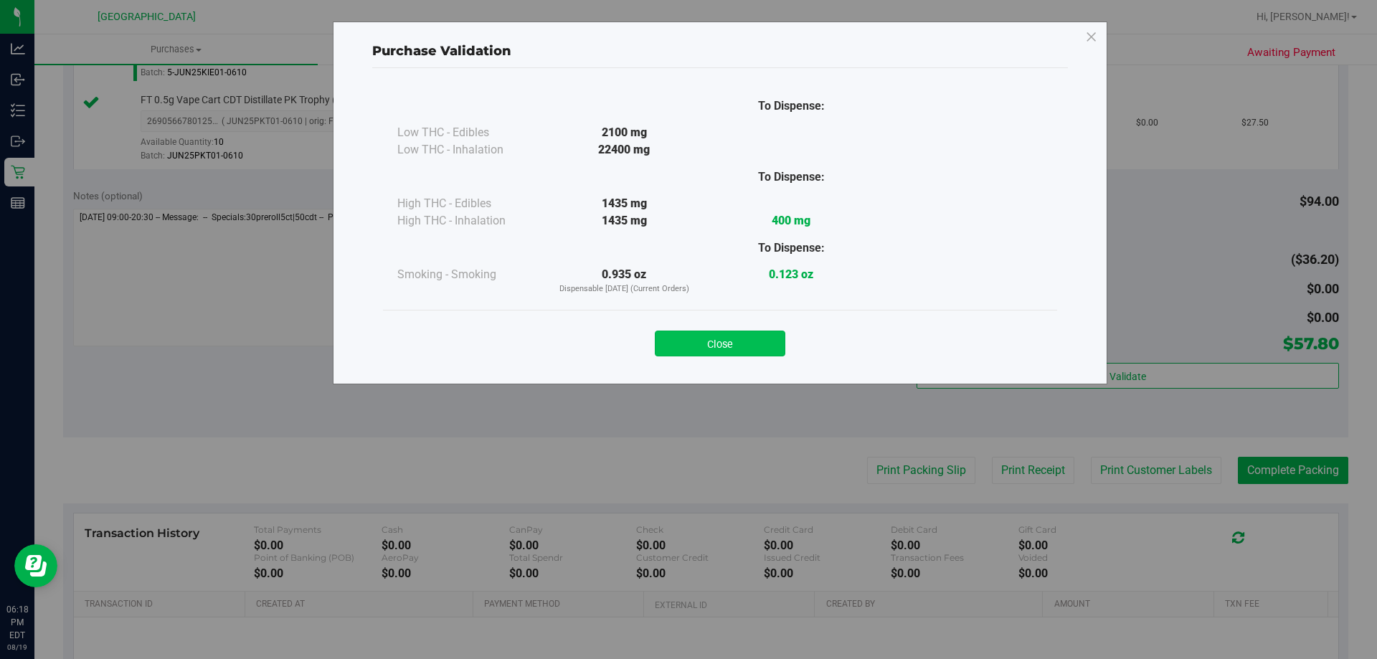
click at [741, 351] on button "Close" at bounding box center [720, 344] width 131 height 26
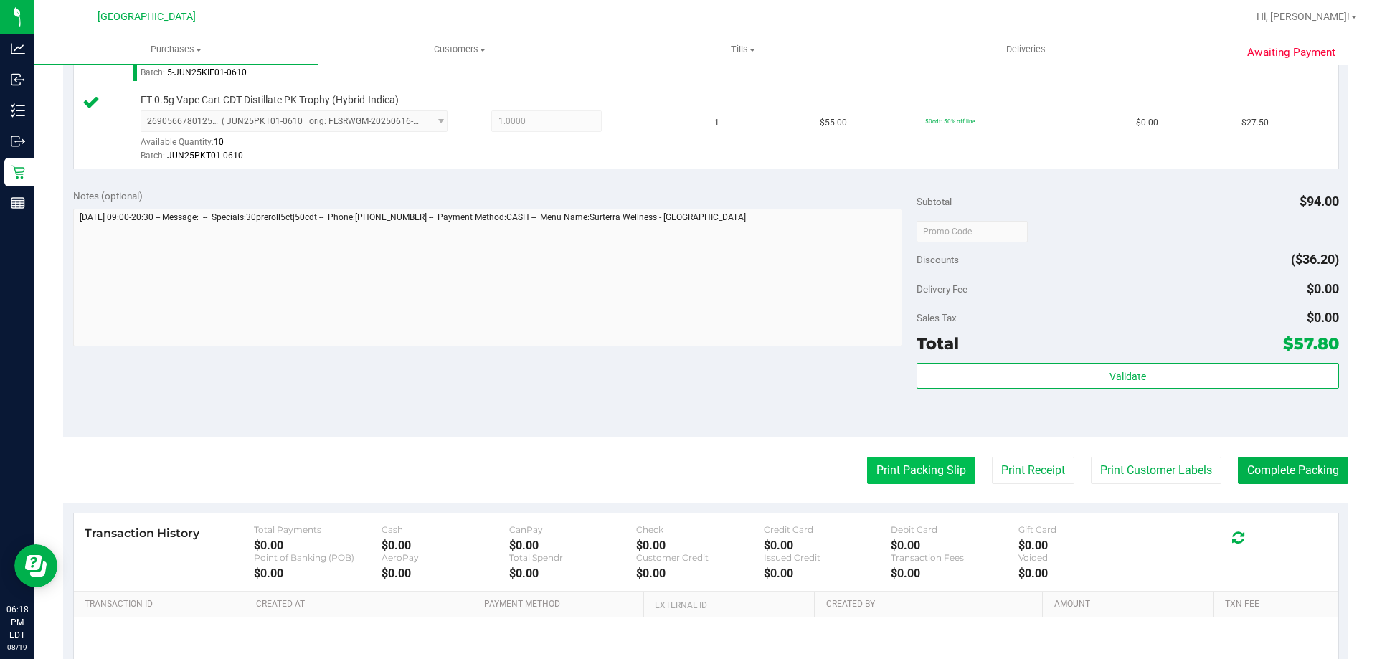
click at [879, 480] on button "Print Packing Slip" at bounding box center [921, 470] width 108 height 27
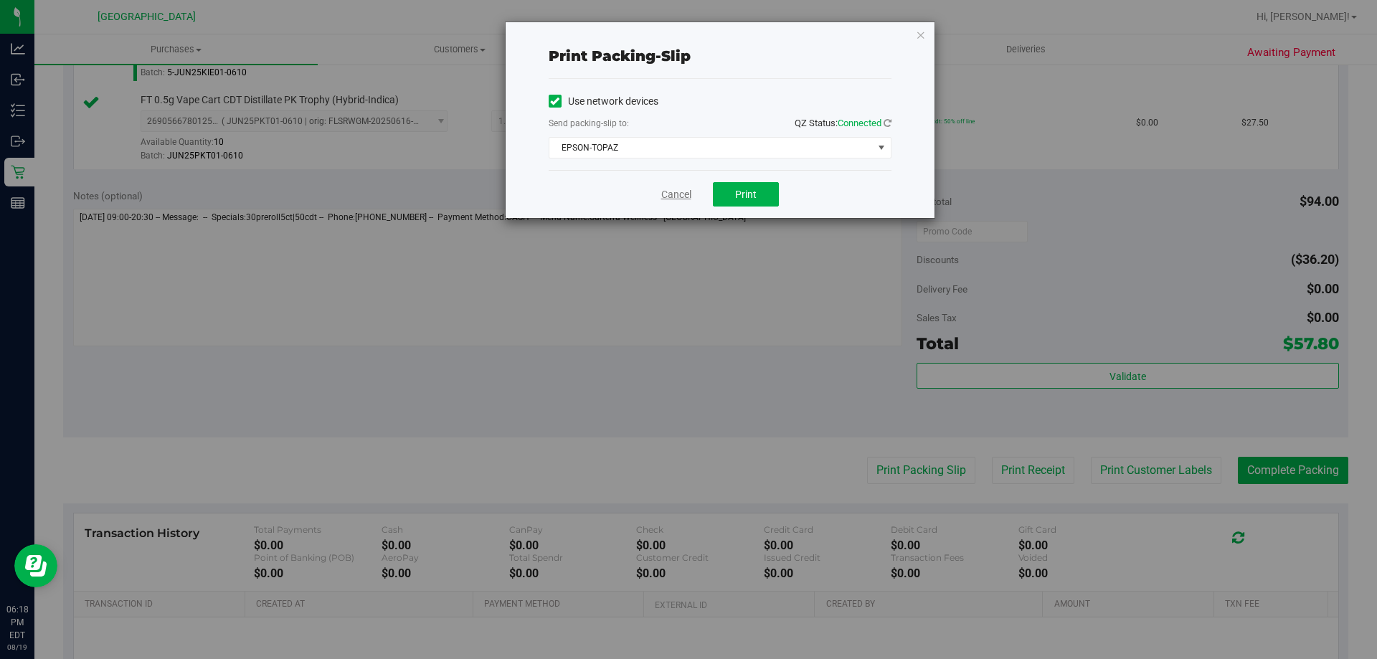
click at [691, 190] on link "Cancel" at bounding box center [676, 194] width 30 height 15
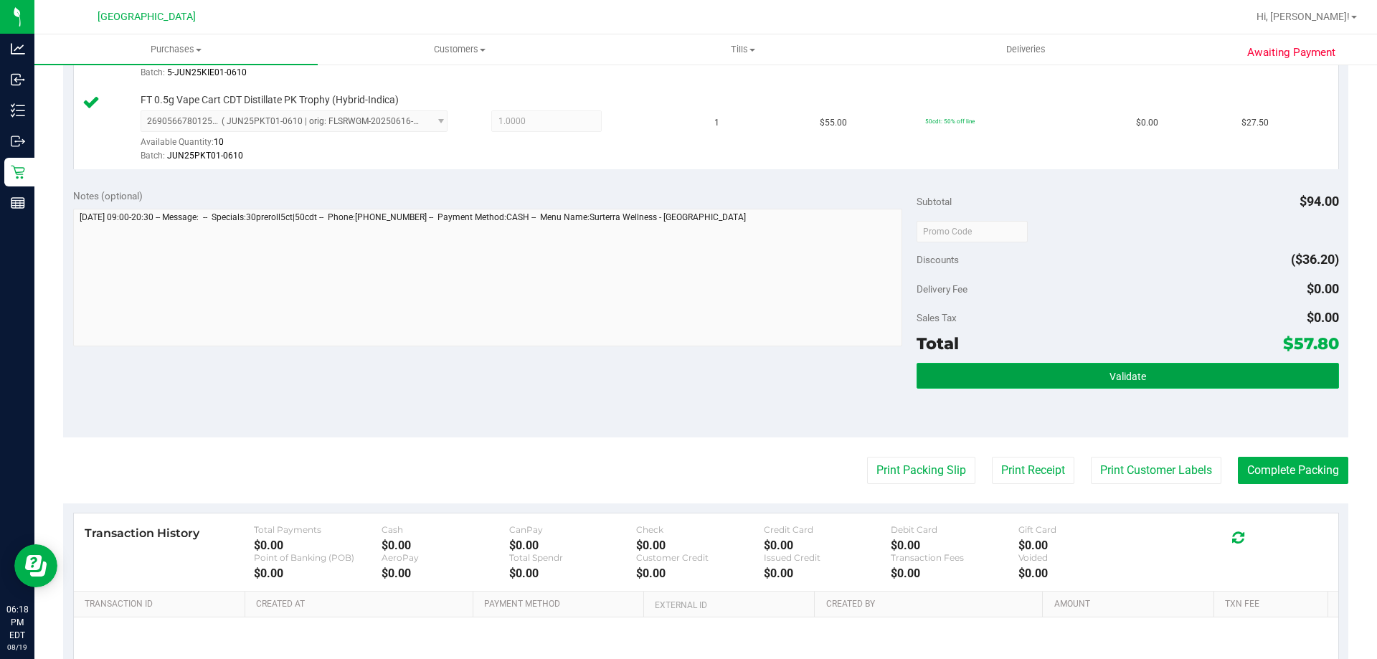
click at [1109, 371] on span "Validate" at bounding box center [1127, 376] width 37 height 11
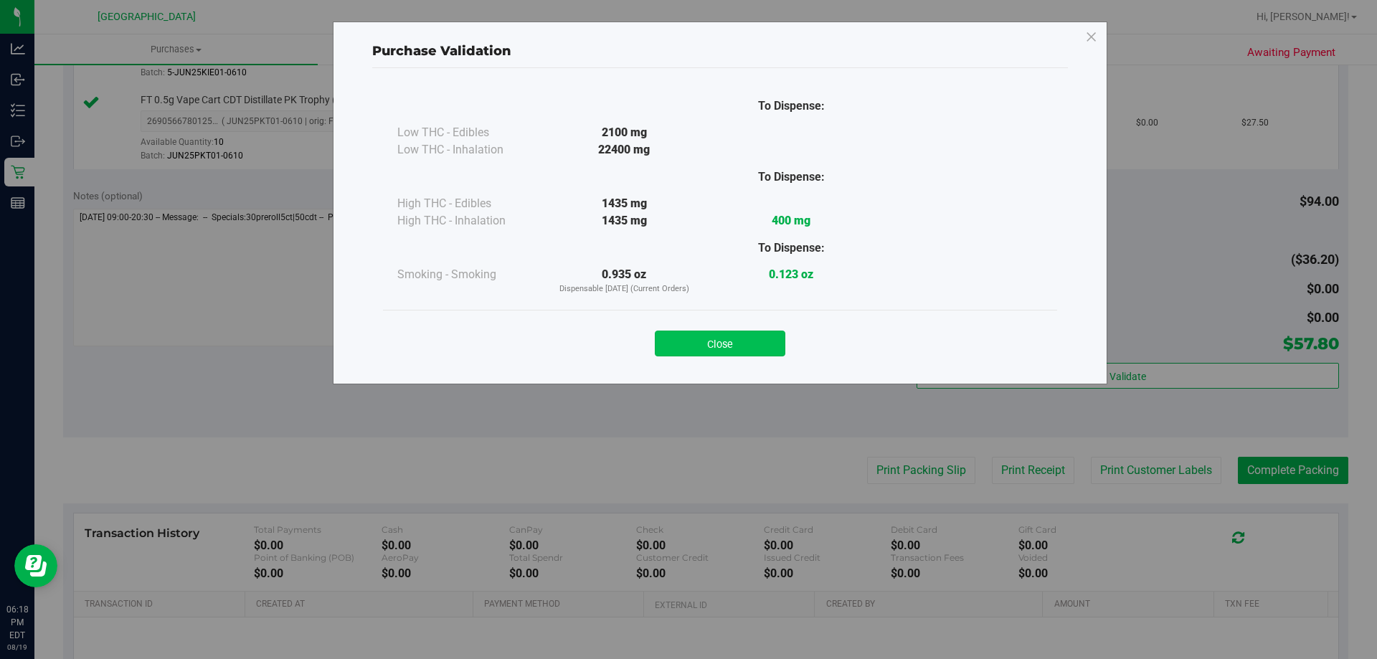
click at [704, 337] on button "Close" at bounding box center [720, 344] width 131 height 26
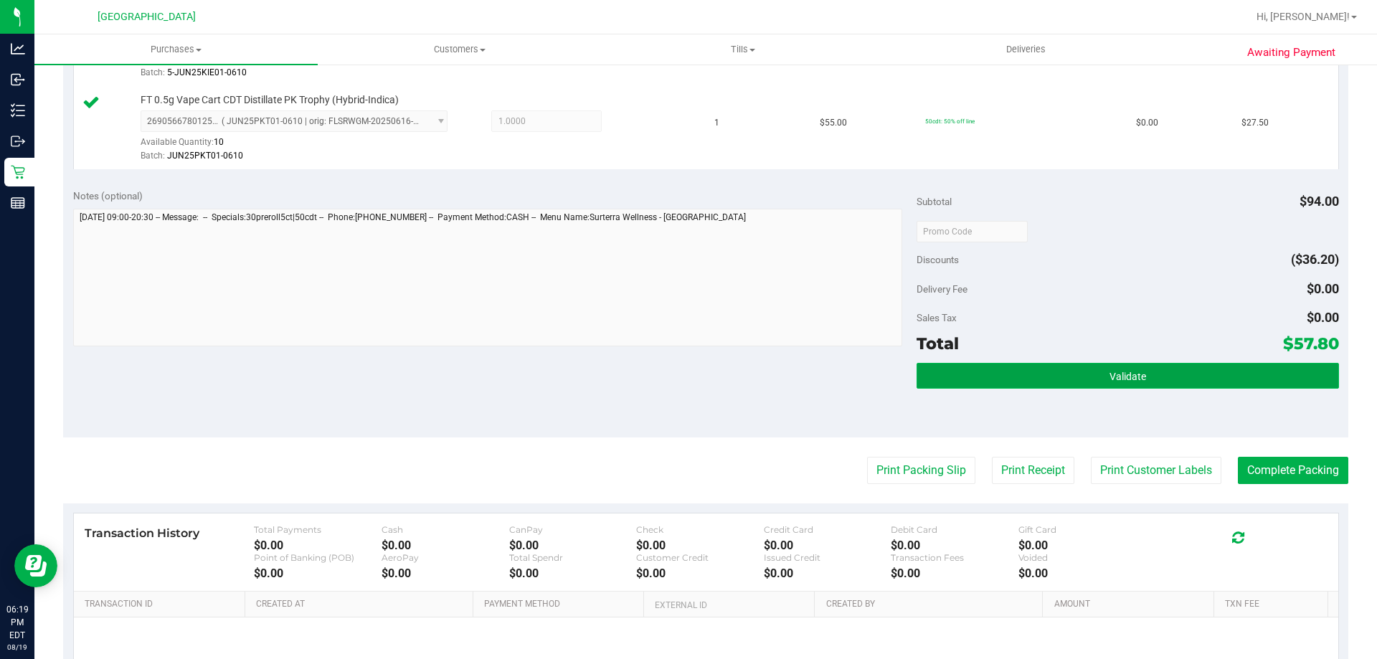
click at [1162, 366] on button "Validate" at bounding box center [1127, 376] width 422 height 26
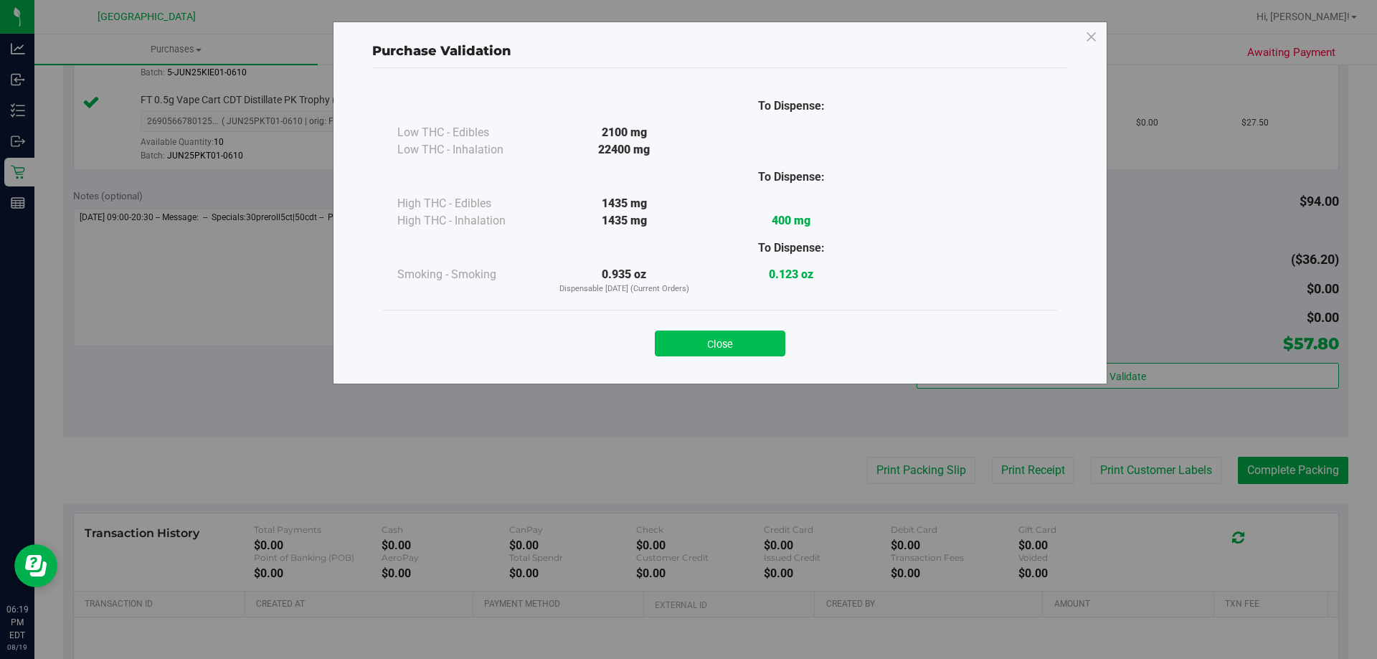
click at [756, 337] on button "Close" at bounding box center [720, 344] width 131 height 26
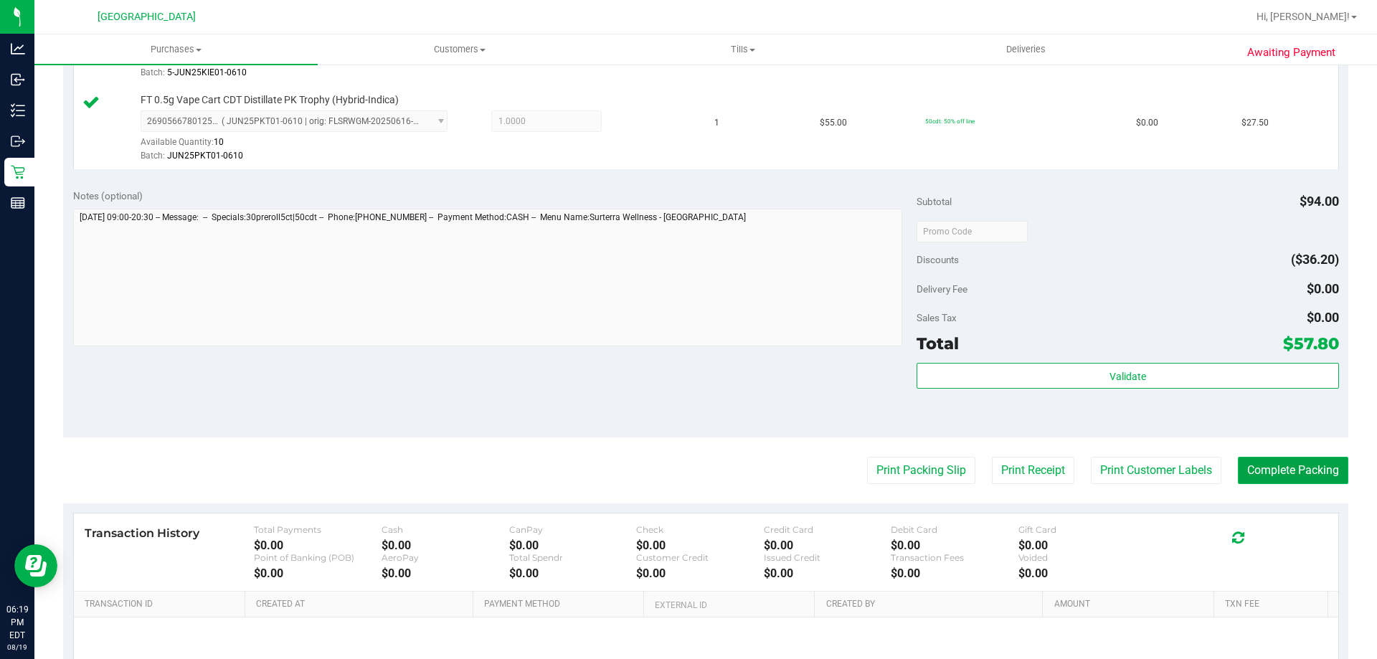
click at [1289, 465] on button "Complete Packing" at bounding box center [1293, 470] width 110 height 27
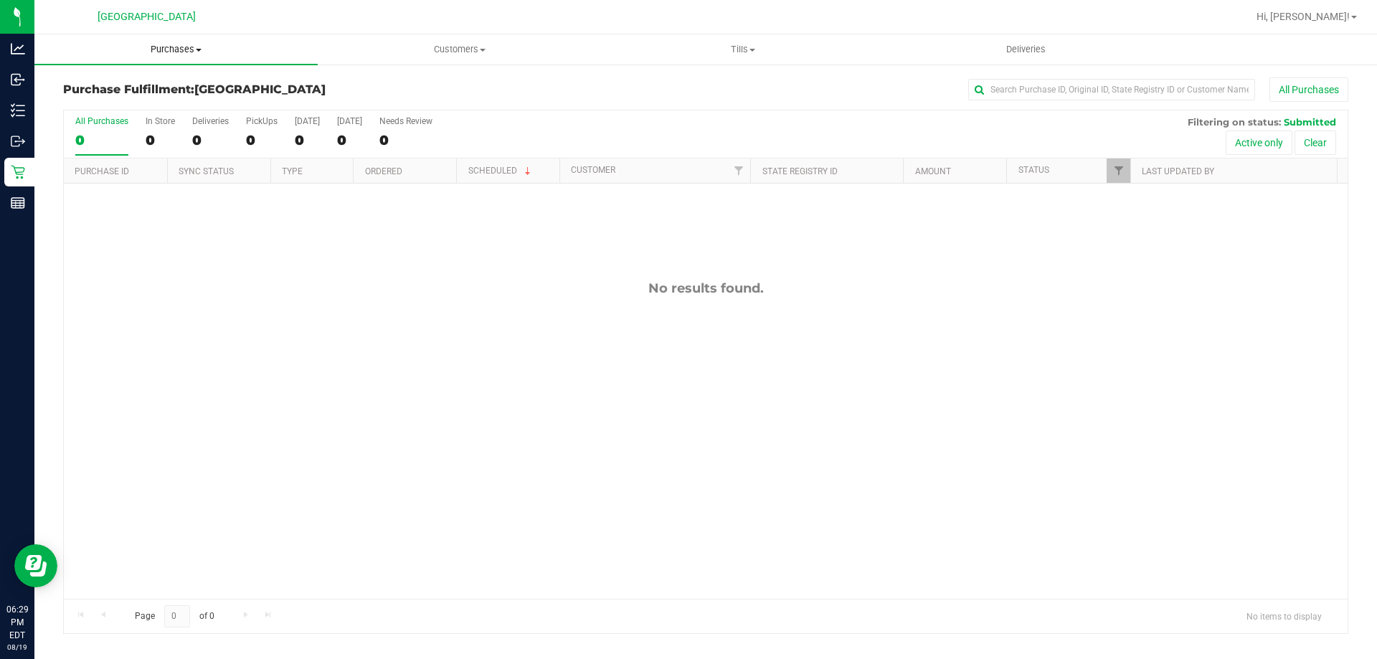
click at [116, 35] on uib-tab-heading "Purchases Summary of purchases Fulfillment All purchases" at bounding box center [175, 49] width 283 height 30
click at [123, 76] on ul "Summary of purchases Fulfillment All purchases" at bounding box center [175, 103] width 283 height 77
click at [132, 46] on span "Purchases" at bounding box center [175, 49] width 283 height 13
click at [135, 84] on span "Summary of purchases" at bounding box center [107, 86] width 147 height 12
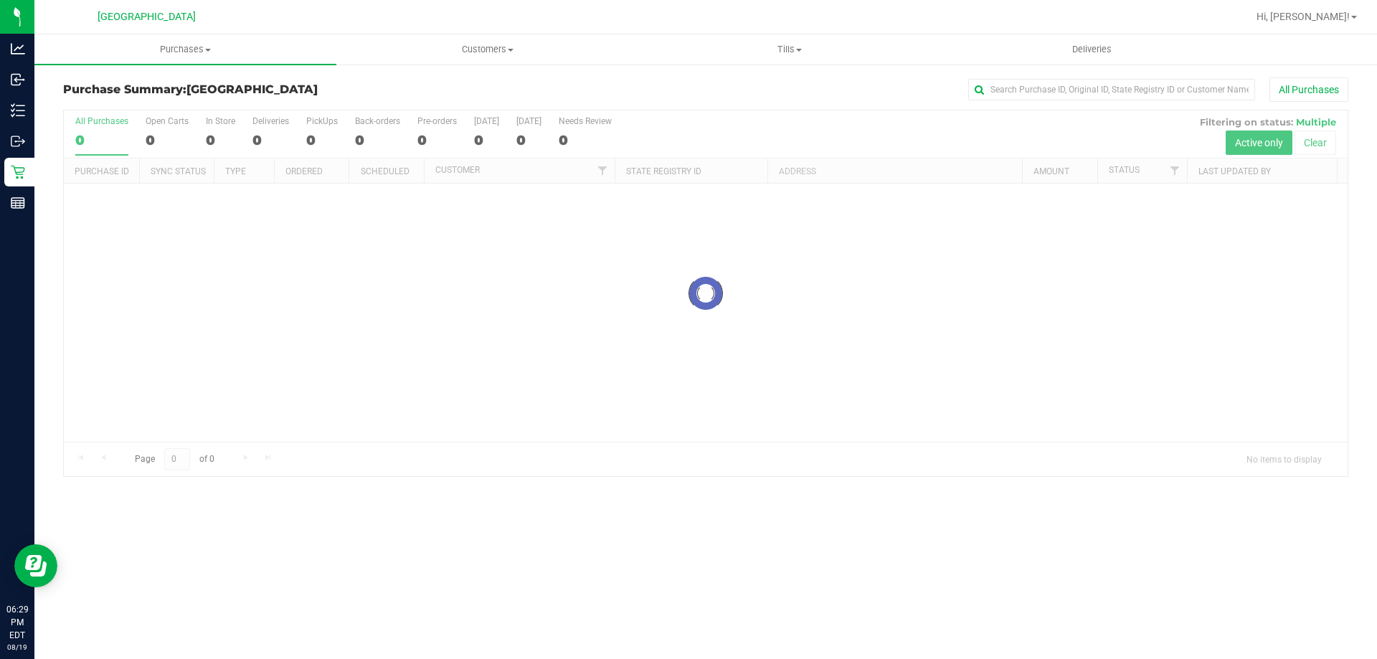
click at [641, 377] on div at bounding box center [706, 293] width 1284 height 366
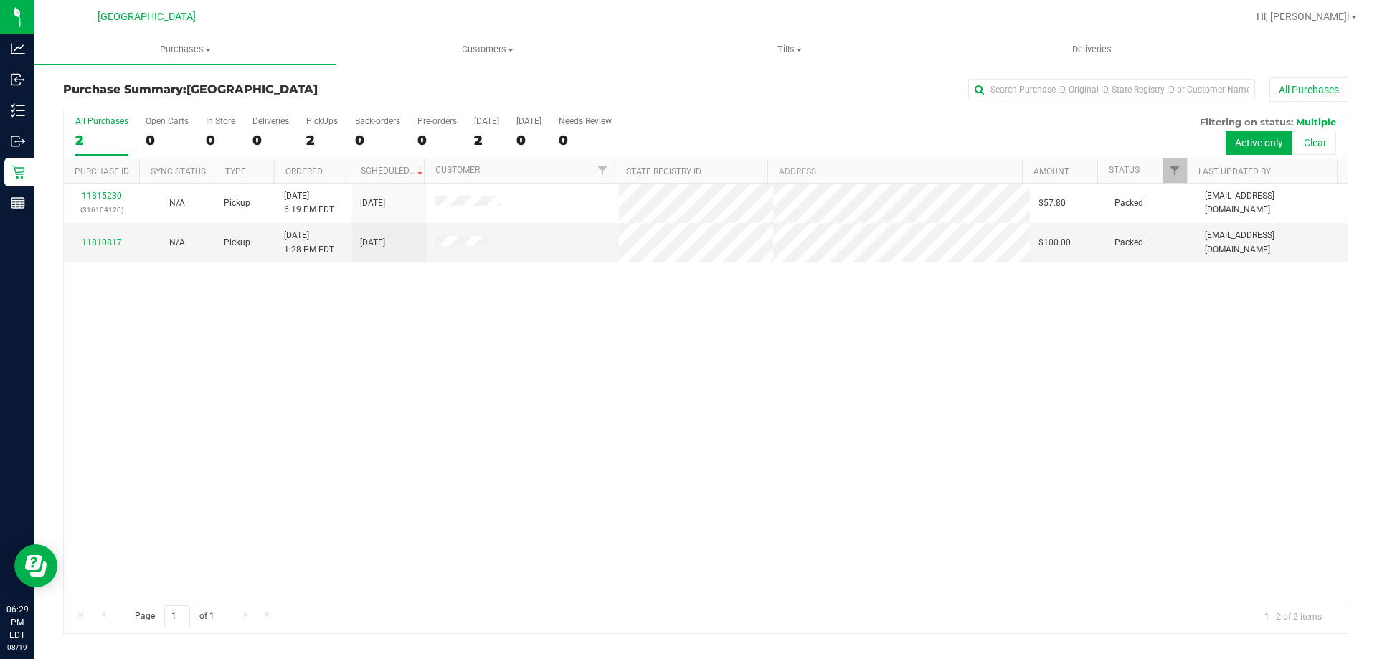
click at [657, 332] on div "11815230 (316104120) N/A Pickup [DATE] 6:19 PM EDT 8/19/2025 $57.80 Packed [EMA…" at bounding box center [706, 391] width 1284 height 415
click at [962, 459] on div "11815230 (316104120) N/A Pickup [DATE] 6:19 PM EDT 8/19/2025 $57.80 Packed [EMA…" at bounding box center [706, 391] width 1284 height 415
click at [108, 259] on td "11815320 (316107520)" at bounding box center [101, 242] width 75 height 39
click at [108, 236] on link "11815320" at bounding box center [102, 235] width 40 height 10
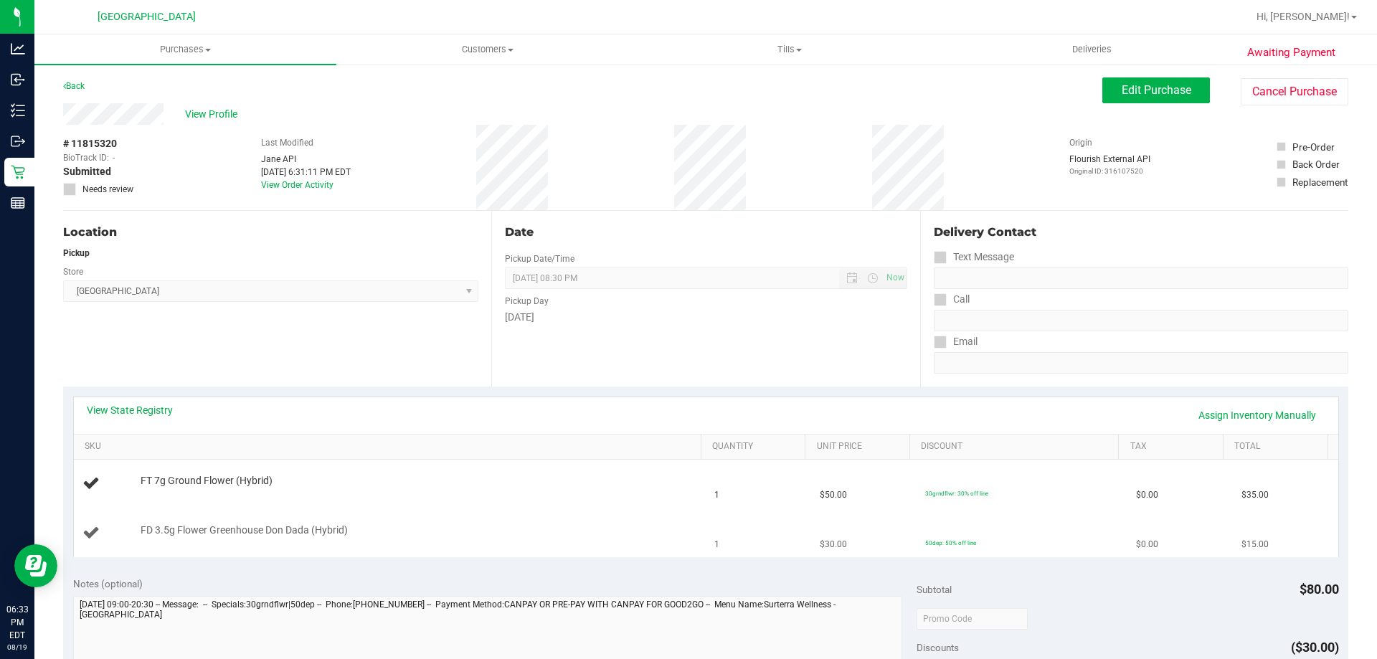
click at [555, 523] on div "FD 3.5g Flower Greenhouse Don Dada (Hybrid)" at bounding box center [413, 530] width 561 height 14
click at [619, 516] on td "FD 3.5g Flower Greenhouse Don Dada (Hybrid)" at bounding box center [390, 533] width 632 height 48
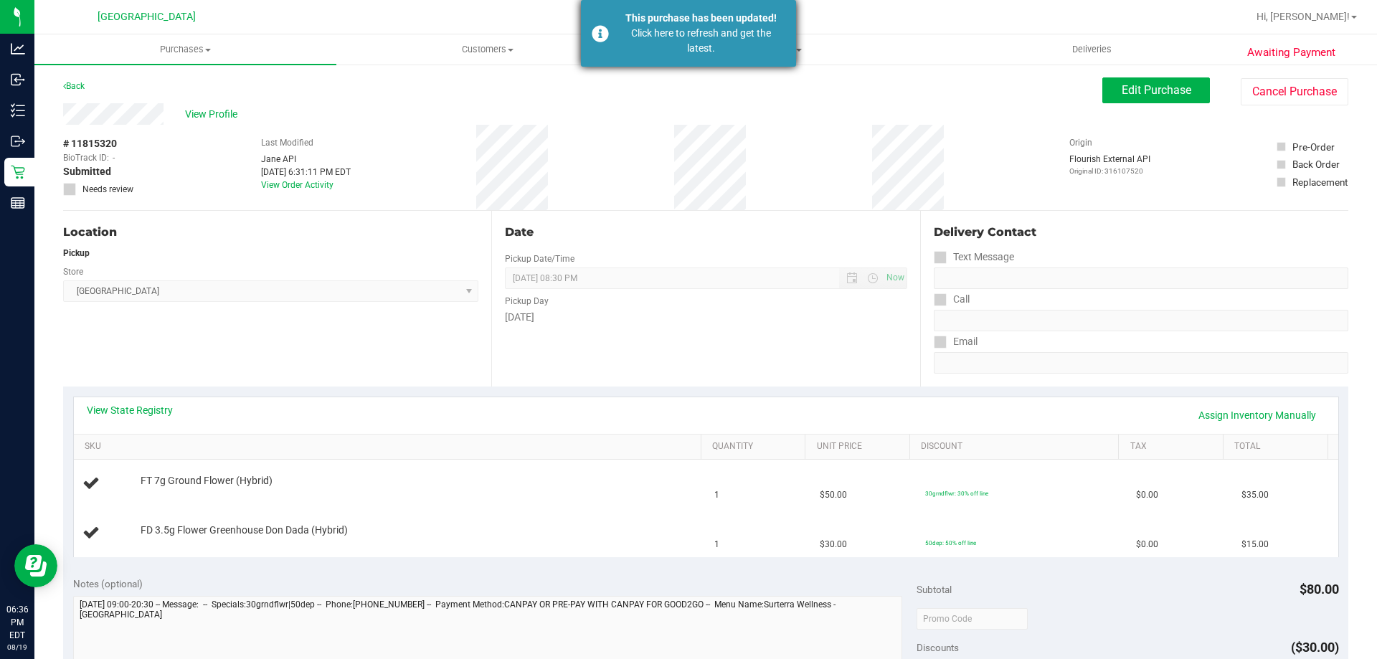
click at [721, 49] on div "Click here to refresh and get the latest." at bounding box center [701, 41] width 169 height 30
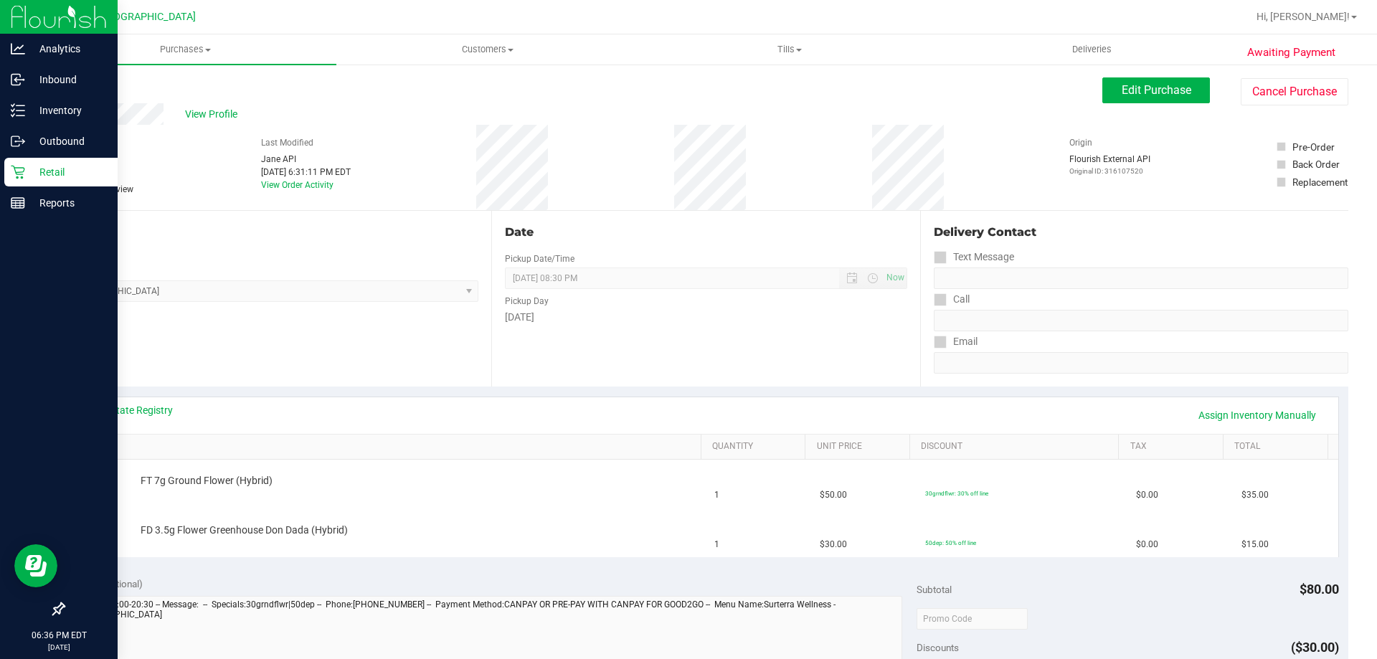
click at [9, 167] on div "Retail" at bounding box center [60, 172] width 113 height 29
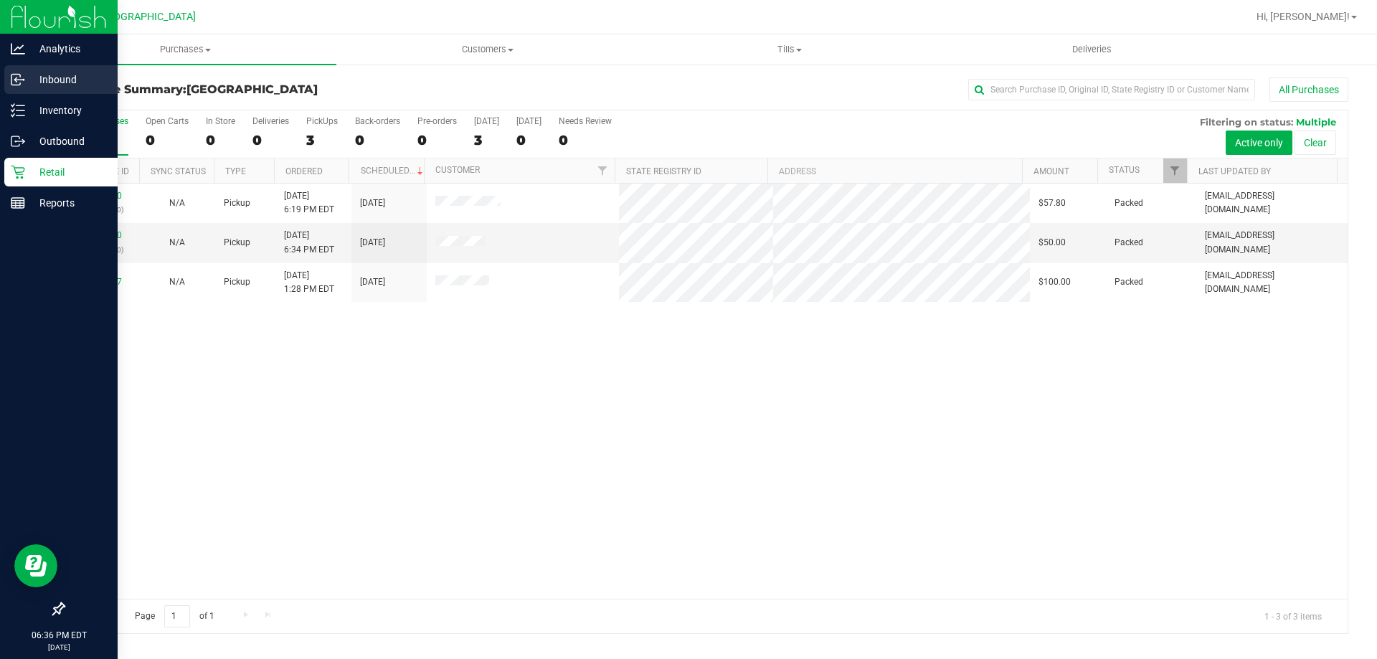
click at [16, 78] on icon at bounding box center [15, 78] width 2 height 2
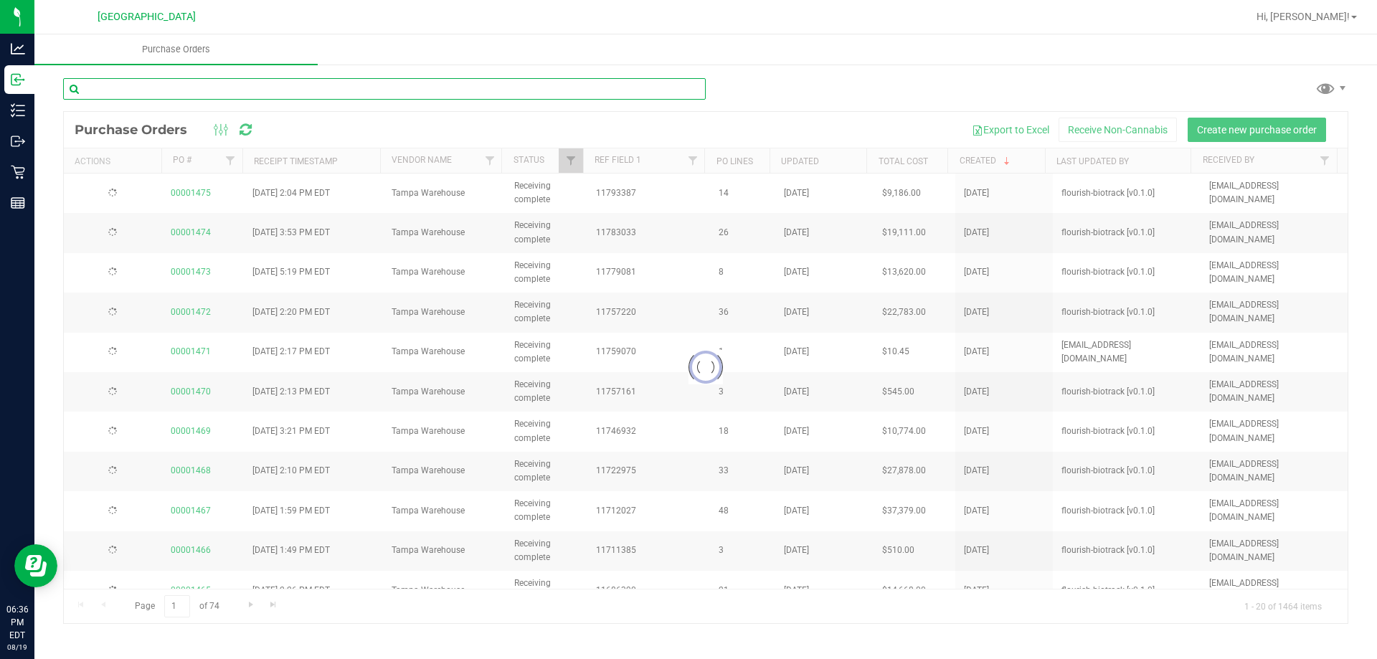
click at [325, 92] on input "text" at bounding box center [384, 89] width 643 height 22
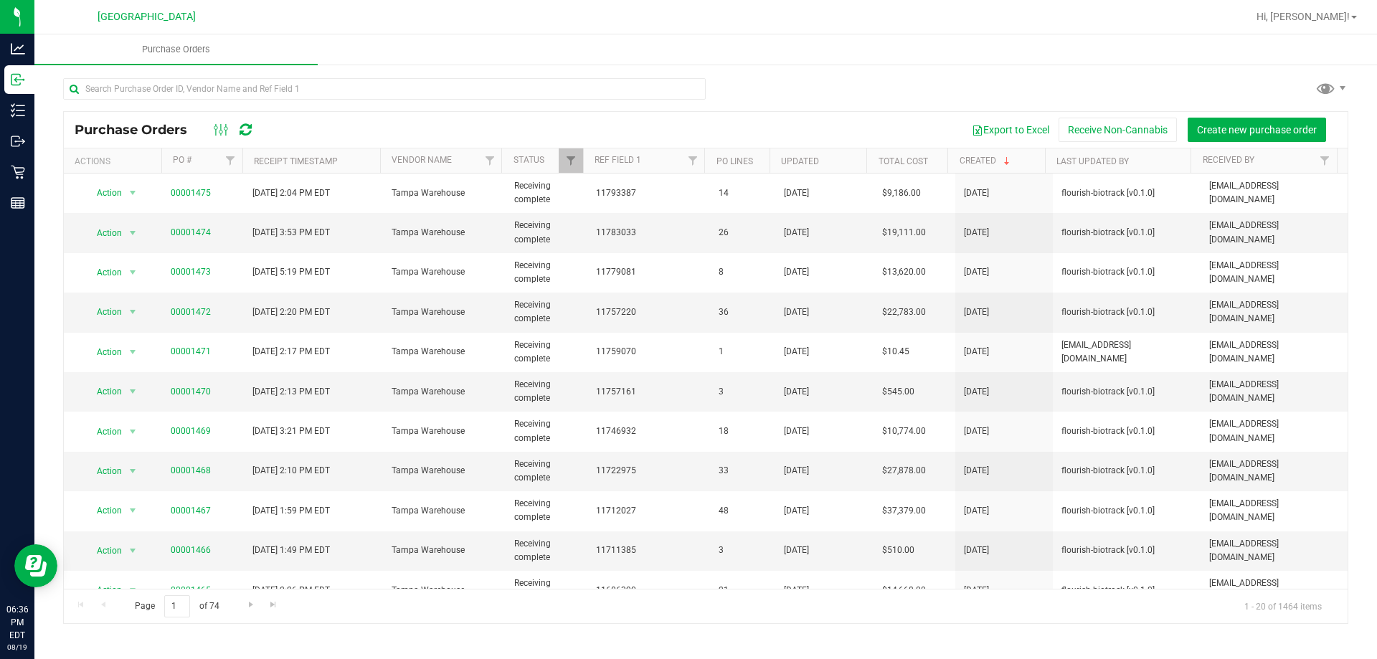
click at [243, 129] on icon at bounding box center [246, 130] width 12 height 14
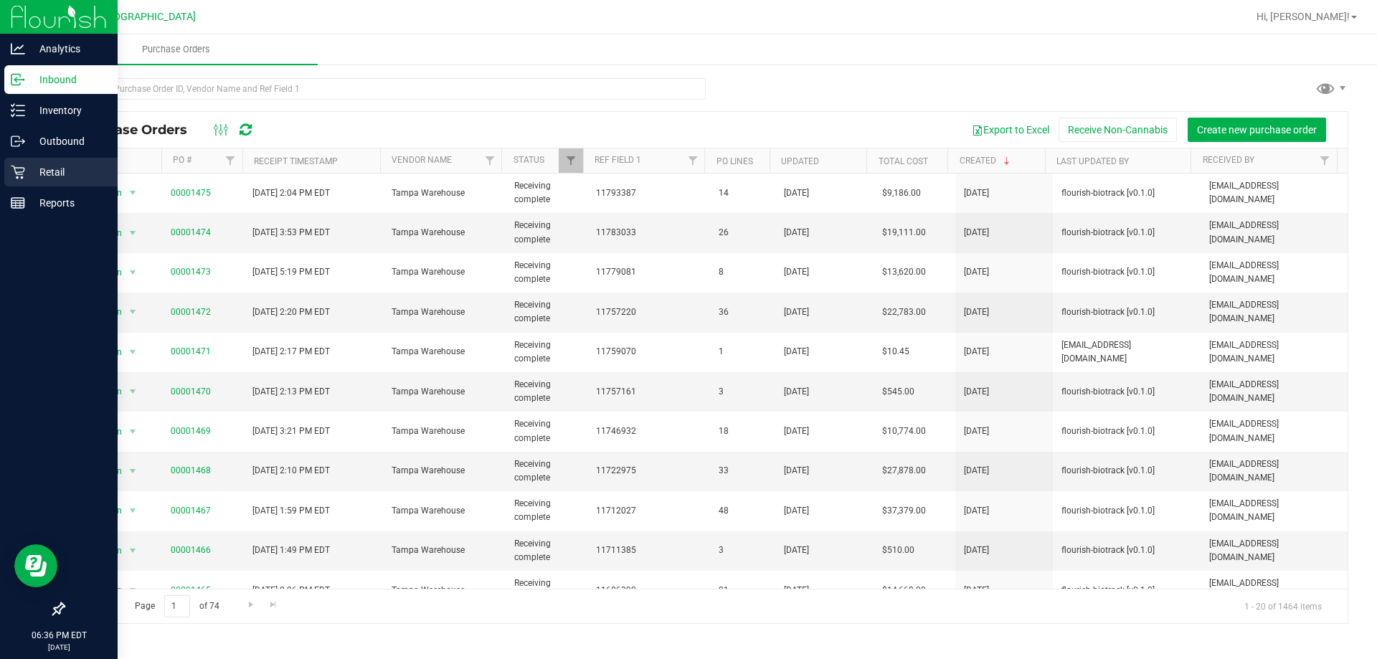
click at [26, 176] on p "Retail" at bounding box center [68, 172] width 86 height 17
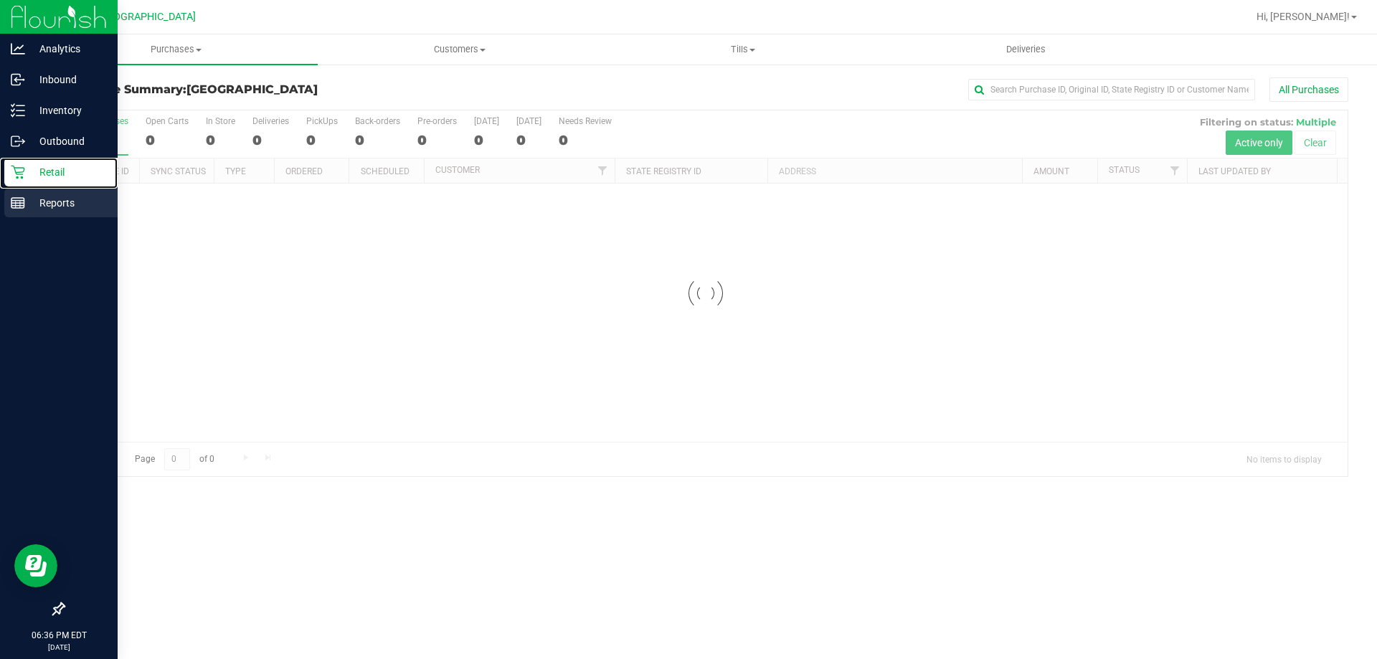
click at [71, 196] on p "Reports" at bounding box center [68, 202] width 86 height 17
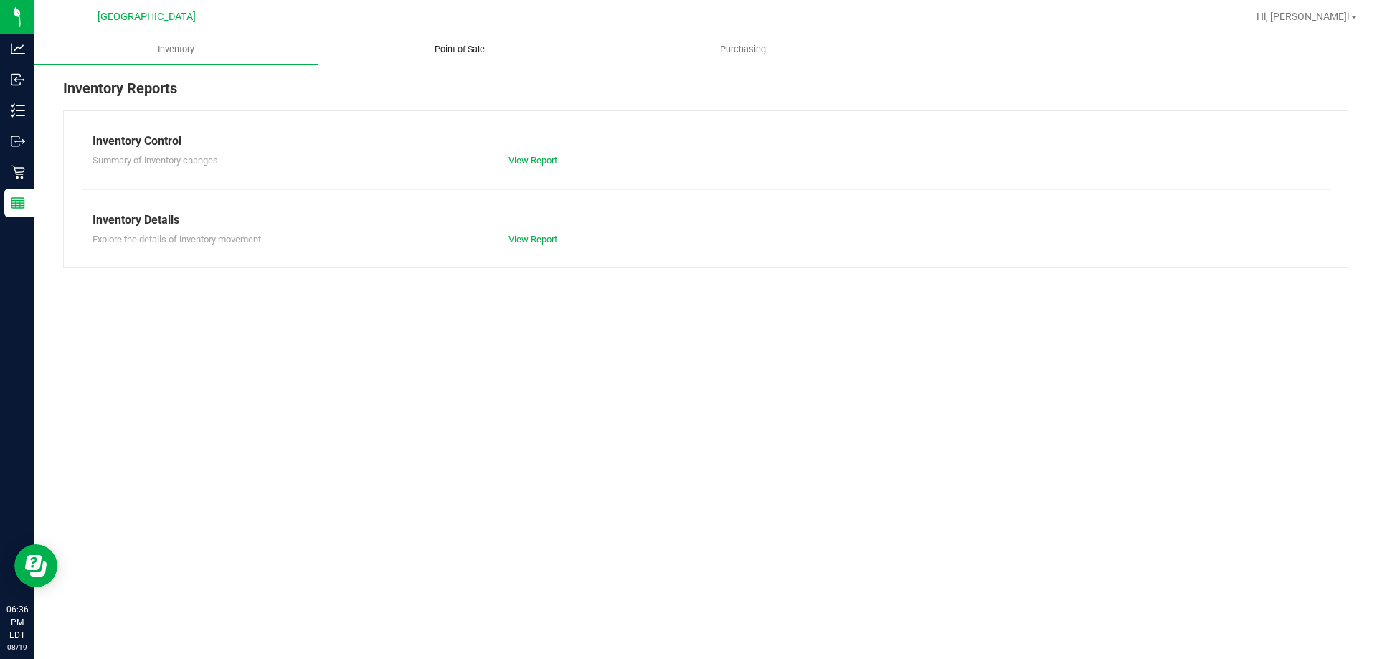
click at [422, 50] on span "Point of Sale" at bounding box center [459, 49] width 89 height 13
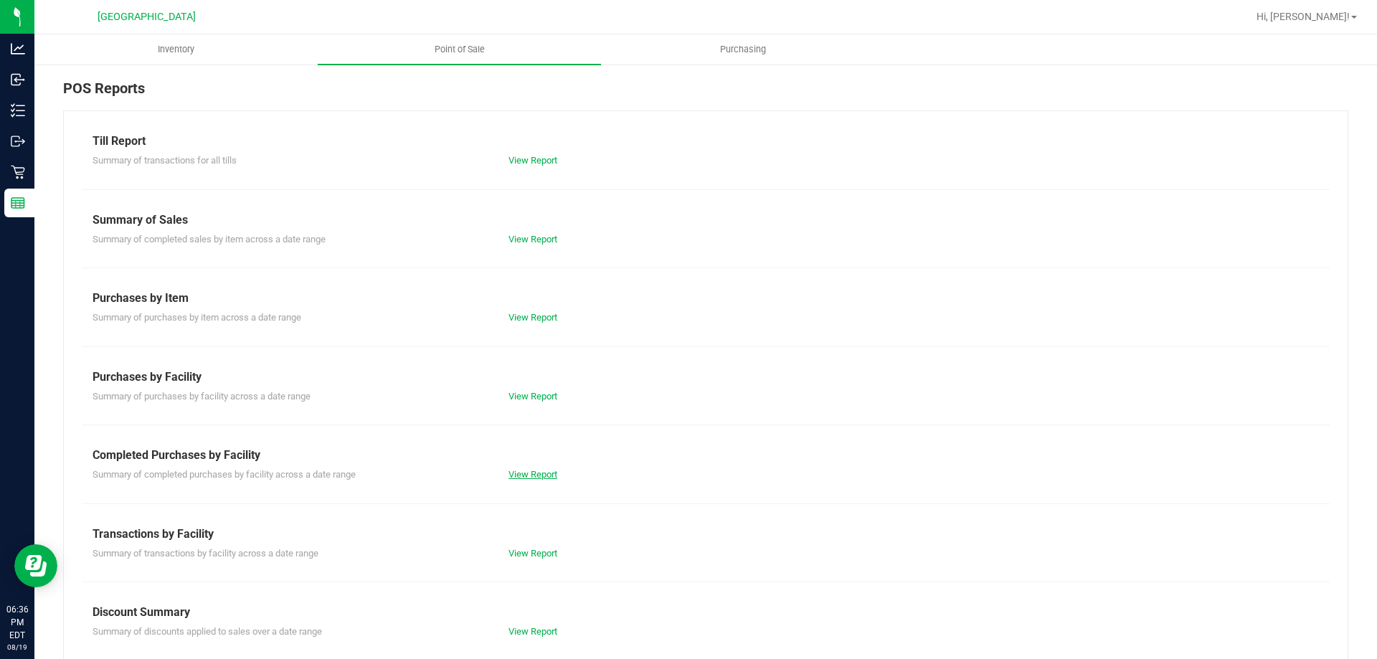
click at [526, 475] on link "View Report" at bounding box center [532, 474] width 49 height 11
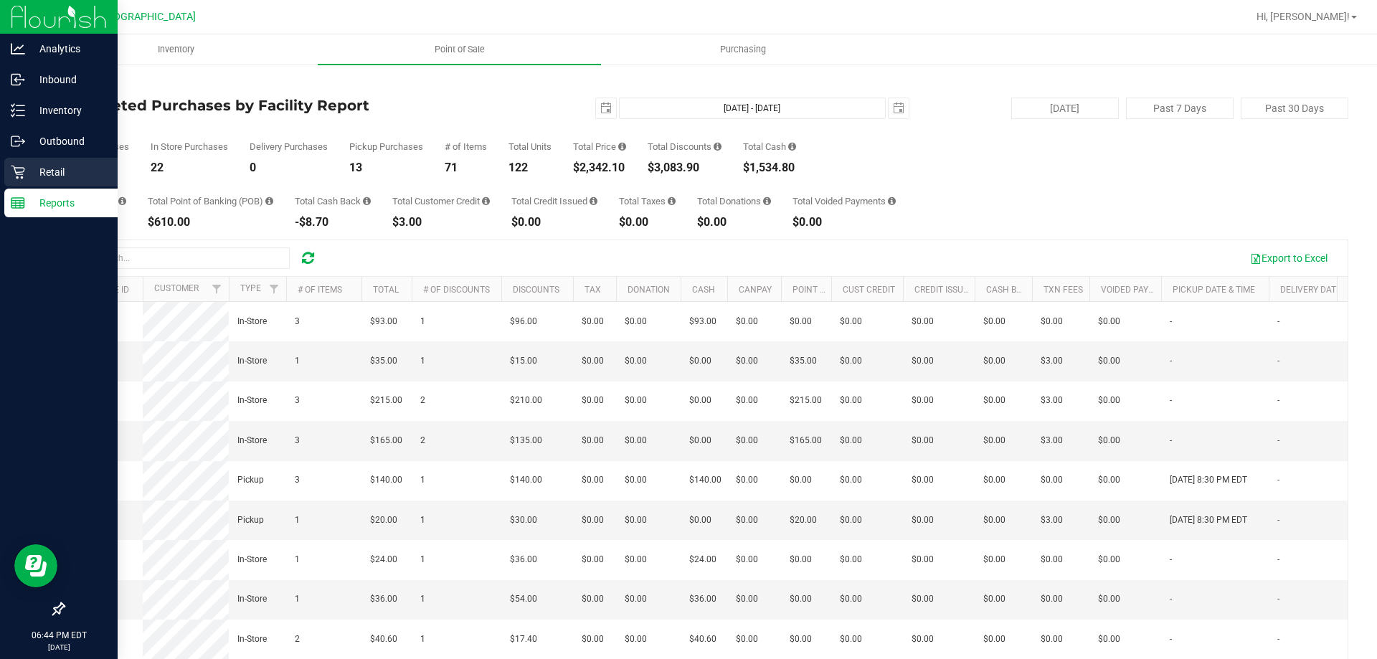
click at [11, 182] on div "Retail" at bounding box center [60, 172] width 113 height 29
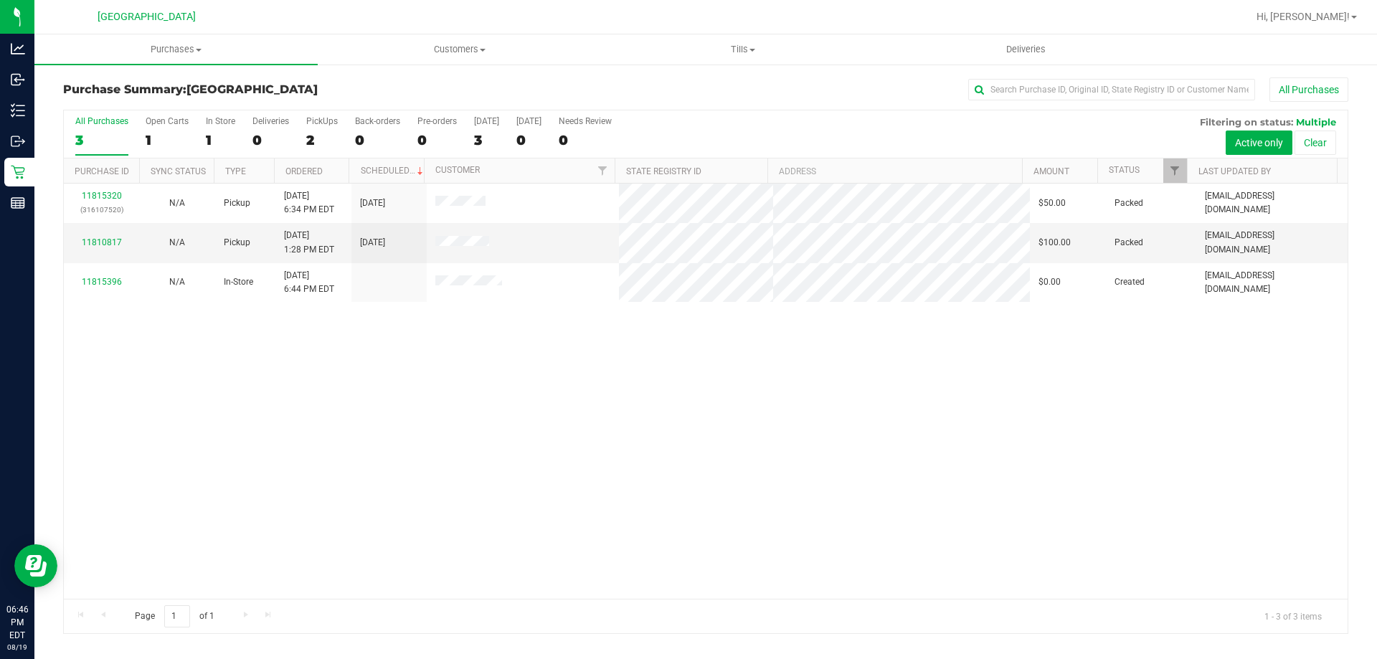
click at [209, 468] on div "11815320 (316107520) N/A Pickup [DATE] 6:34 PM EDT 8/19/2025 $50.00 Packed [EMA…" at bounding box center [706, 391] width 1284 height 415
click at [223, 40] on uib-tab-heading "Purchases Summary of purchases Fulfillment All purchases" at bounding box center [175, 49] width 283 height 30
click at [234, 102] on li "Fulfillment" at bounding box center [175, 103] width 283 height 17
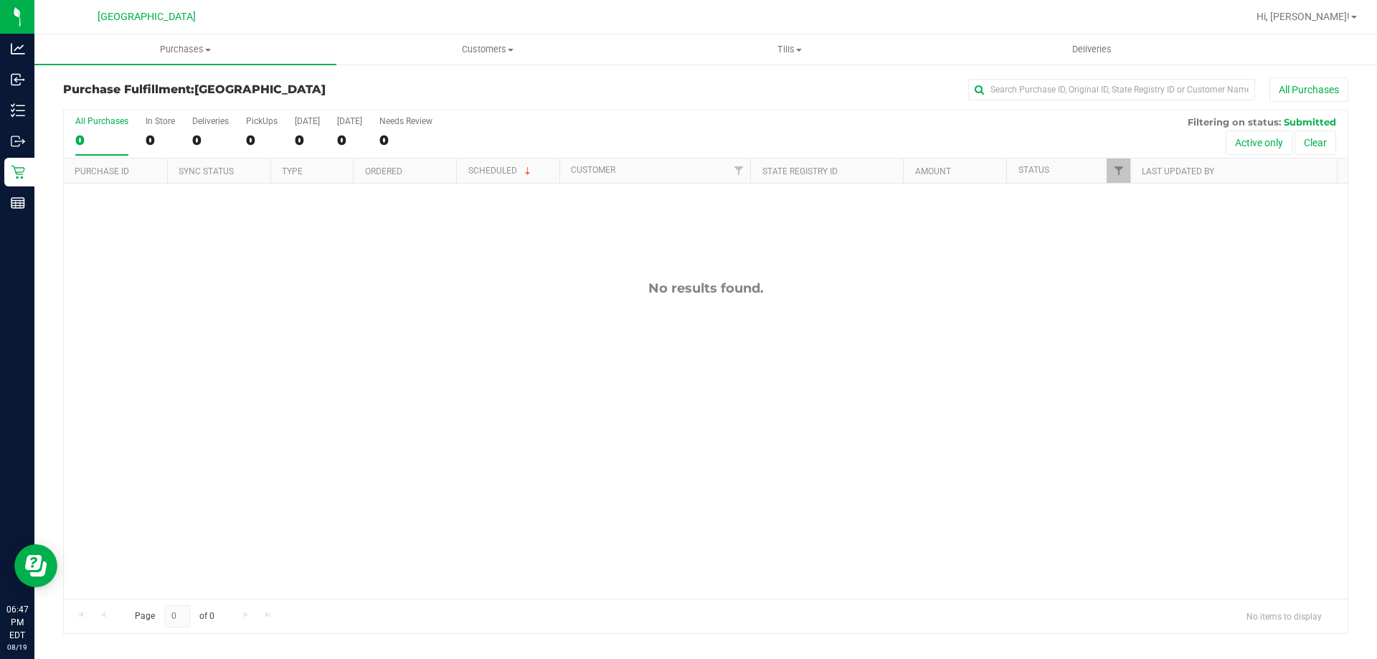
click at [554, 425] on div "No results found." at bounding box center [706, 440] width 1284 height 512
click at [247, 65] on link "Purchases Summary of purchases Fulfillment All purchases" at bounding box center [185, 49] width 302 height 30
click at [257, 80] on li "Summary of purchases" at bounding box center [185, 86] width 302 height 17
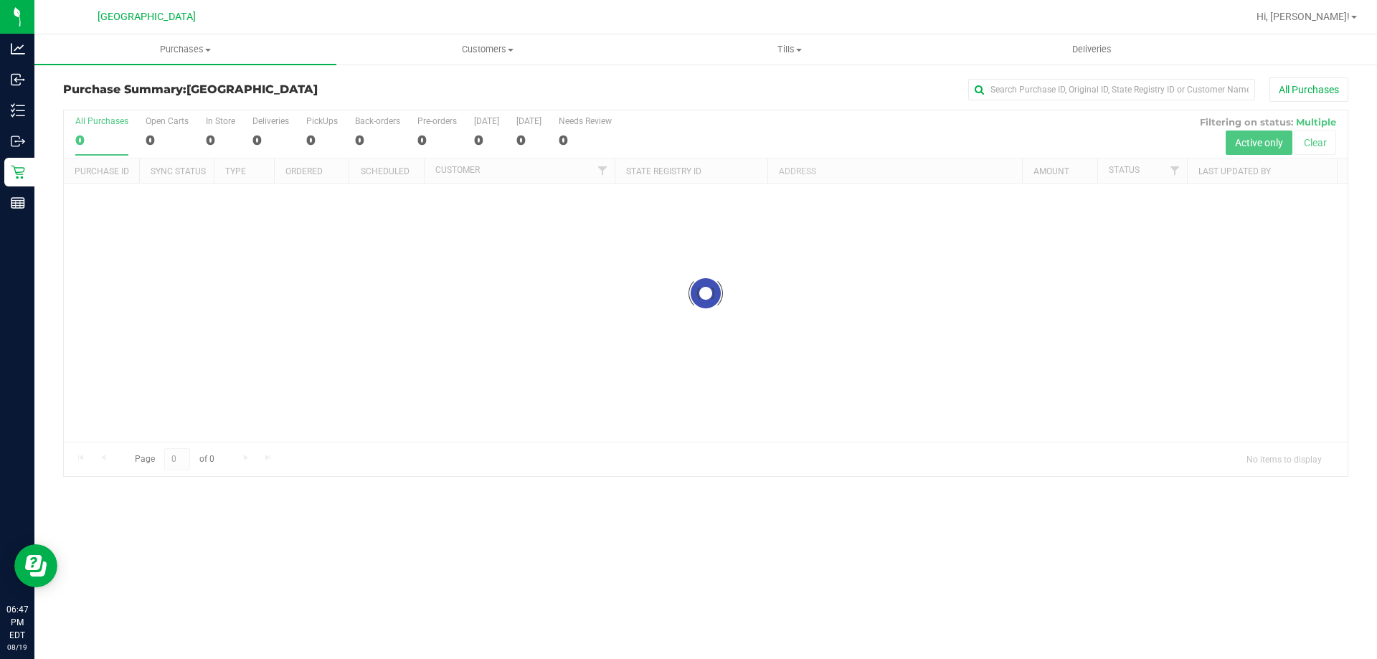
drag, startPoint x: 515, startPoint y: 346, endPoint x: 528, endPoint y: 346, distance: 12.9
click at [516, 346] on div at bounding box center [706, 293] width 1284 height 366
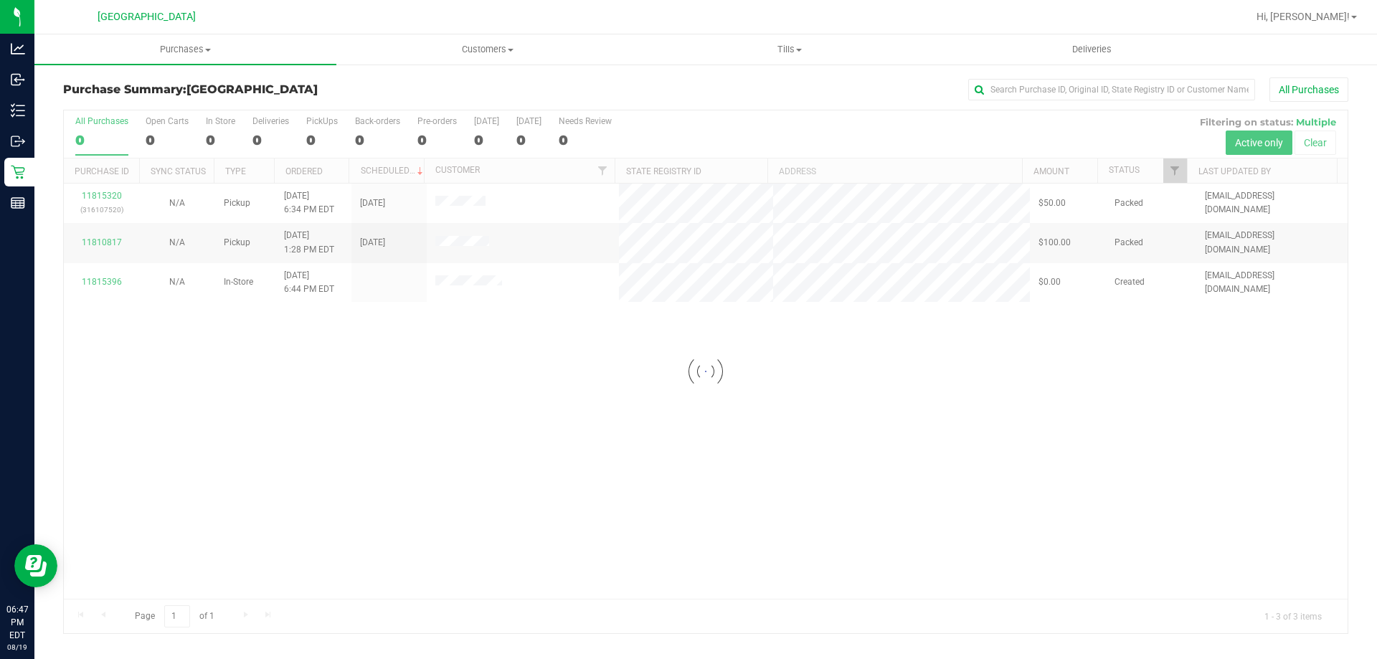
click at [463, 381] on div at bounding box center [706, 371] width 1284 height 523
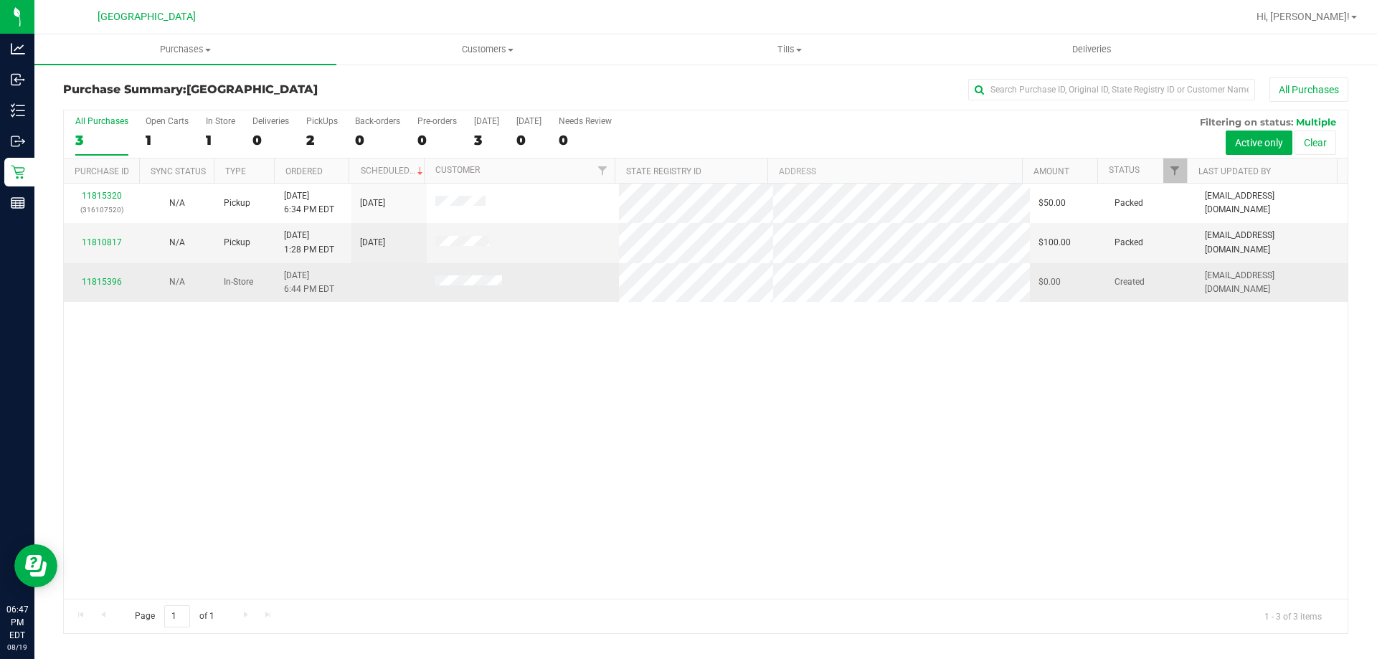
click at [431, 277] on td at bounding box center [523, 282] width 193 height 39
click at [449, 288] on span at bounding box center [468, 282] width 67 height 14
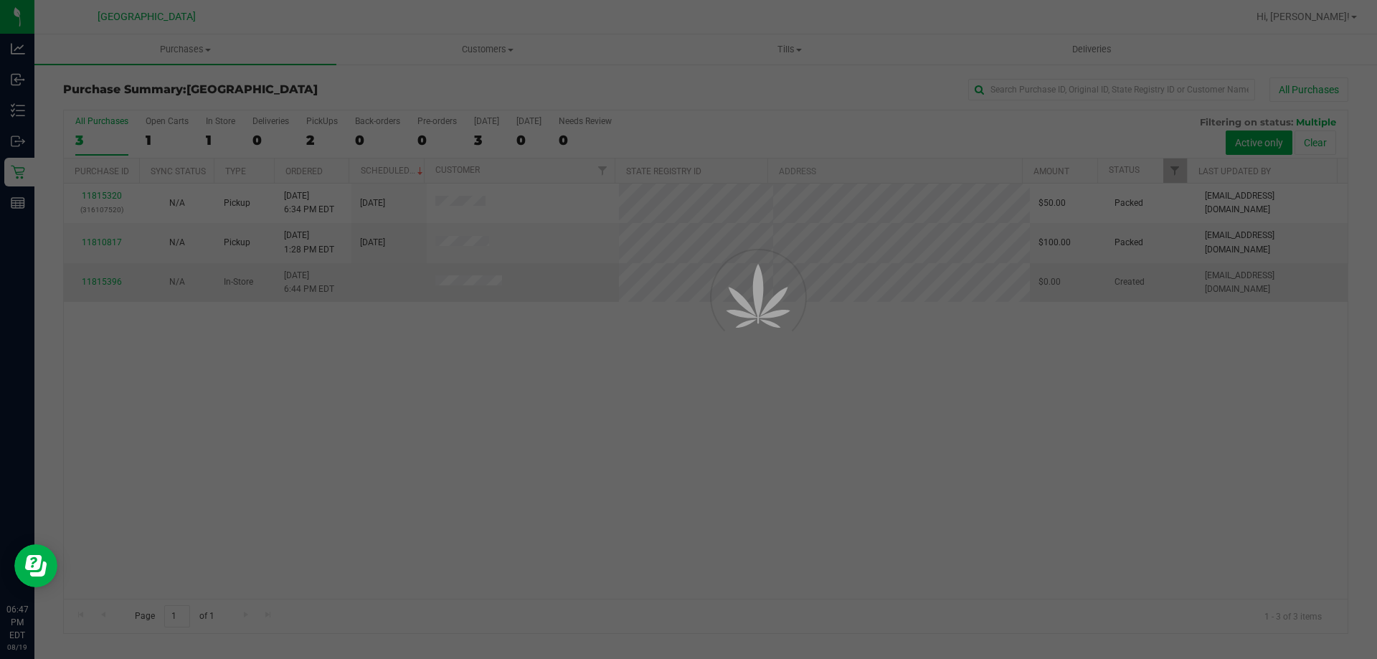
click at [449, 286] on div at bounding box center [688, 329] width 1377 height 659
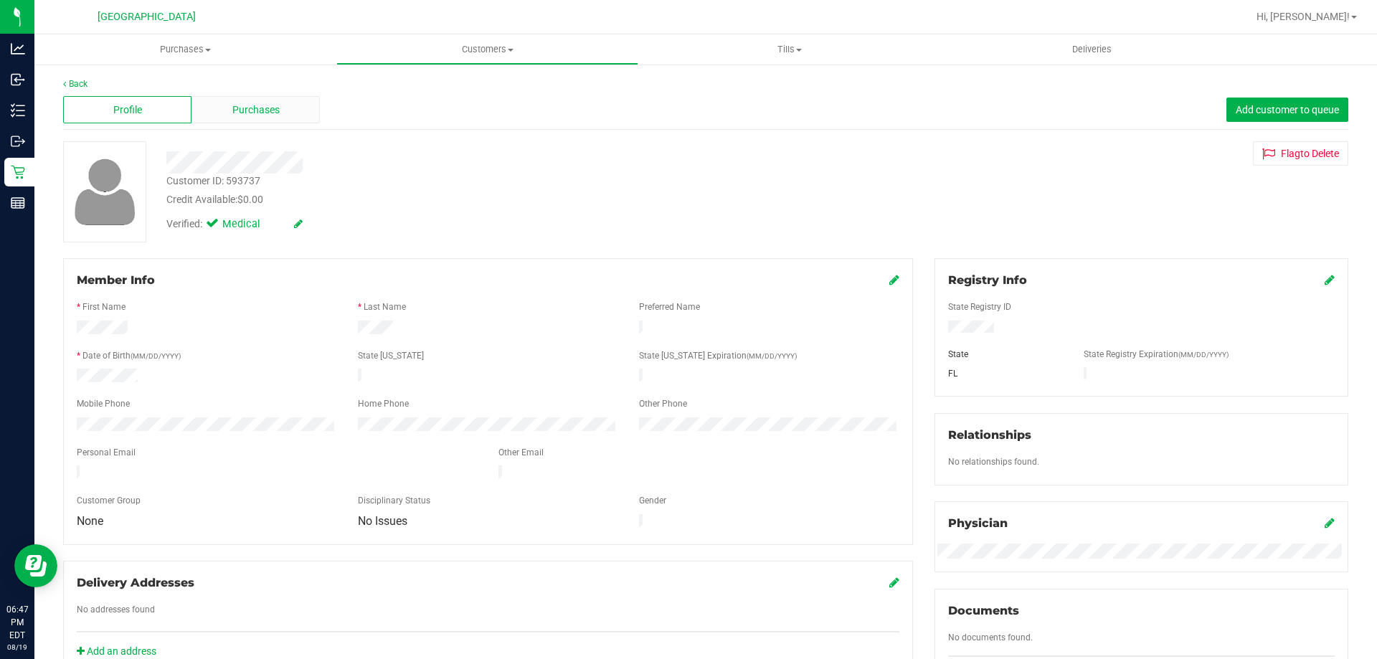
click at [237, 112] on span "Purchases" at bounding box center [255, 110] width 47 height 15
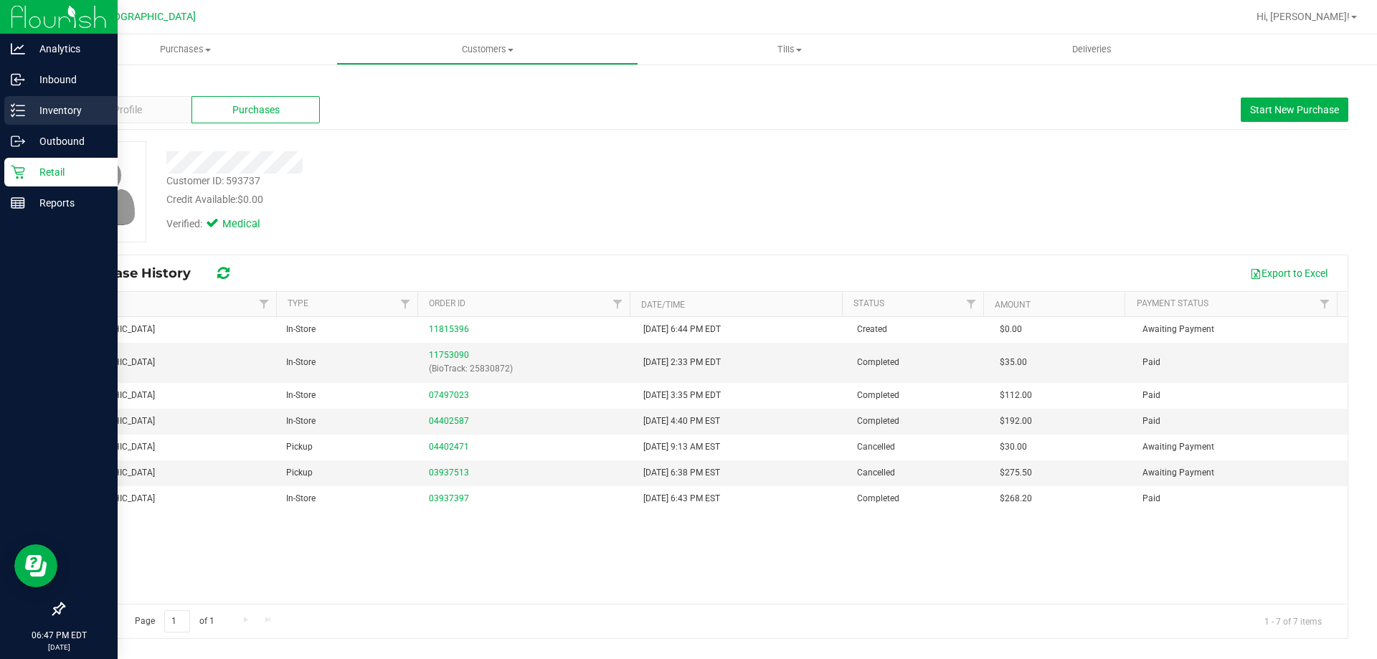
click at [20, 103] on icon at bounding box center [18, 110] width 14 height 14
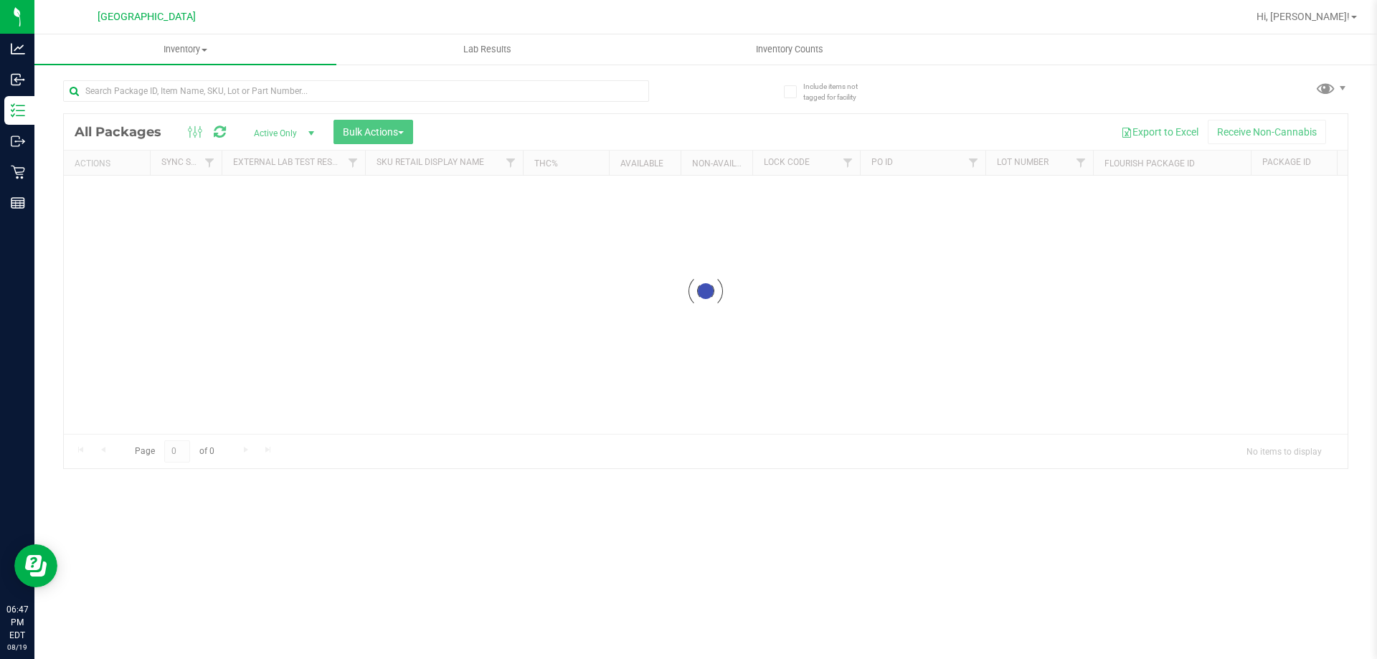
click at [328, 98] on input "text" at bounding box center [356, 91] width 586 height 22
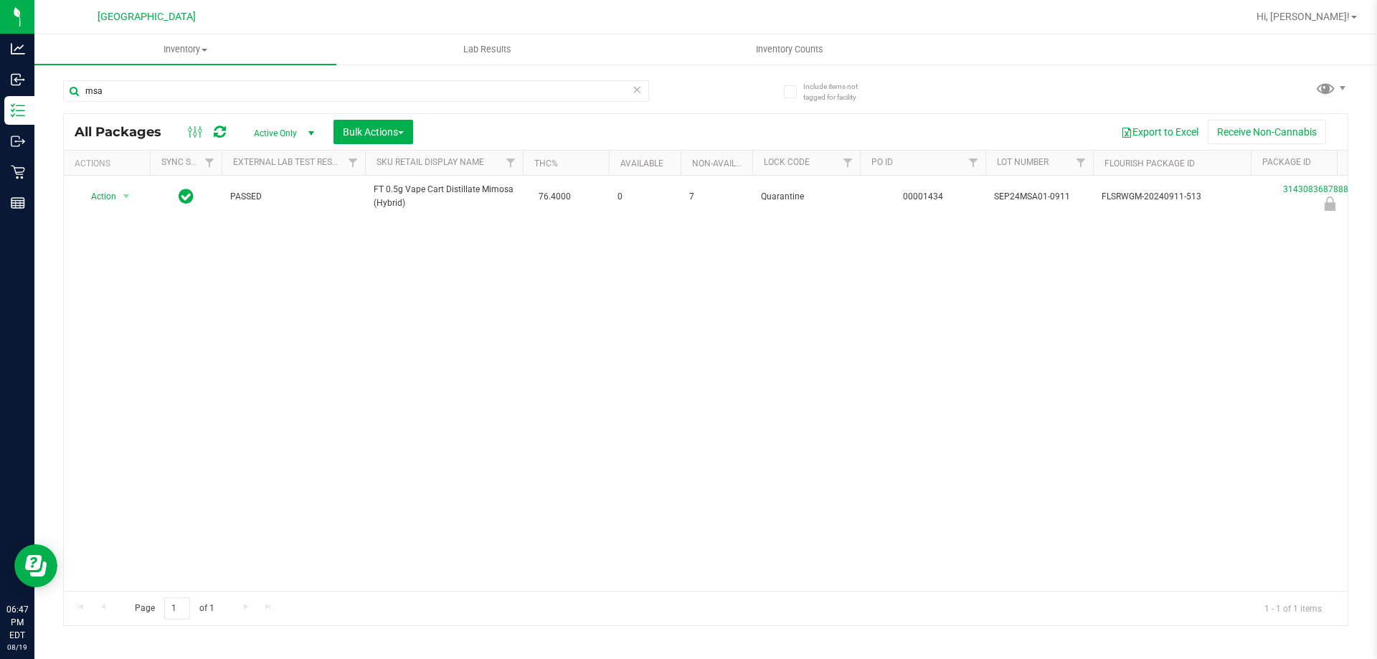
type input "msa"
